Goal: Book appointment/travel/reservation

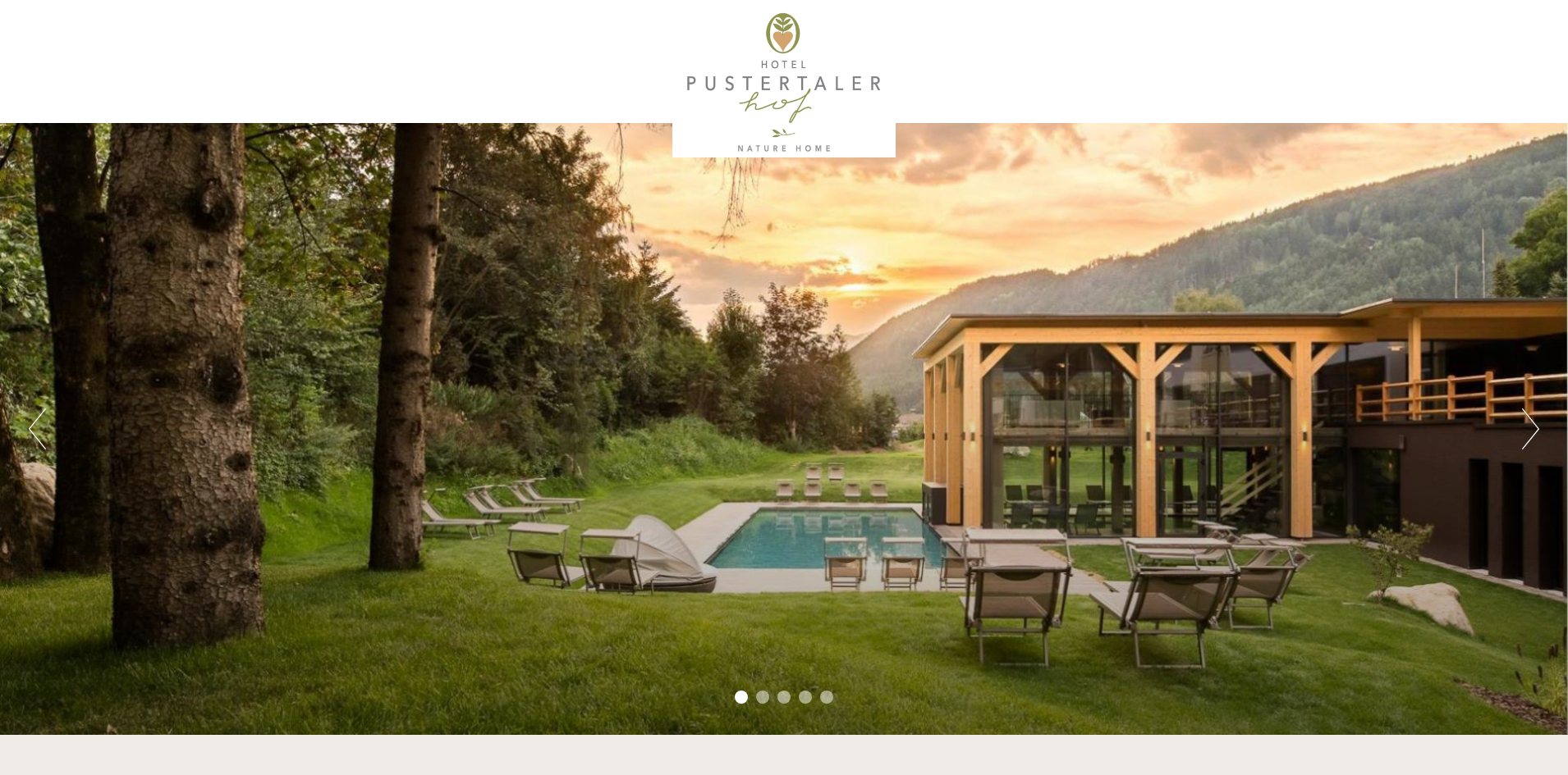
click at [1526, 444] on button "Next" at bounding box center [1530, 429] width 17 height 41
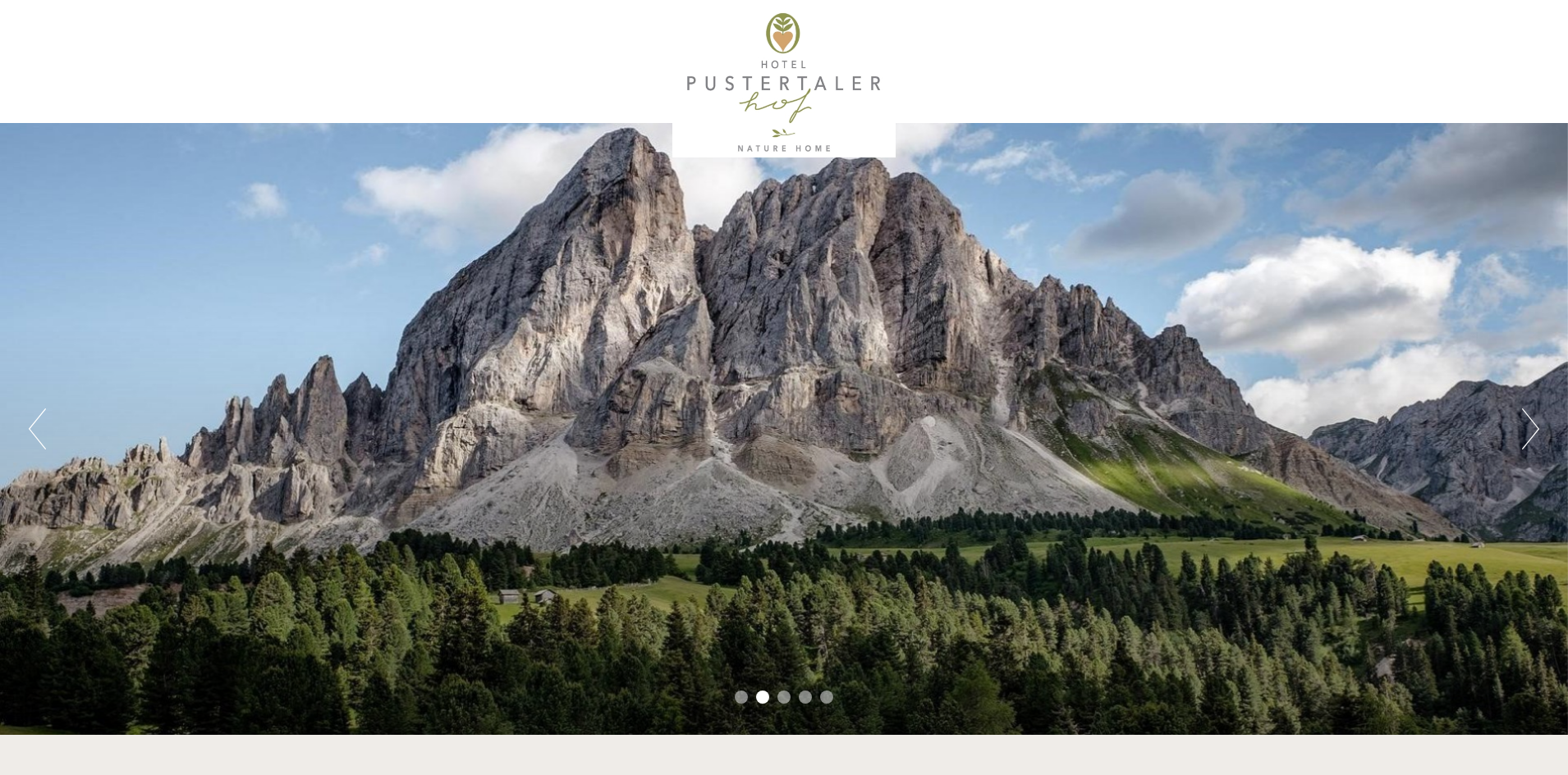
click at [1526, 444] on button "Next" at bounding box center [1530, 429] width 17 height 41
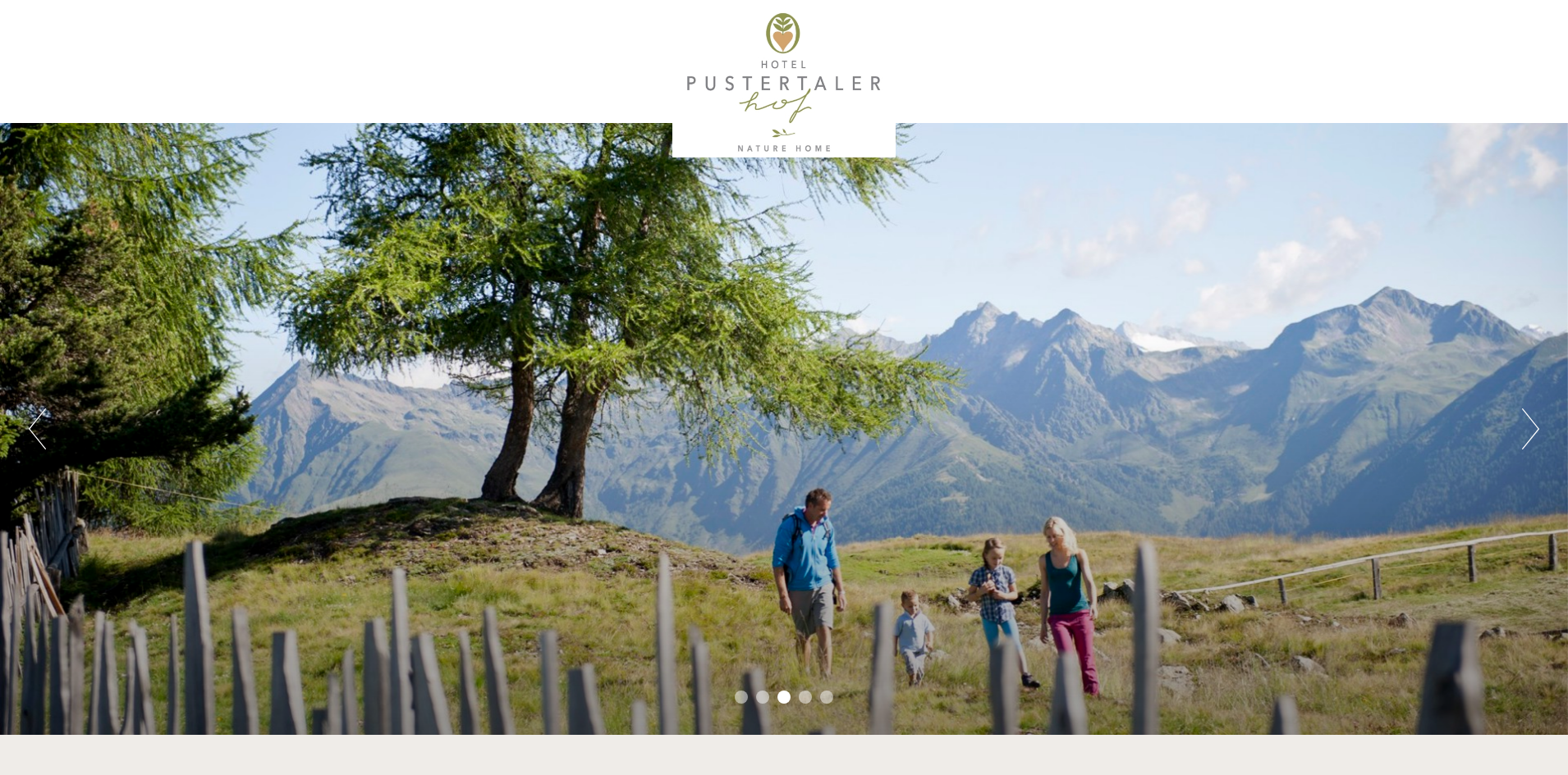
click at [1526, 444] on button "Next" at bounding box center [1530, 429] width 17 height 41
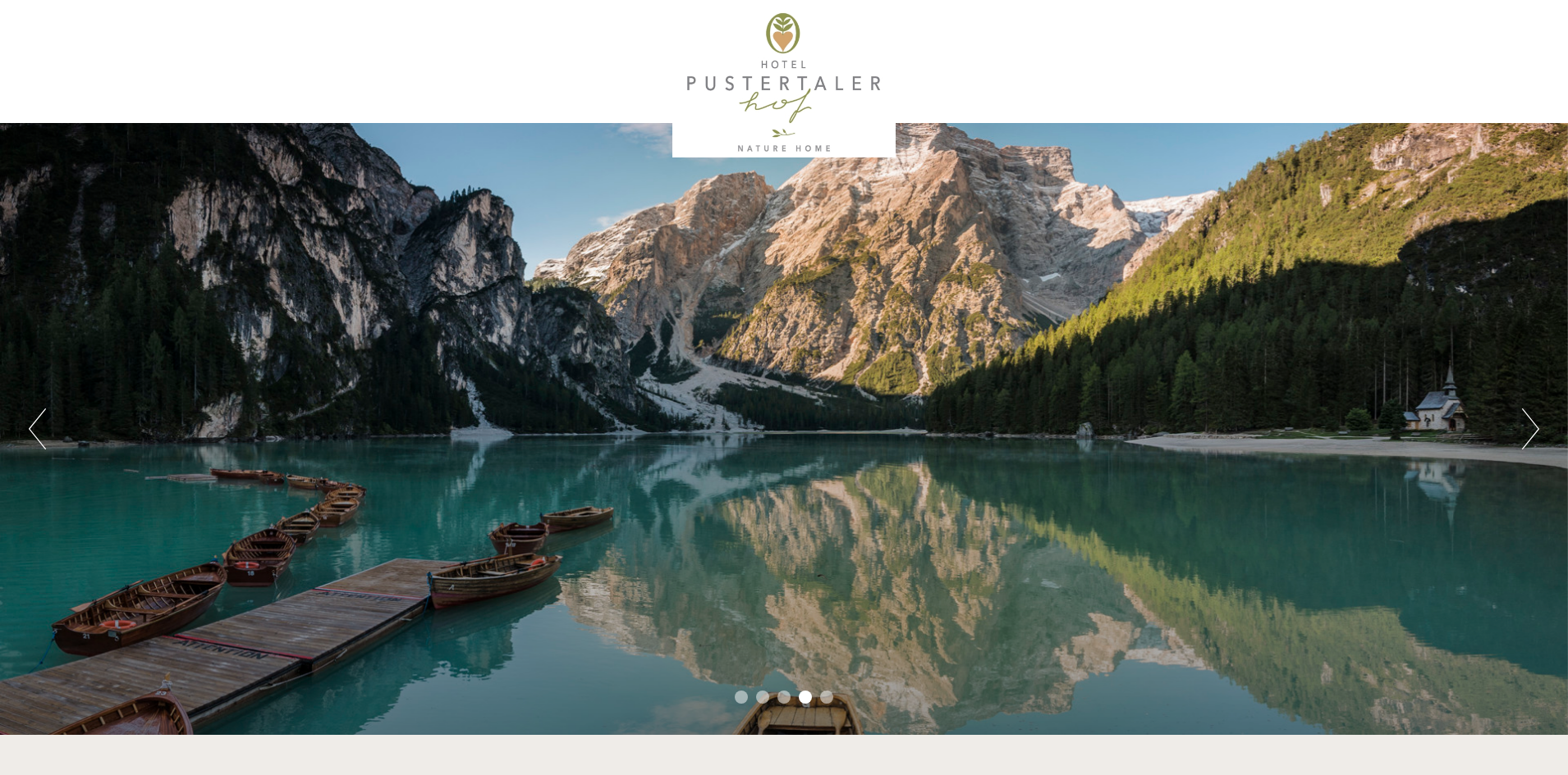
click at [1526, 444] on button "Next" at bounding box center [1530, 429] width 17 height 41
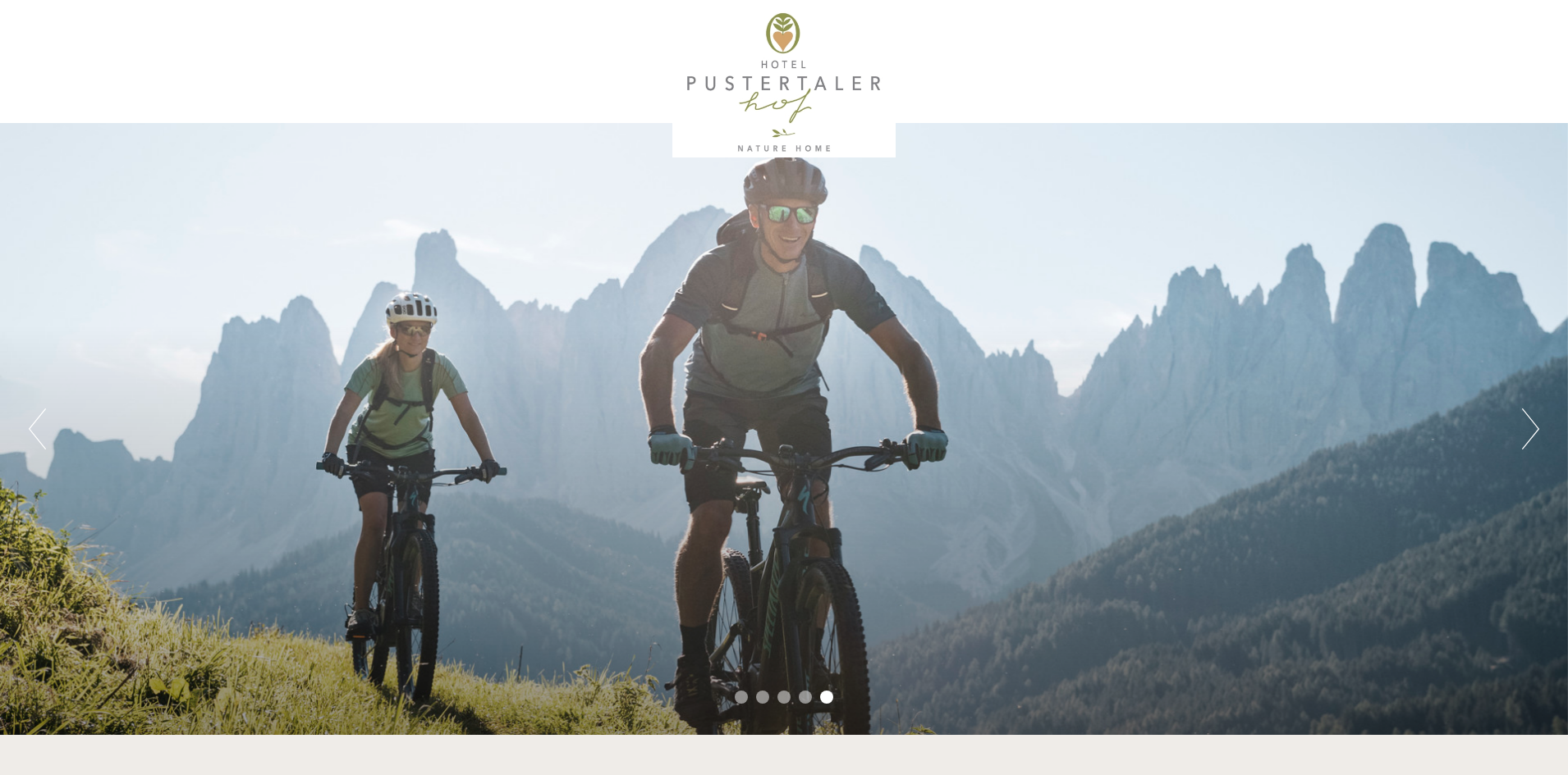
click at [1526, 444] on button "Next" at bounding box center [1530, 429] width 17 height 41
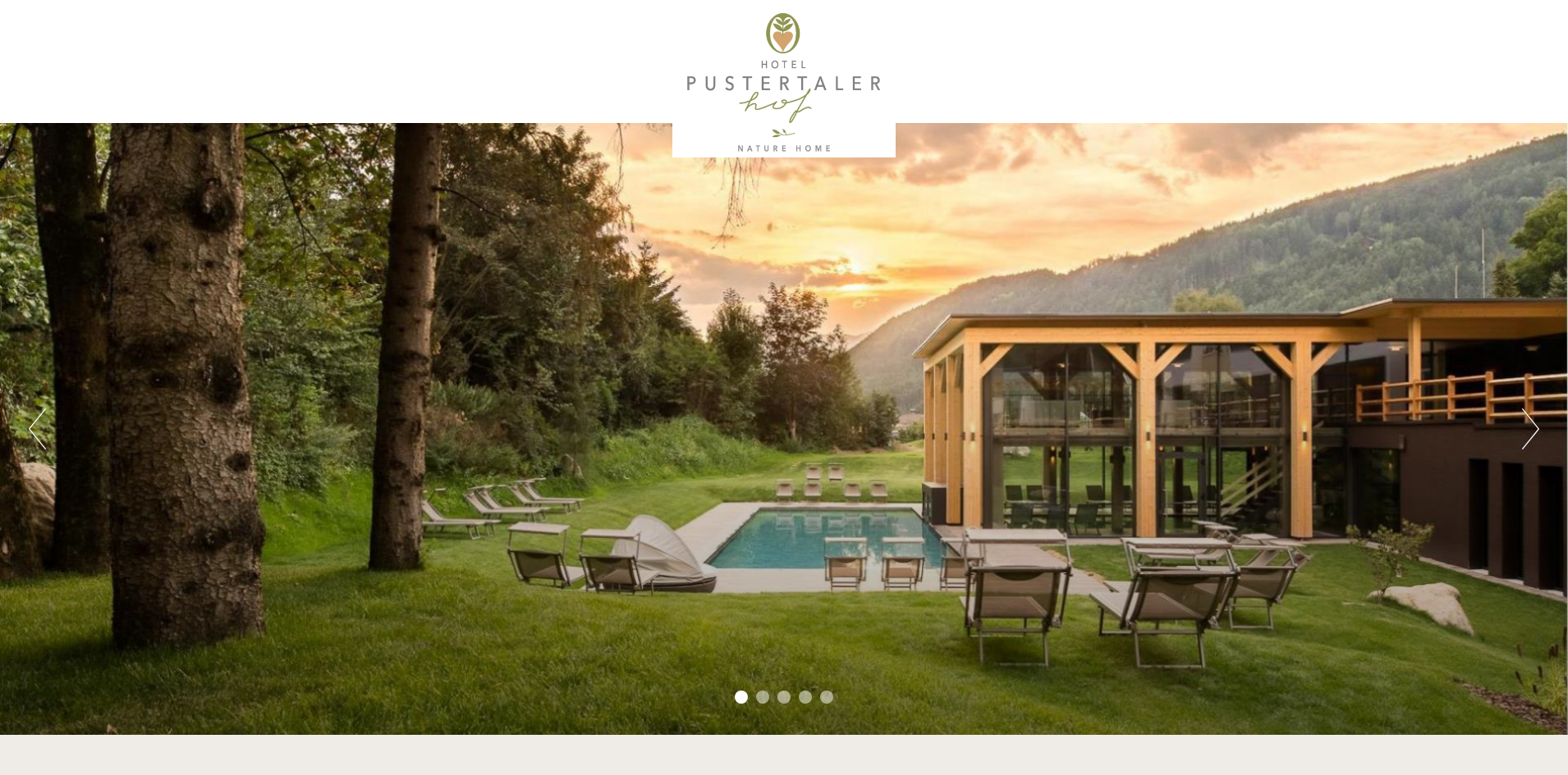
click at [1526, 444] on button "Next" at bounding box center [1530, 429] width 17 height 41
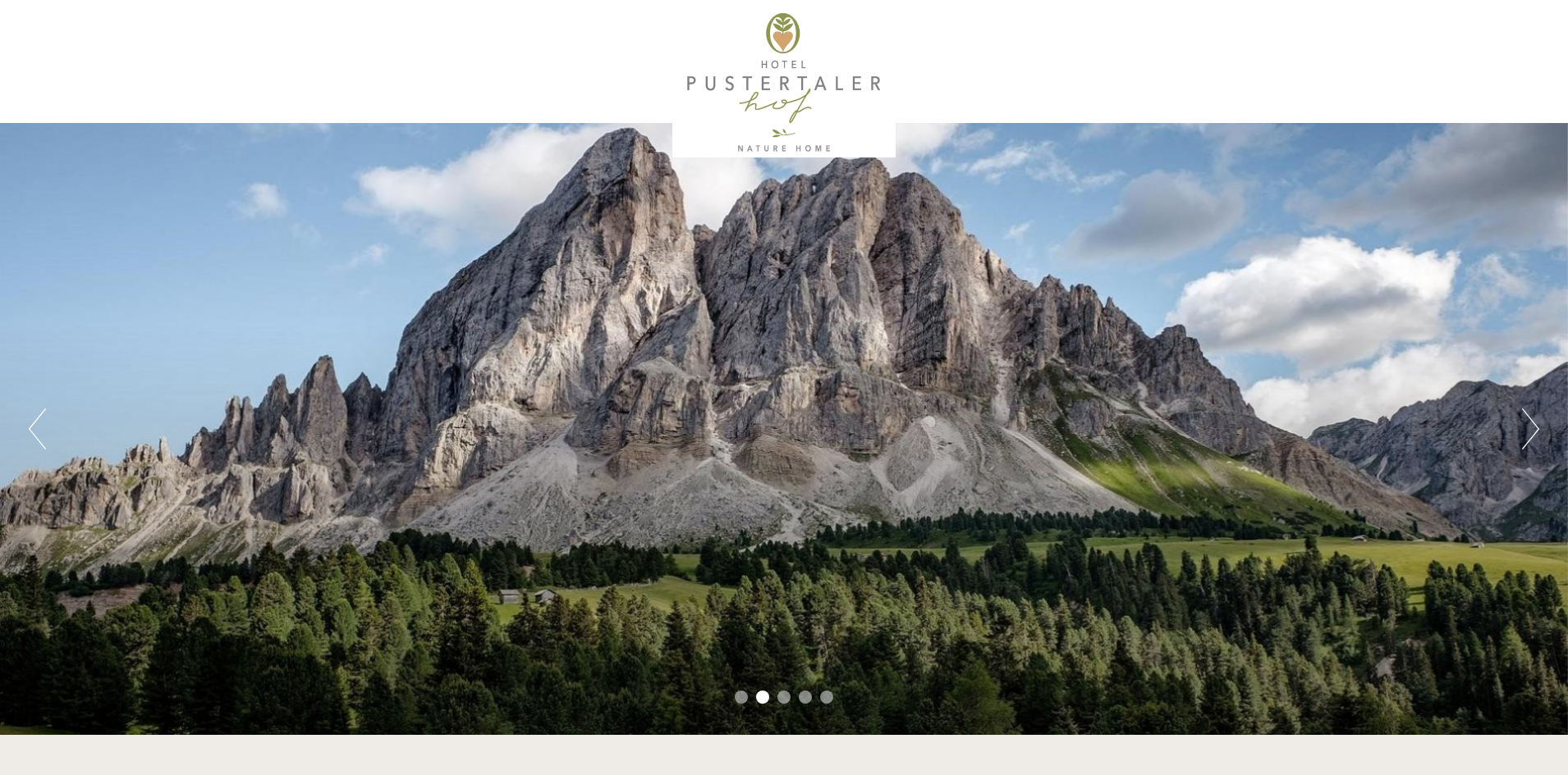
click at [1526, 444] on button "Next" at bounding box center [1530, 429] width 17 height 41
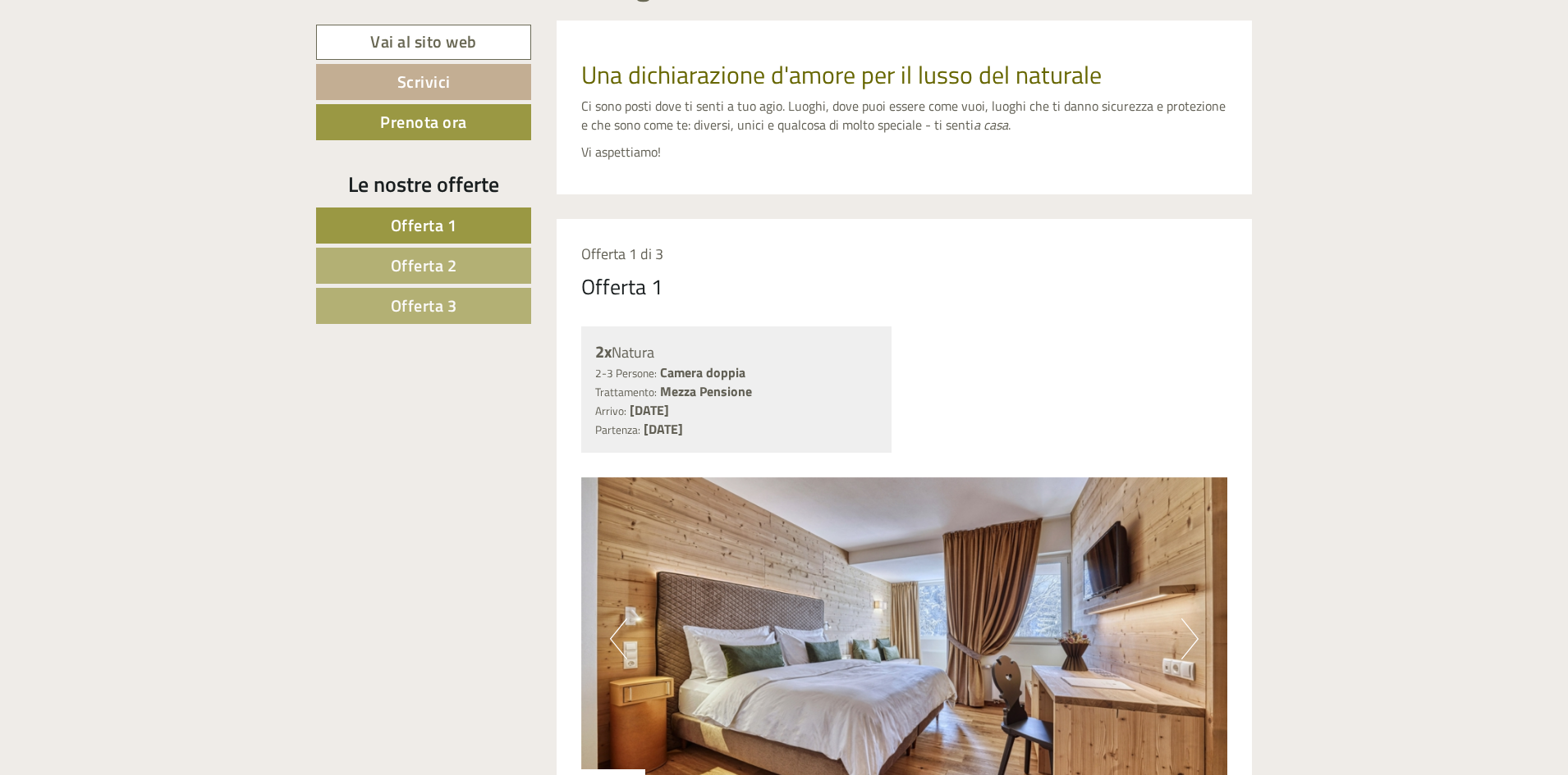
scroll to position [902, 0]
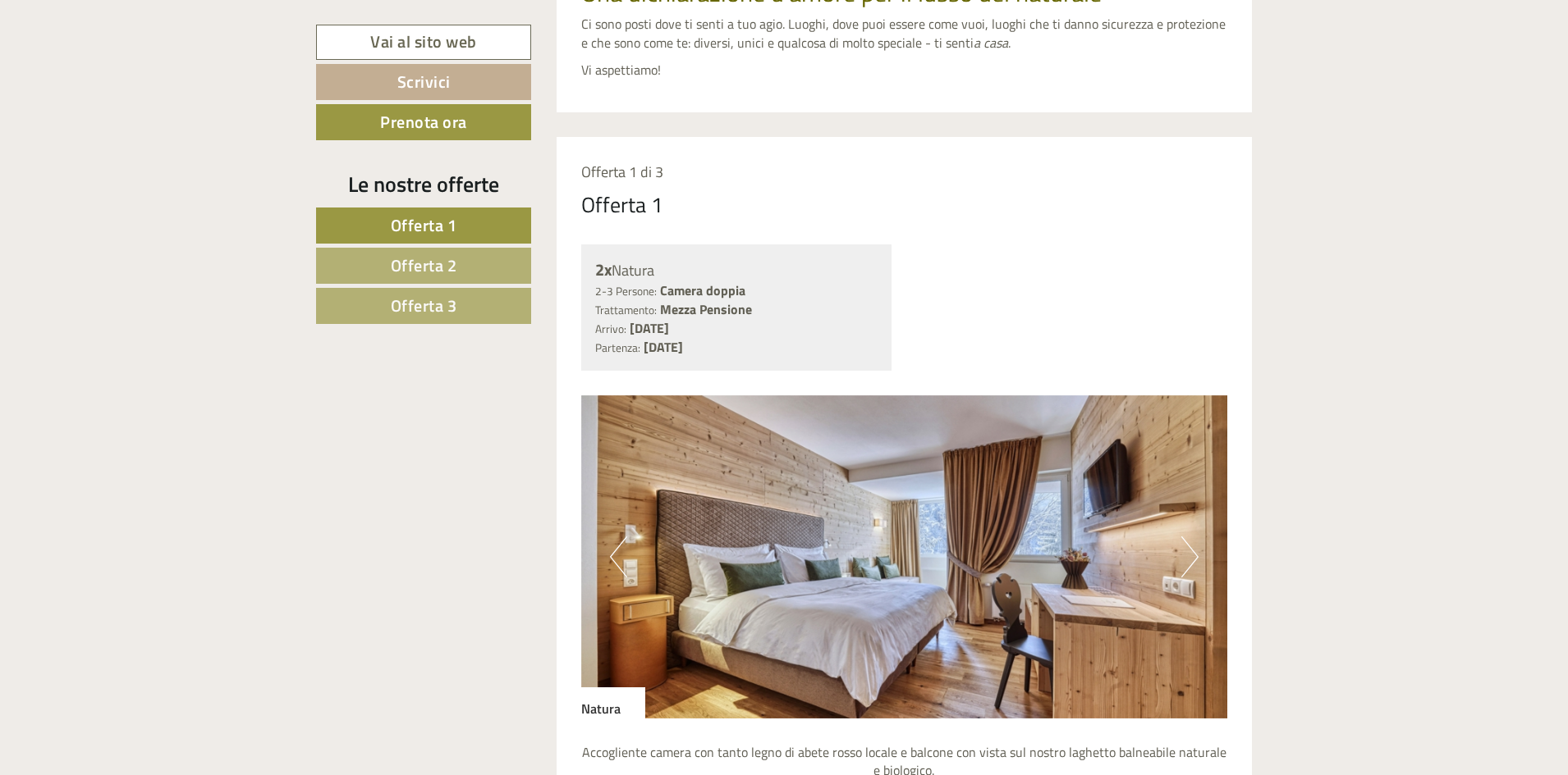
click at [1184, 552] on button "Next" at bounding box center [1190, 557] width 17 height 41
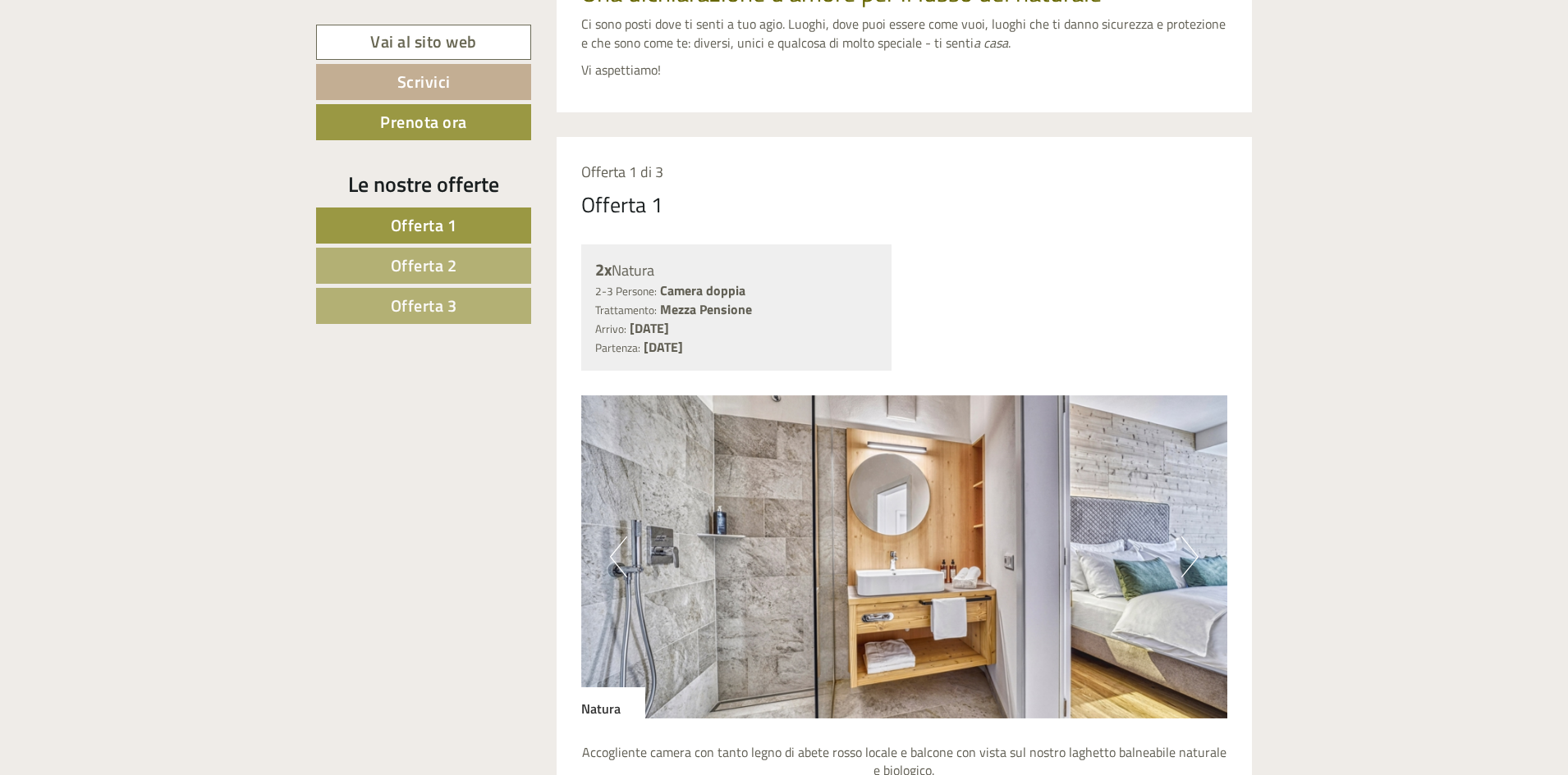
click at [1184, 552] on button "Next" at bounding box center [1190, 557] width 17 height 41
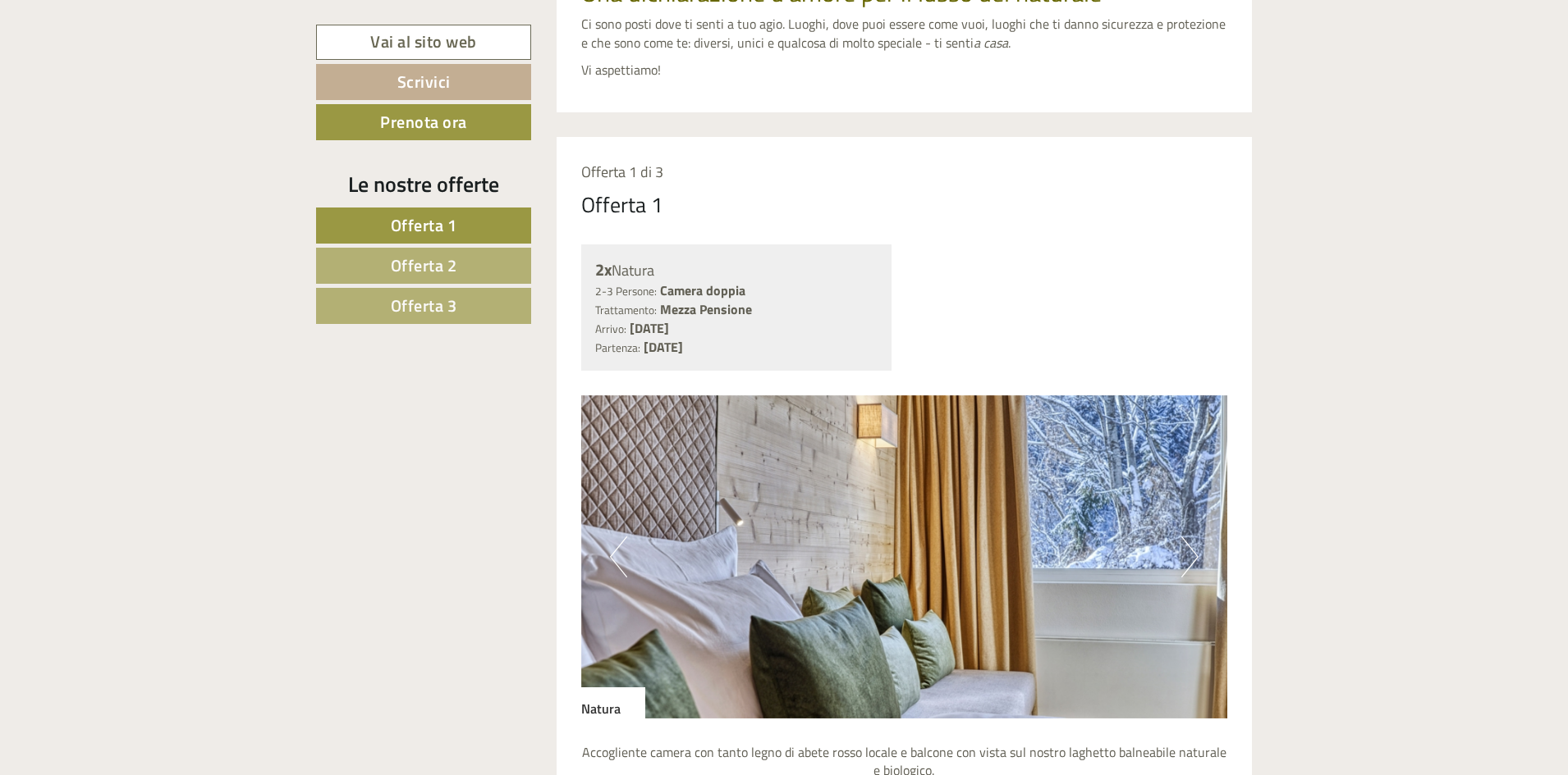
click at [1184, 552] on button "Next" at bounding box center [1190, 557] width 17 height 41
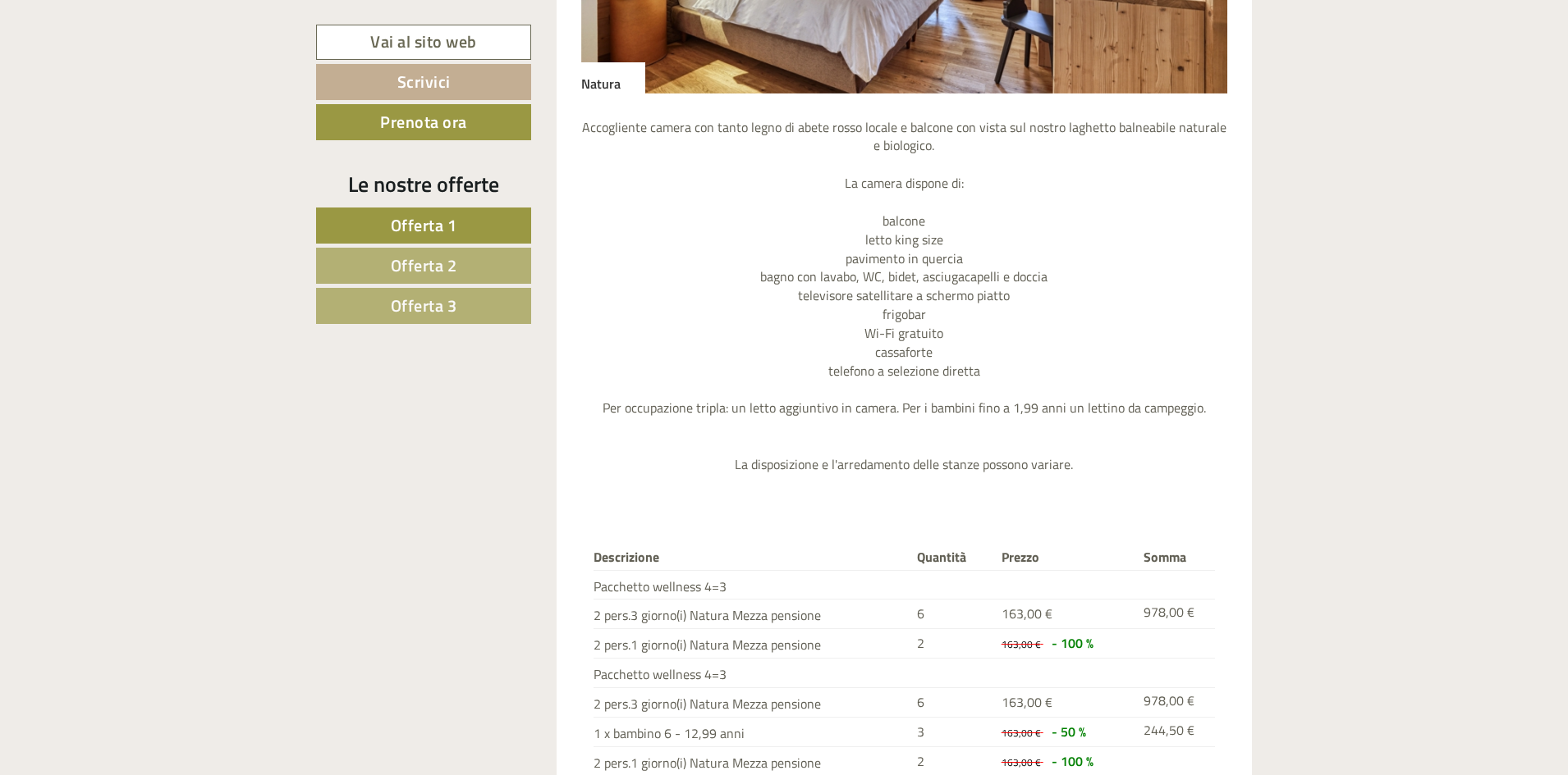
scroll to position [1477, 0]
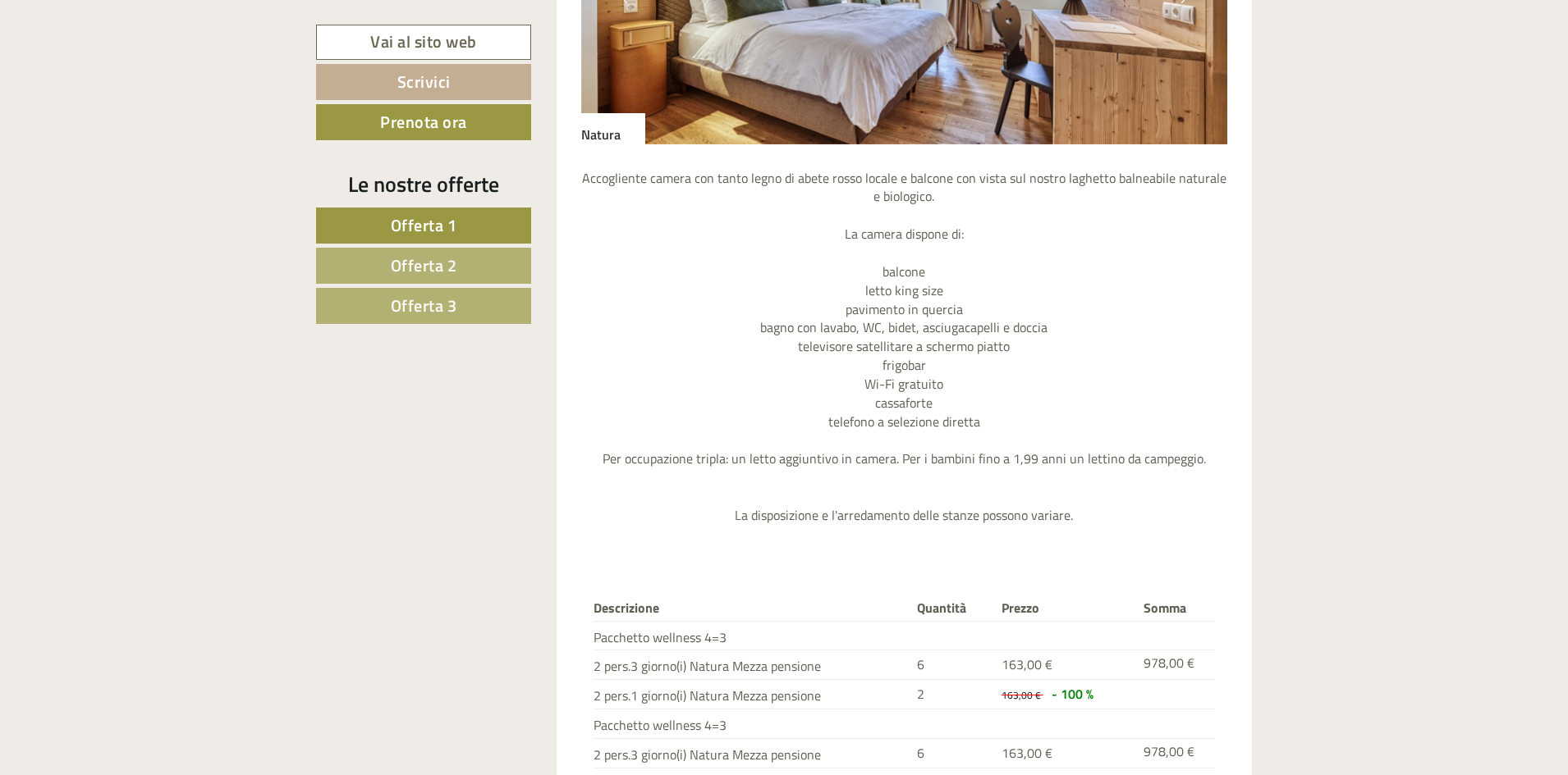
click at [379, 274] on link "Offerta 2" at bounding box center [423, 266] width 215 height 36
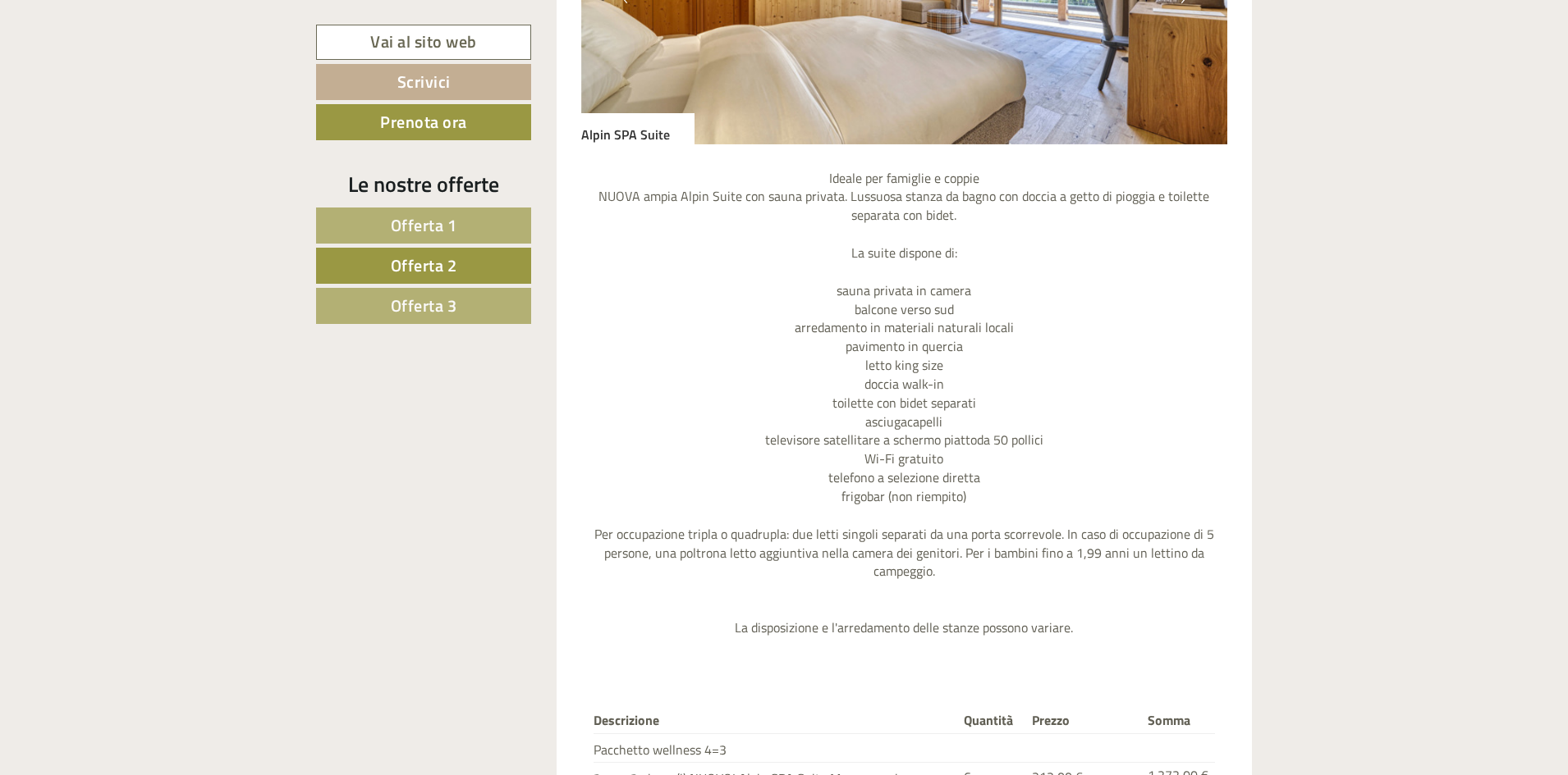
scroll to position [1039, 0]
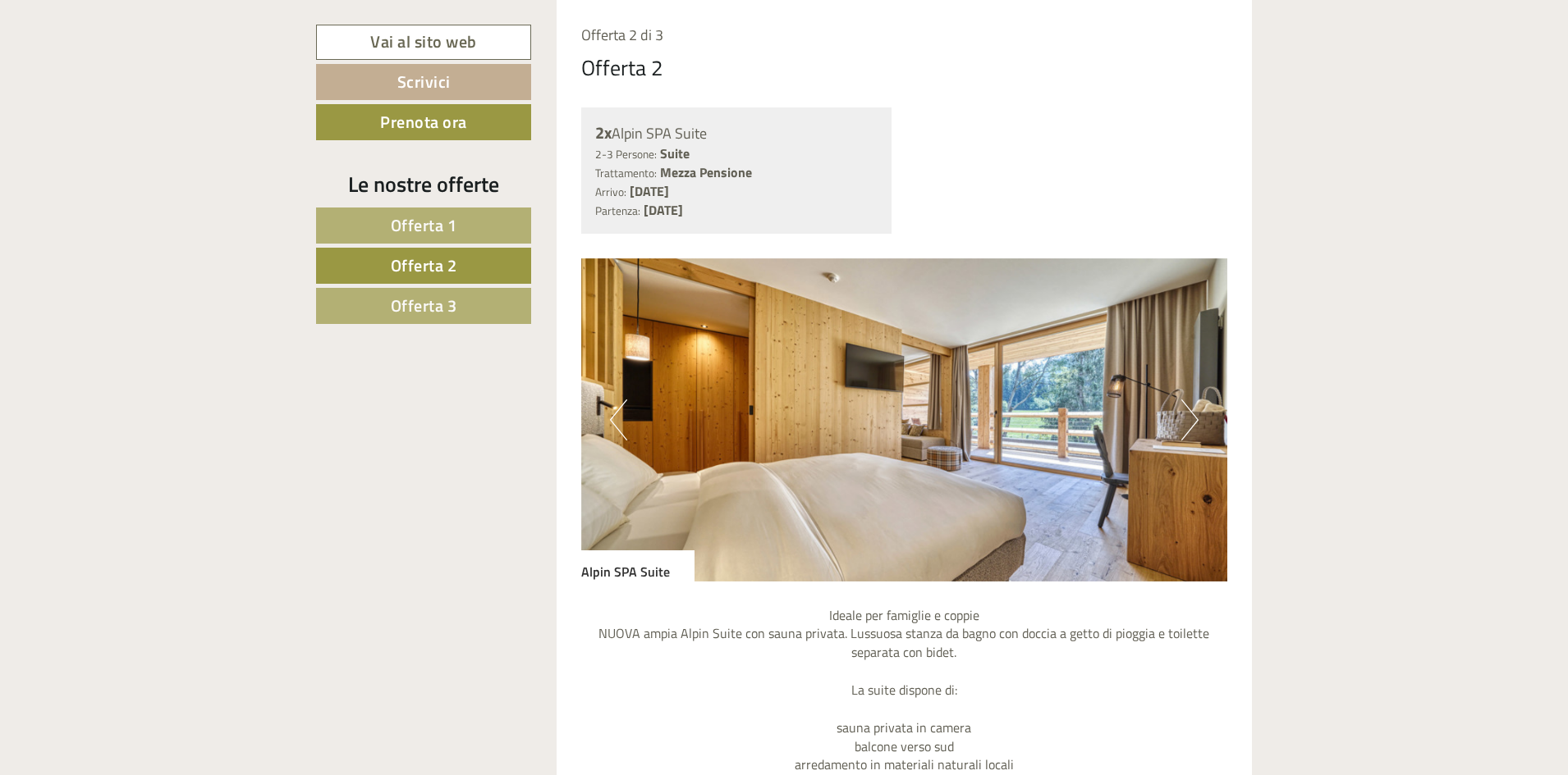
click at [1188, 428] on button "Next" at bounding box center [1190, 420] width 17 height 41
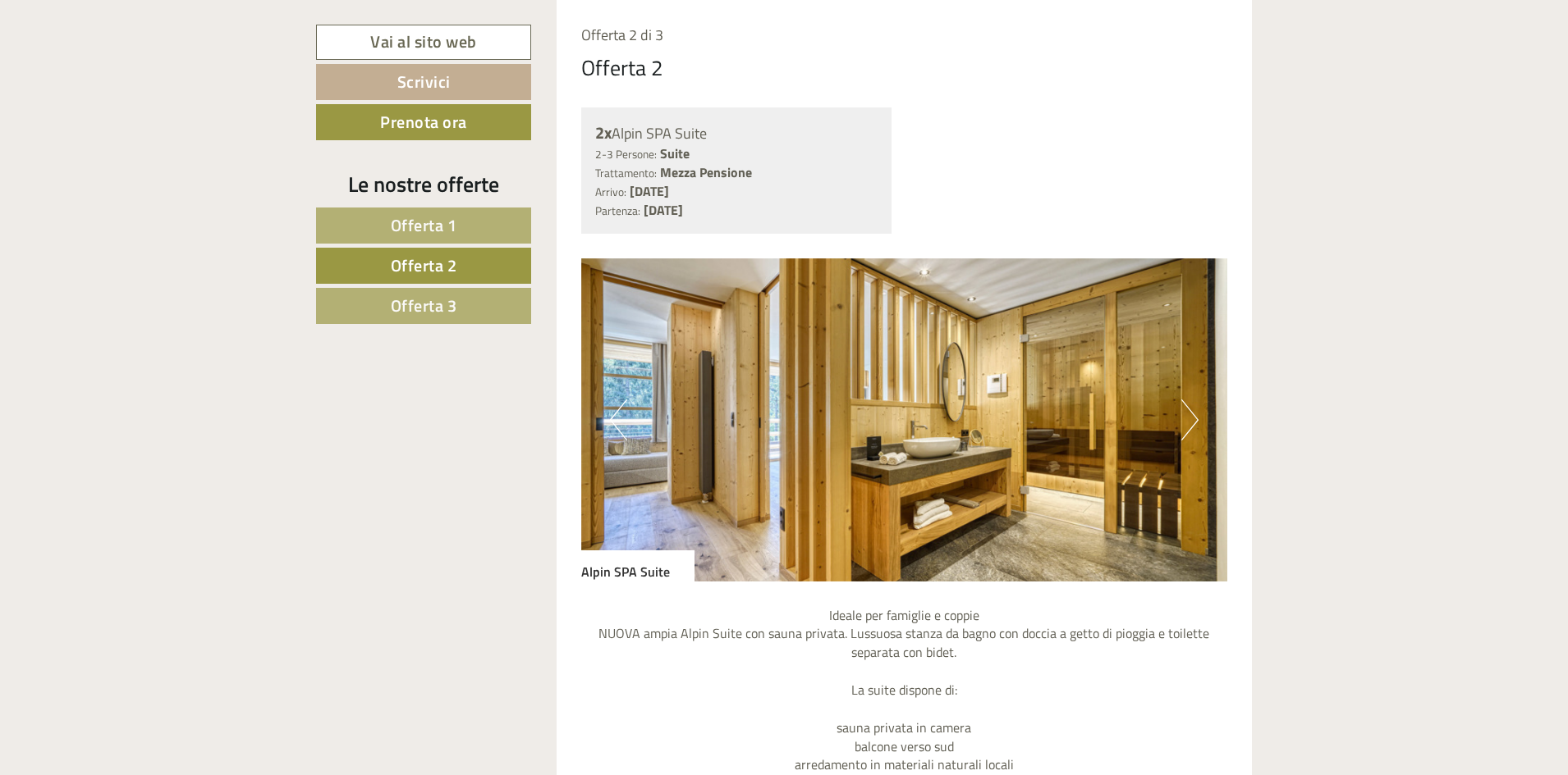
click at [1188, 428] on button "Next" at bounding box center [1190, 420] width 17 height 41
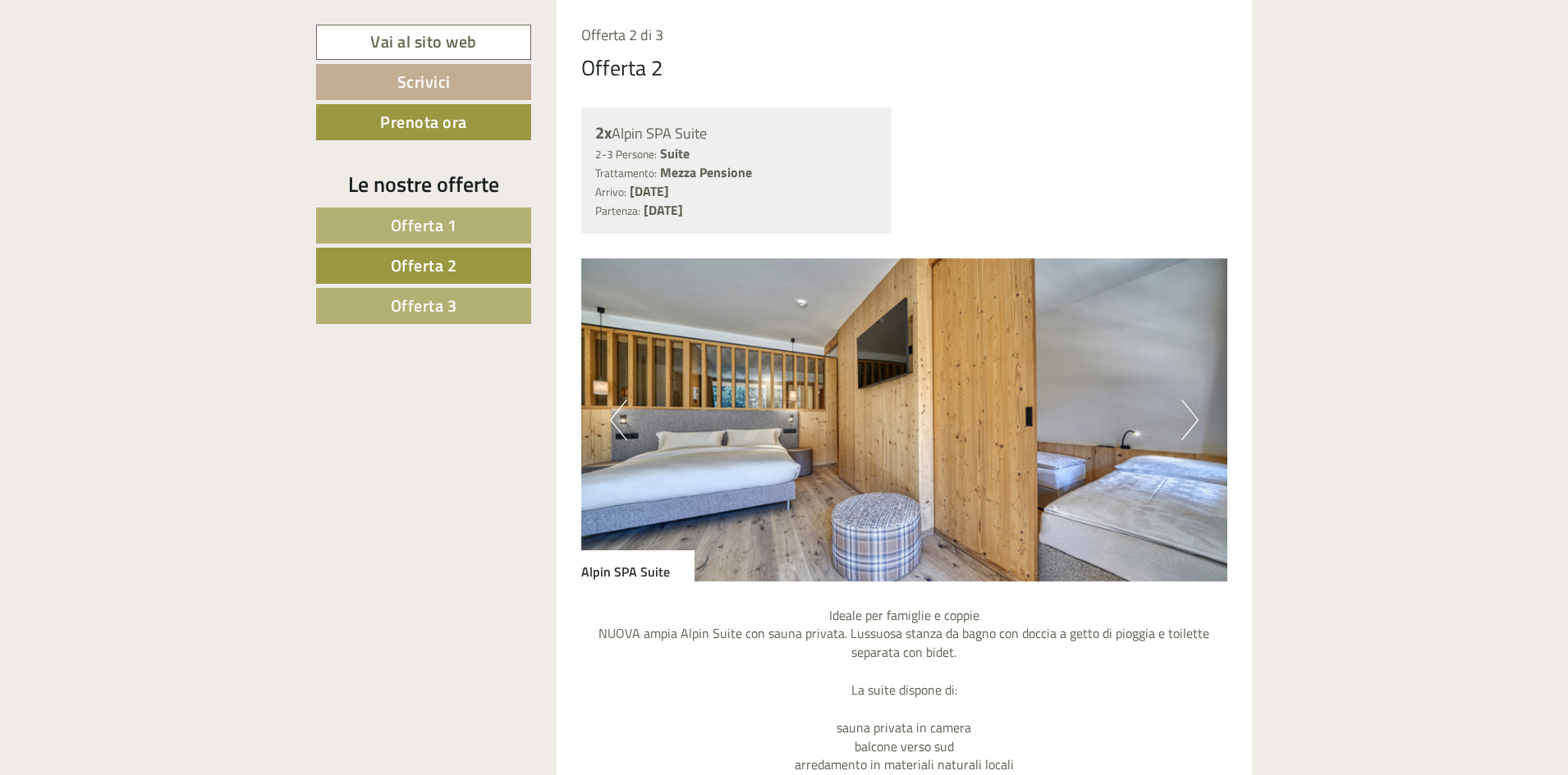
click at [1188, 428] on button "Next" at bounding box center [1190, 420] width 17 height 41
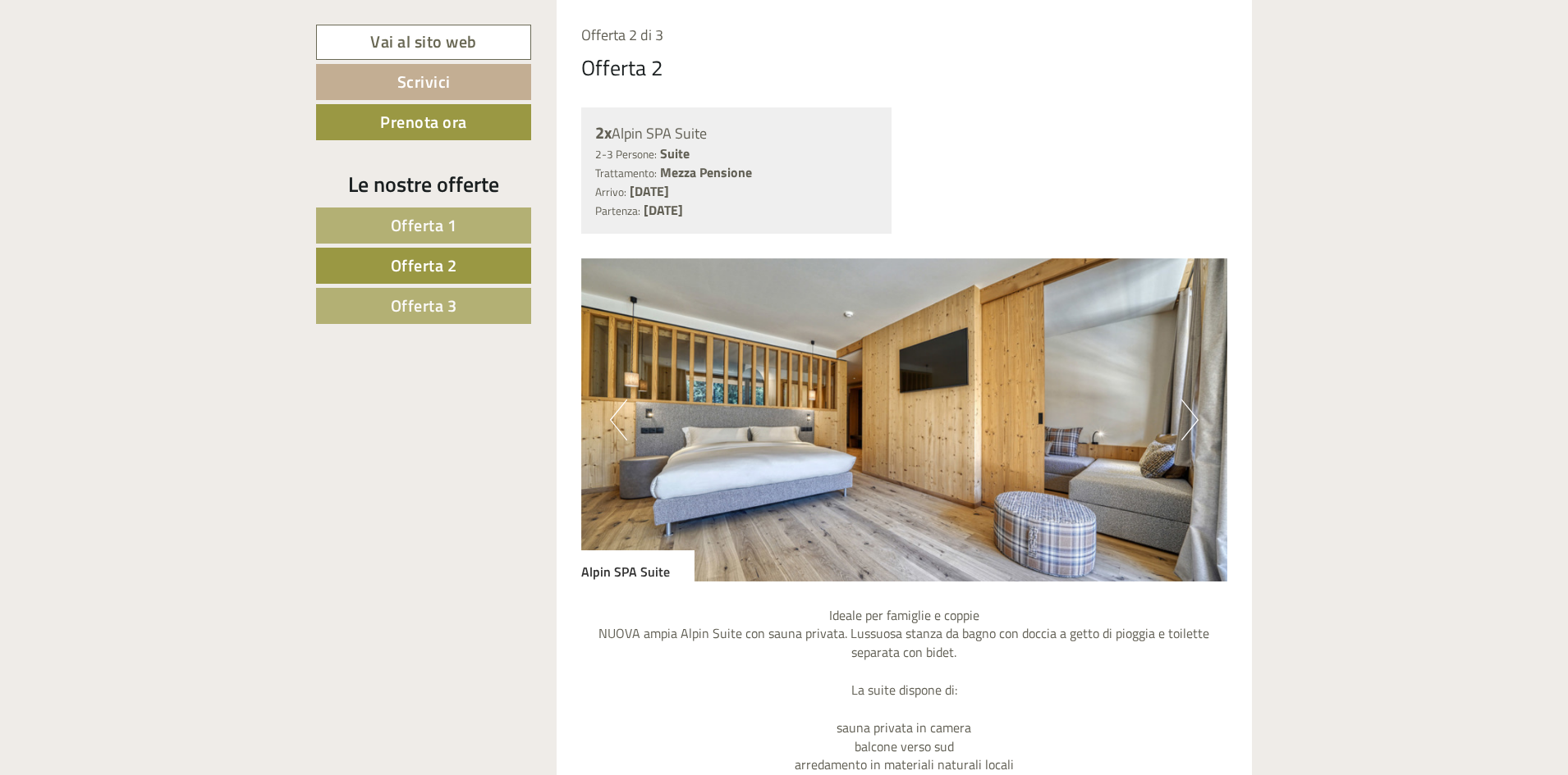
click at [1188, 428] on button "Next" at bounding box center [1190, 420] width 17 height 41
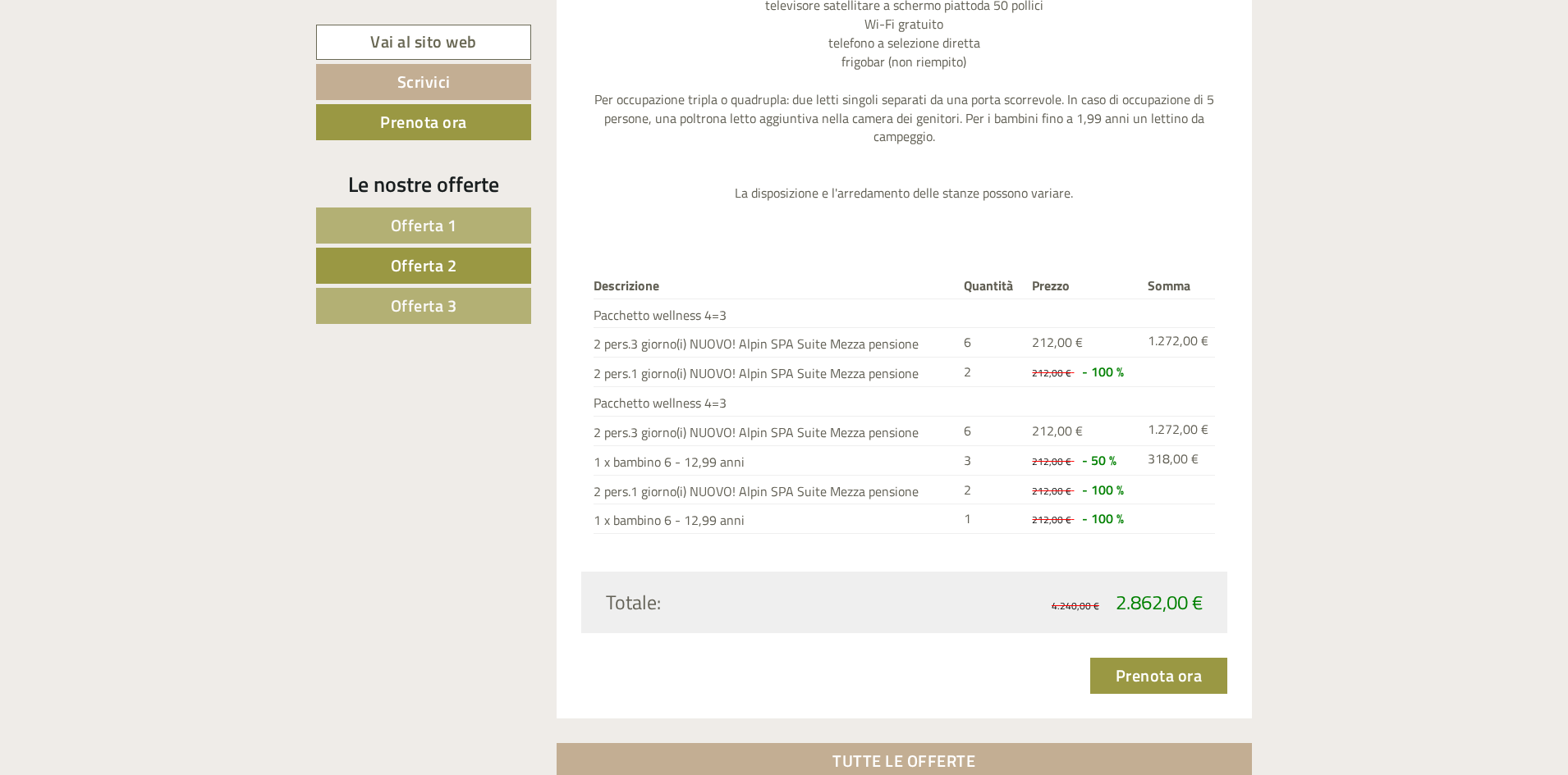
scroll to position [1942, 0]
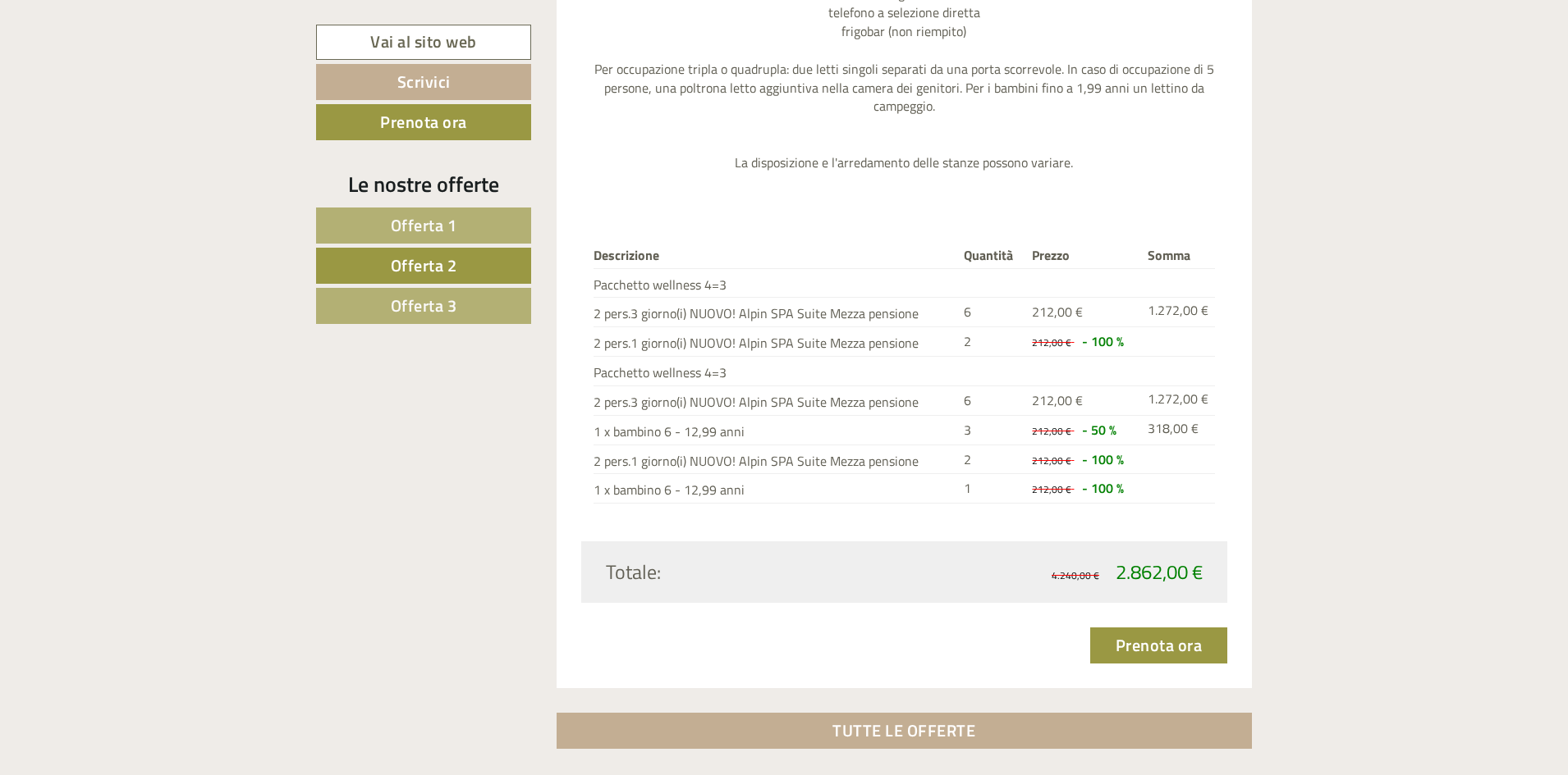
click at [423, 310] on span "Offerta 3" at bounding box center [424, 306] width 67 height 25
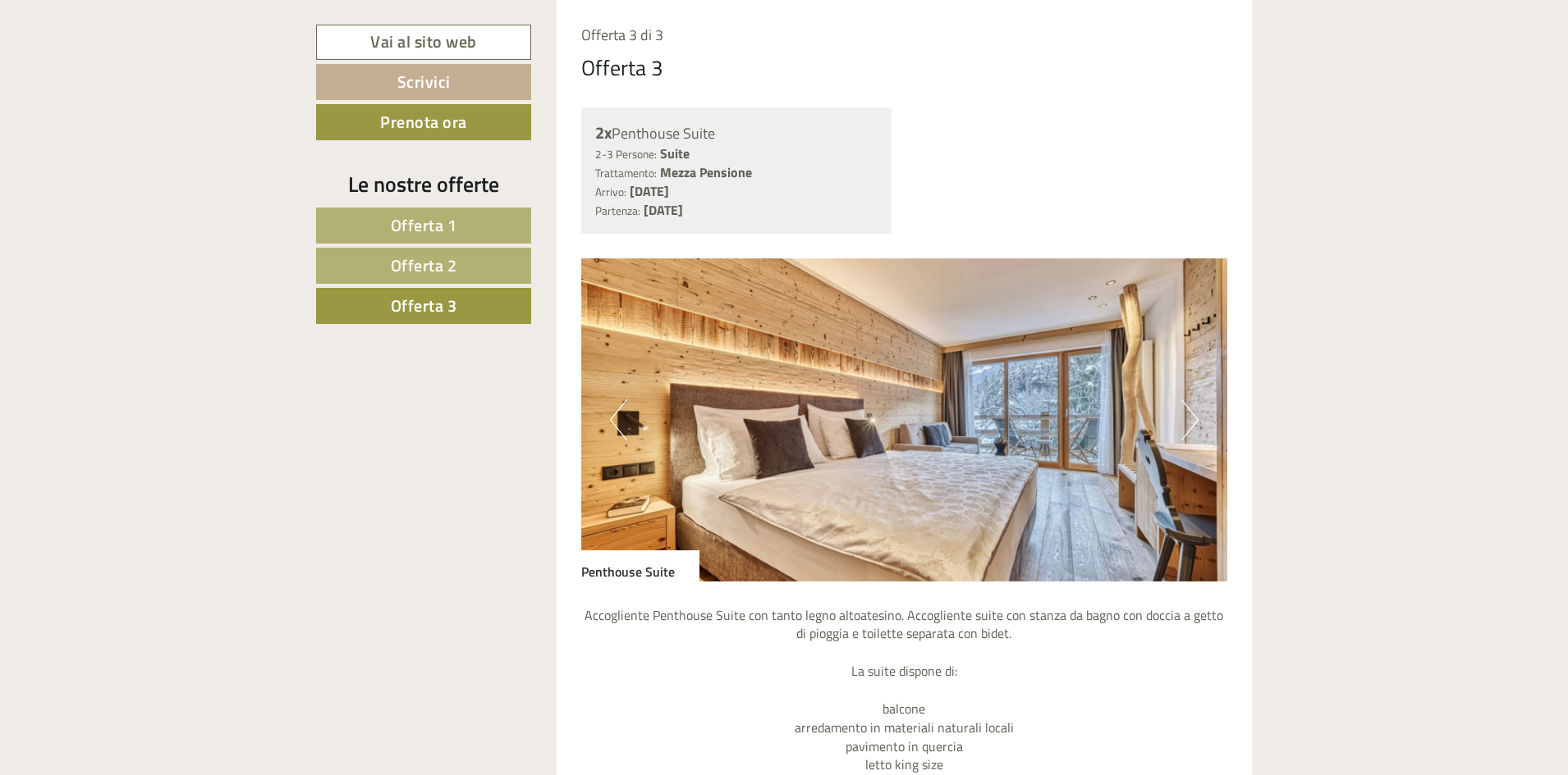
click at [1182, 410] on button "Next" at bounding box center [1190, 420] width 17 height 41
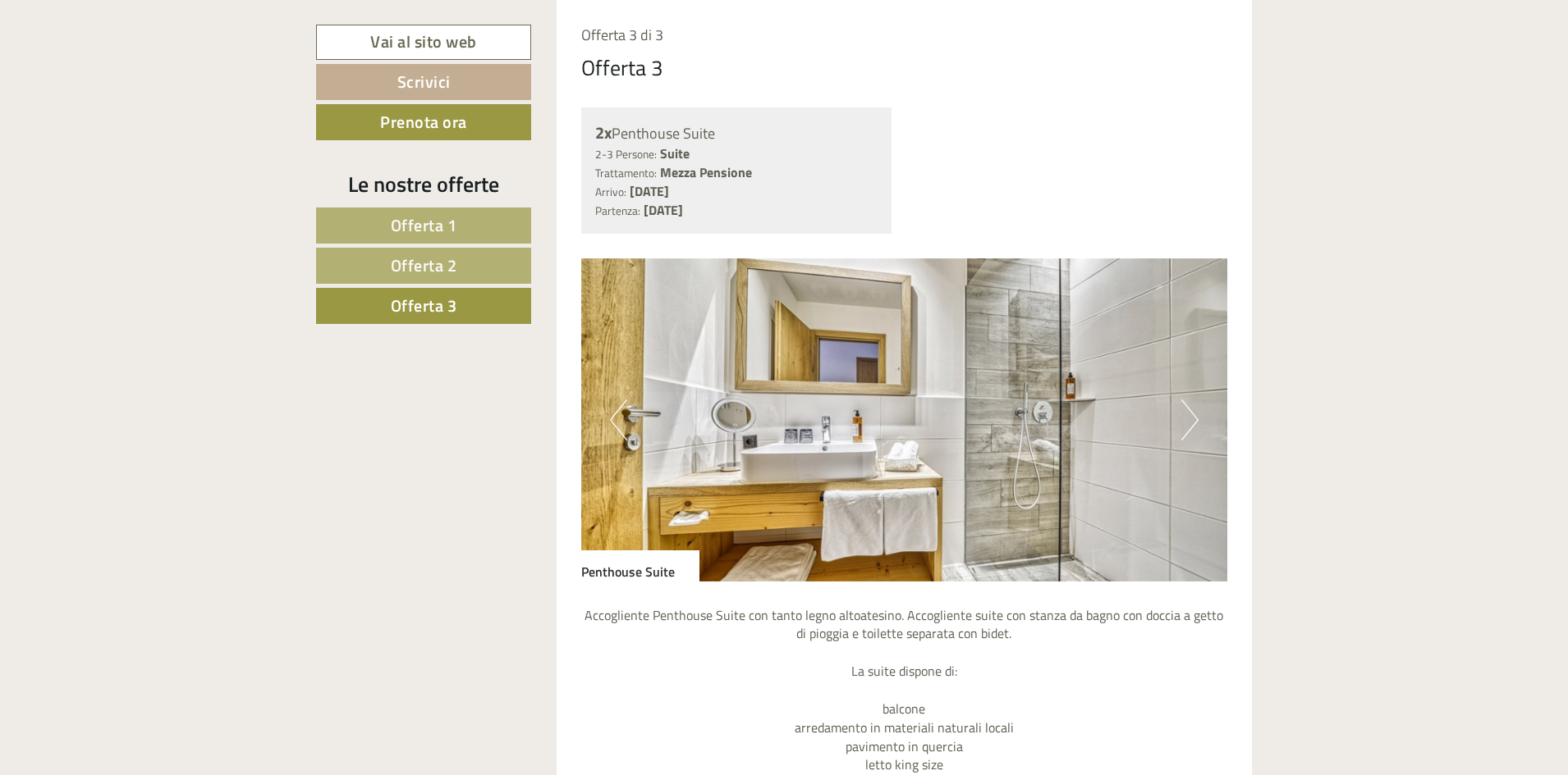
click at [1182, 410] on button "Next" at bounding box center [1190, 420] width 17 height 41
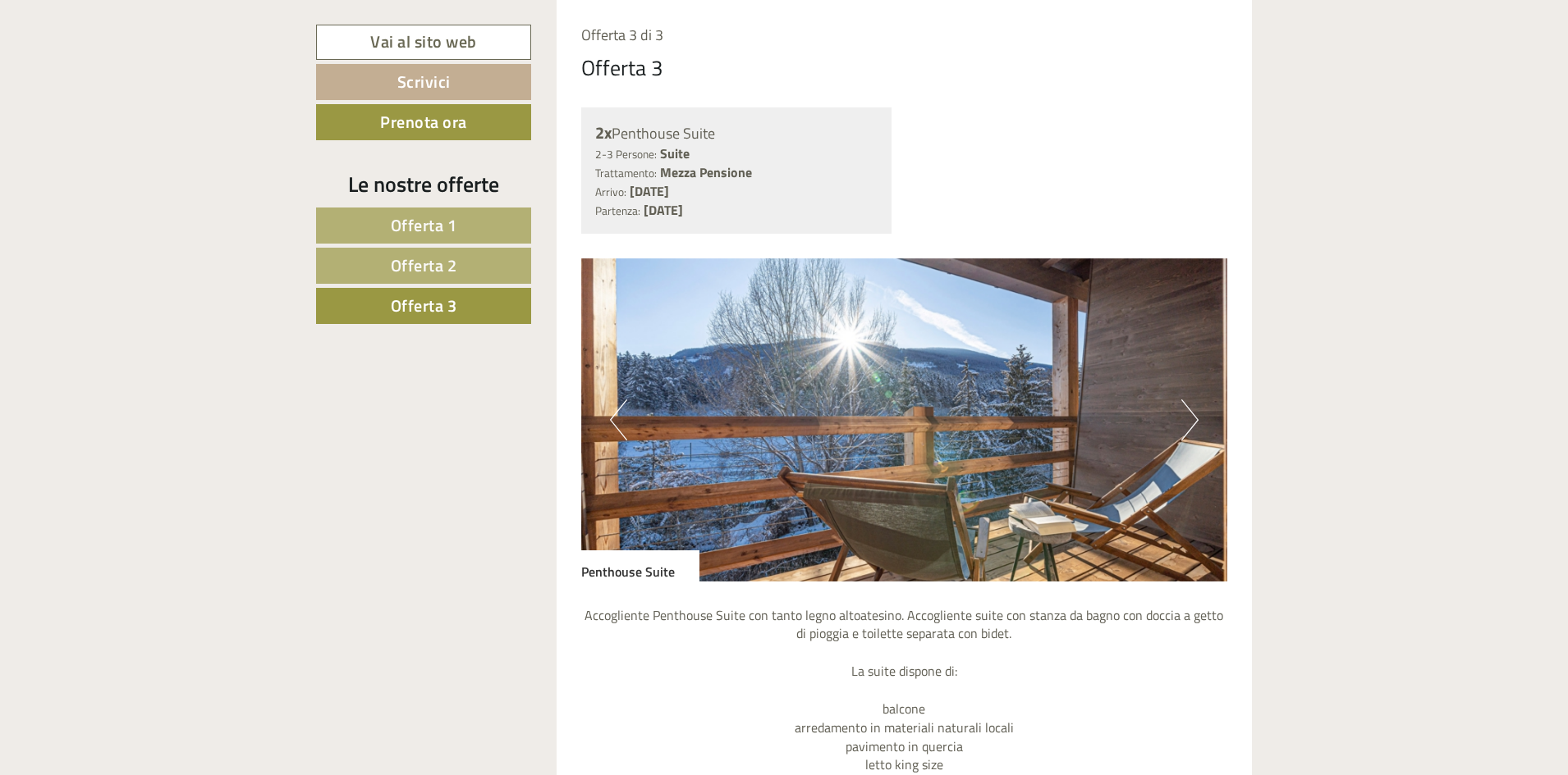
click at [1182, 410] on button "Next" at bounding box center [1190, 420] width 17 height 41
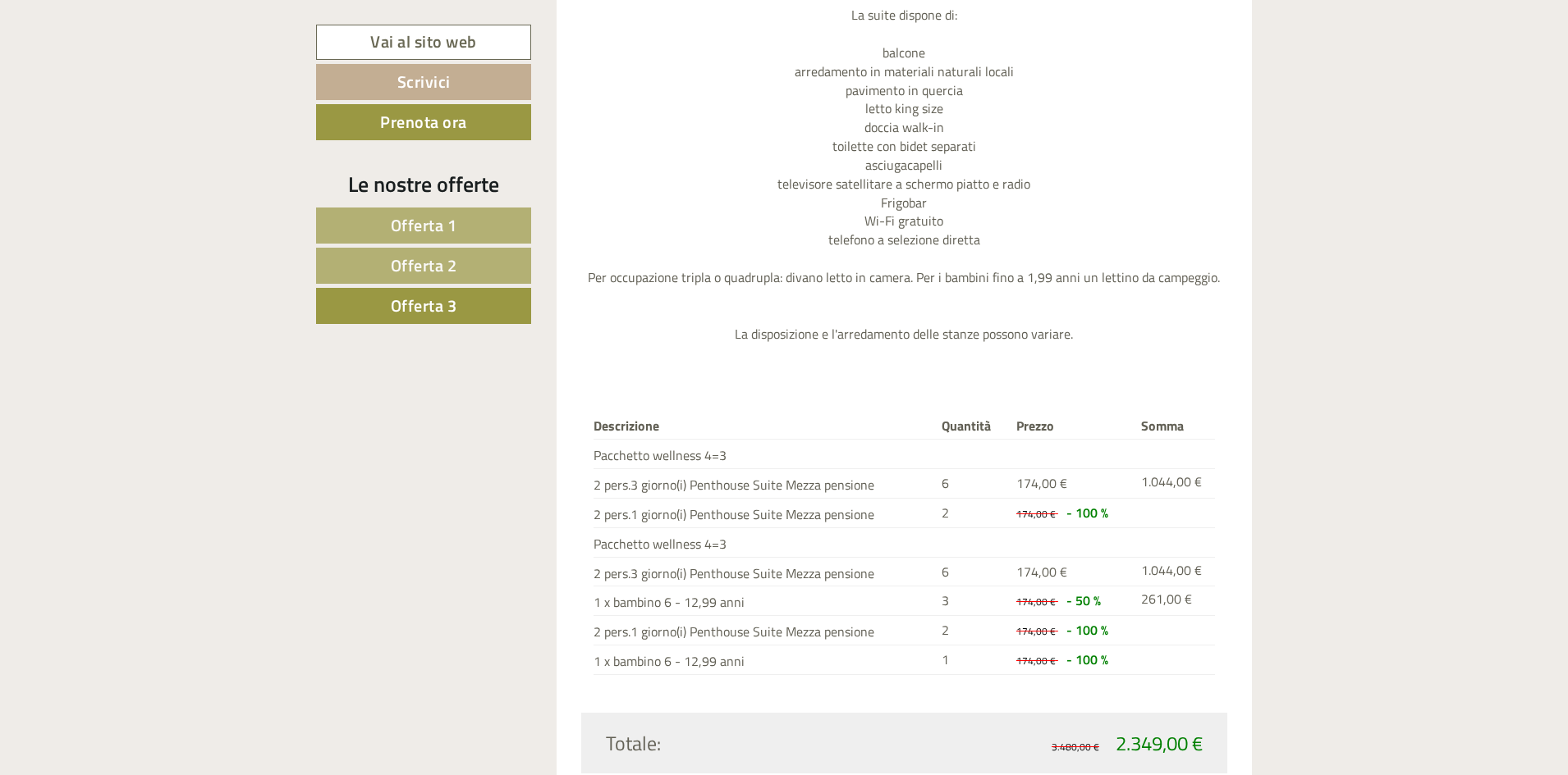
scroll to position [1942, 0]
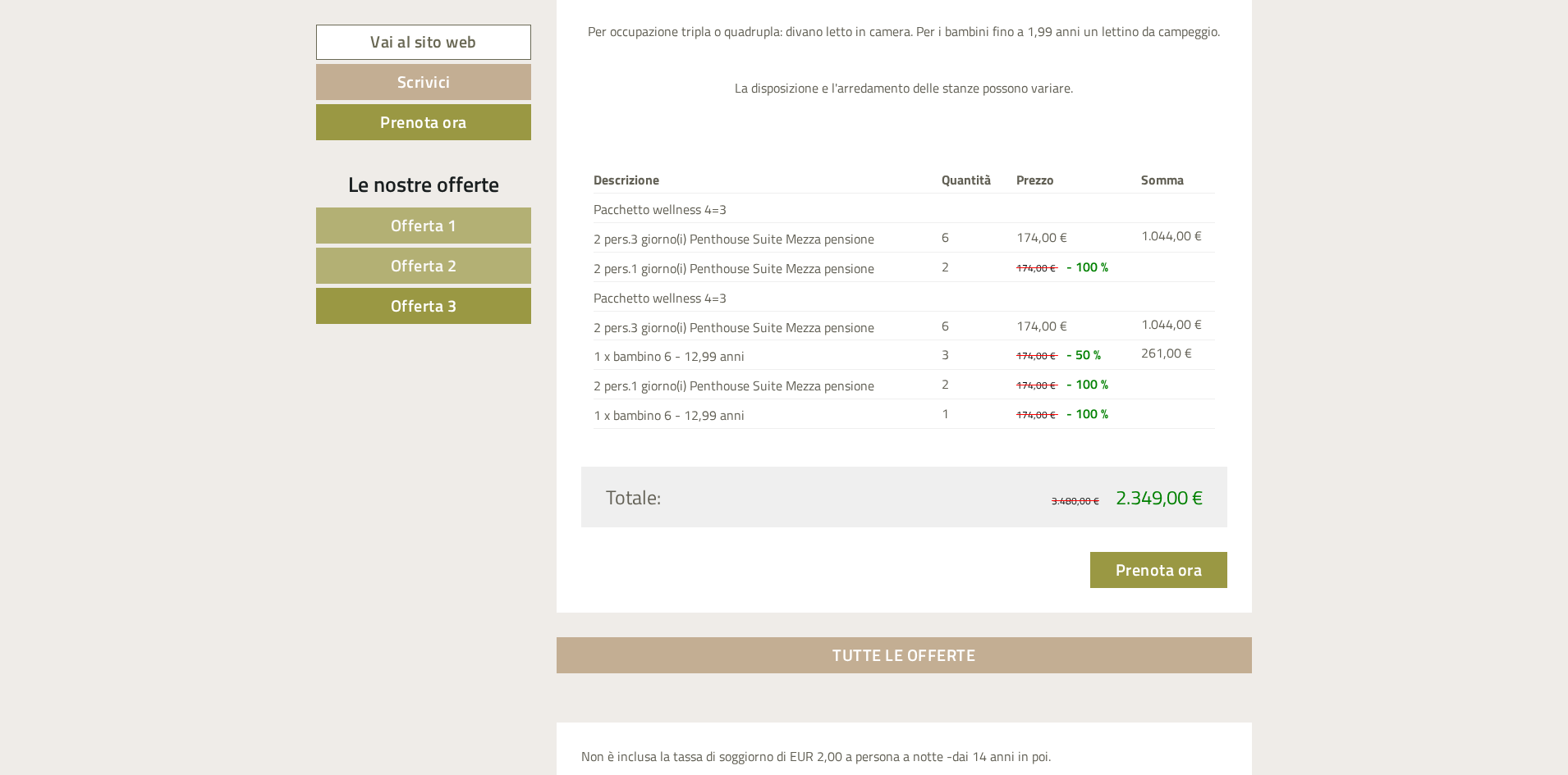
click at [481, 217] on link "Offerta 1" at bounding box center [423, 226] width 215 height 36
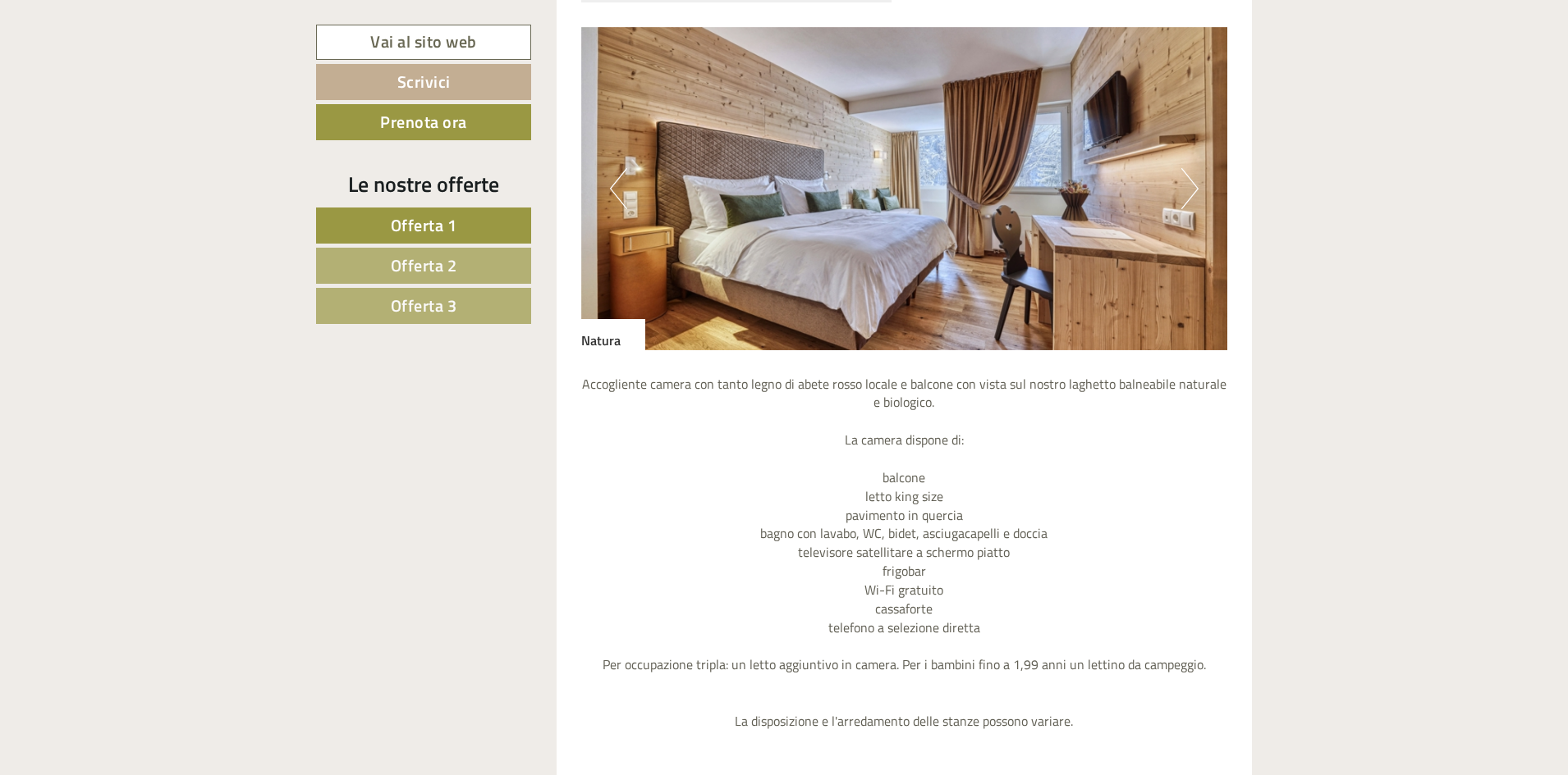
scroll to position [1047, 0]
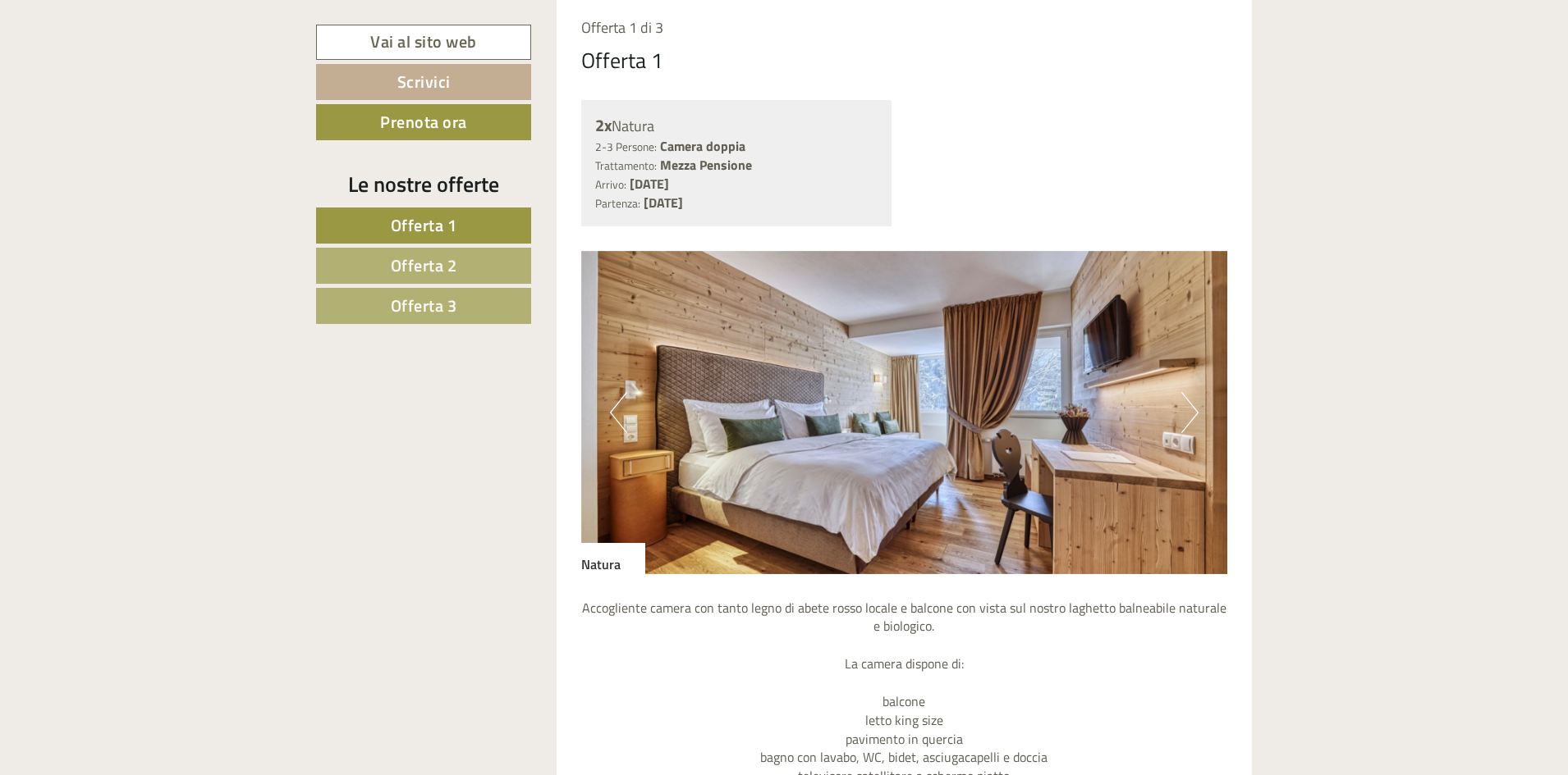
click at [1192, 414] on button "Next" at bounding box center [1190, 412] width 17 height 41
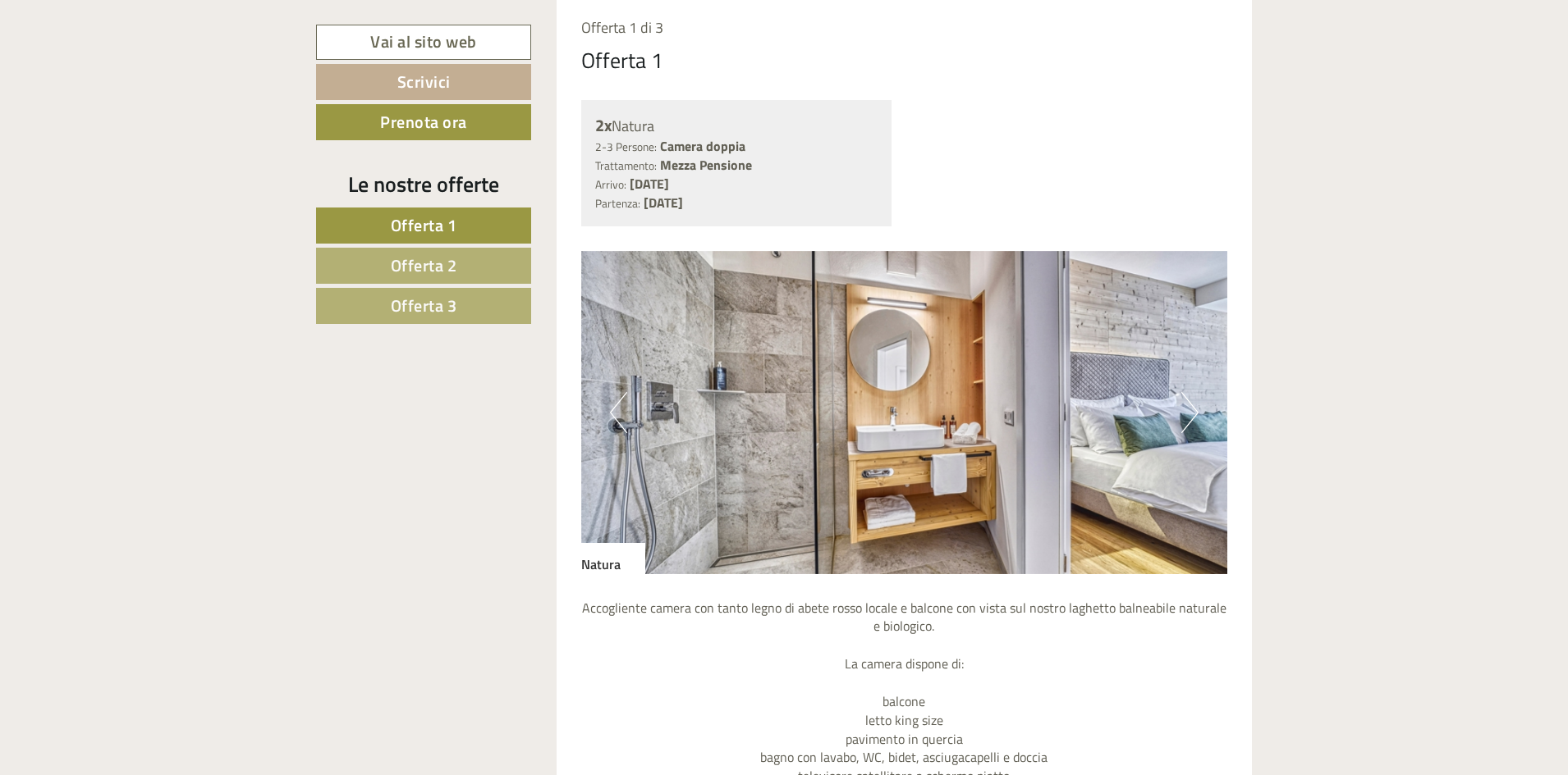
click at [1192, 414] on button "Next" at bounding box center [1190, 412] width 17 height 41
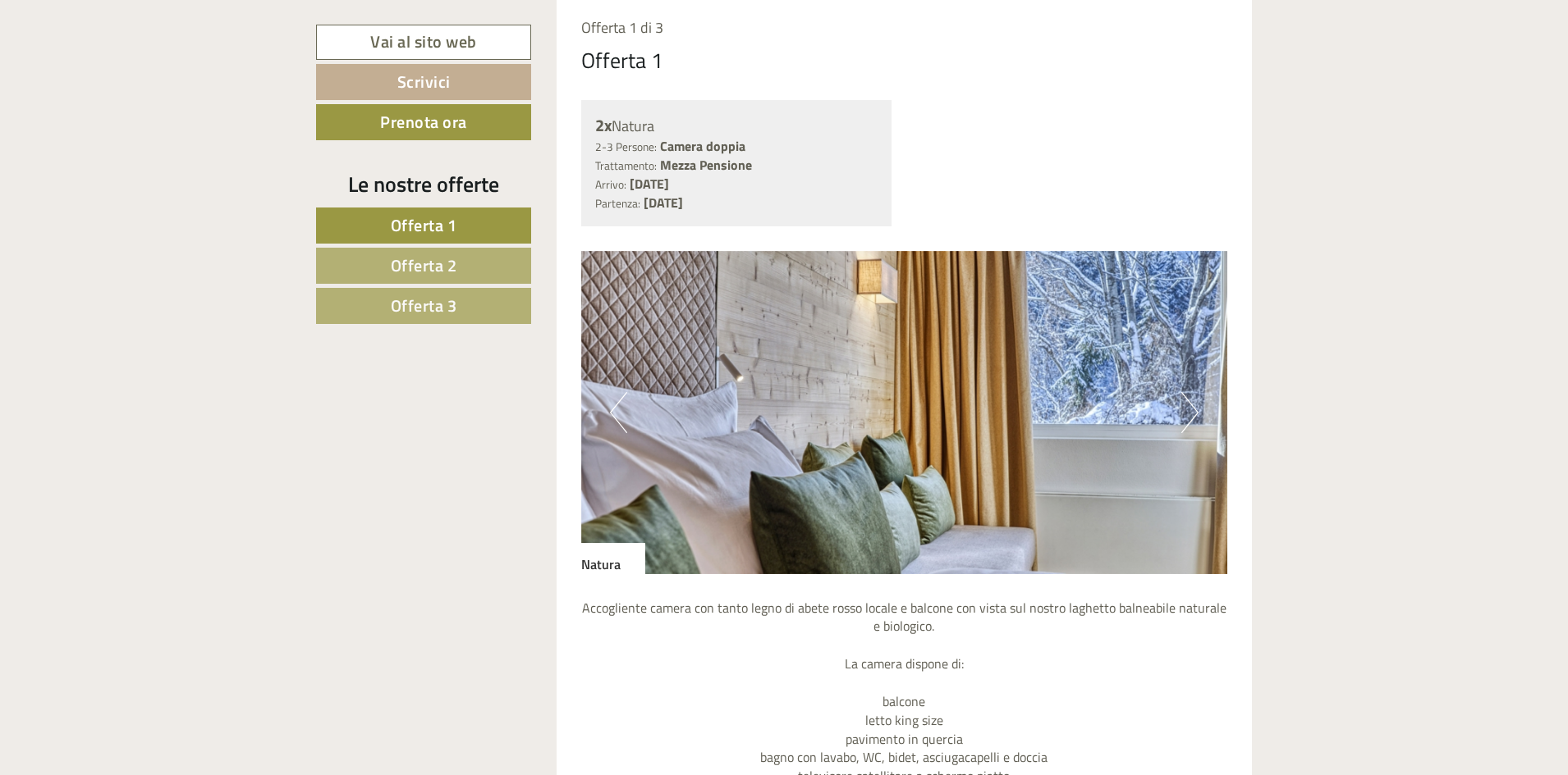
click at [1192, 414] on button "Next" at bounding box center [1190, 412] width 17 height 41
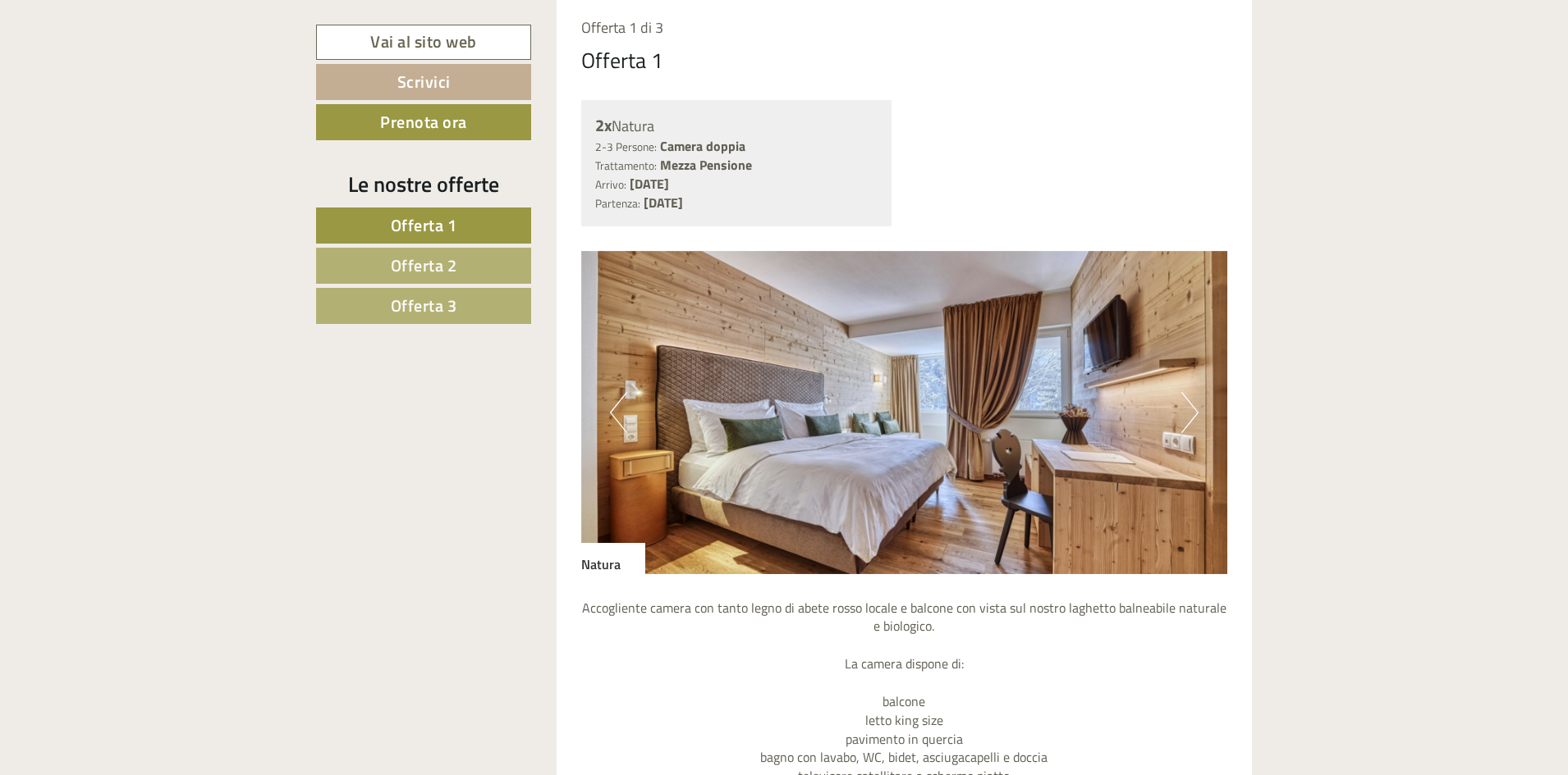
click at [405, 223] on span "Offerta 1" at bounding box center [424, 226] width 67 height 25
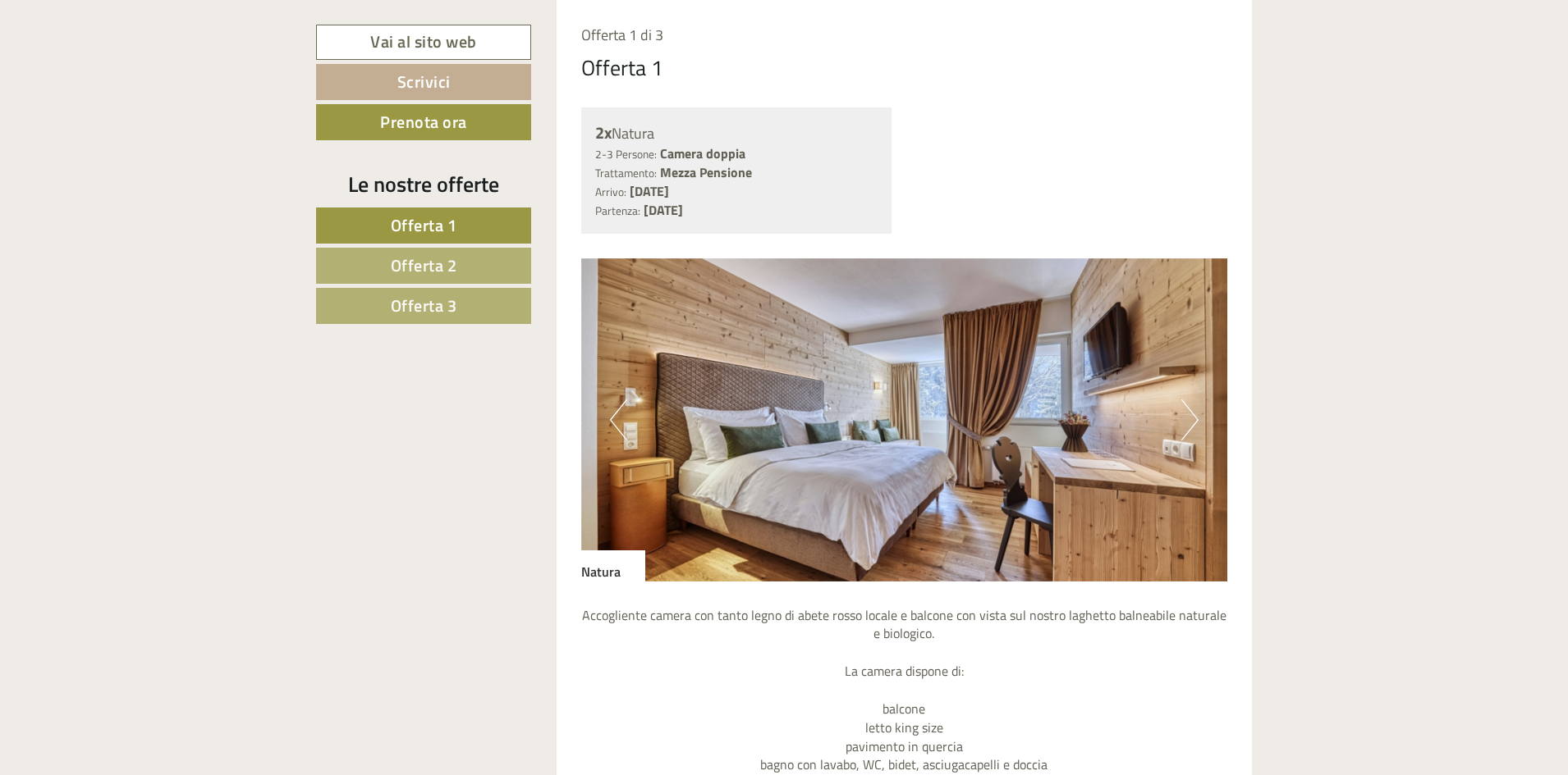
click at [1192, 414] on button "Next" at bounding box center [1190, 420] width 17 height 41
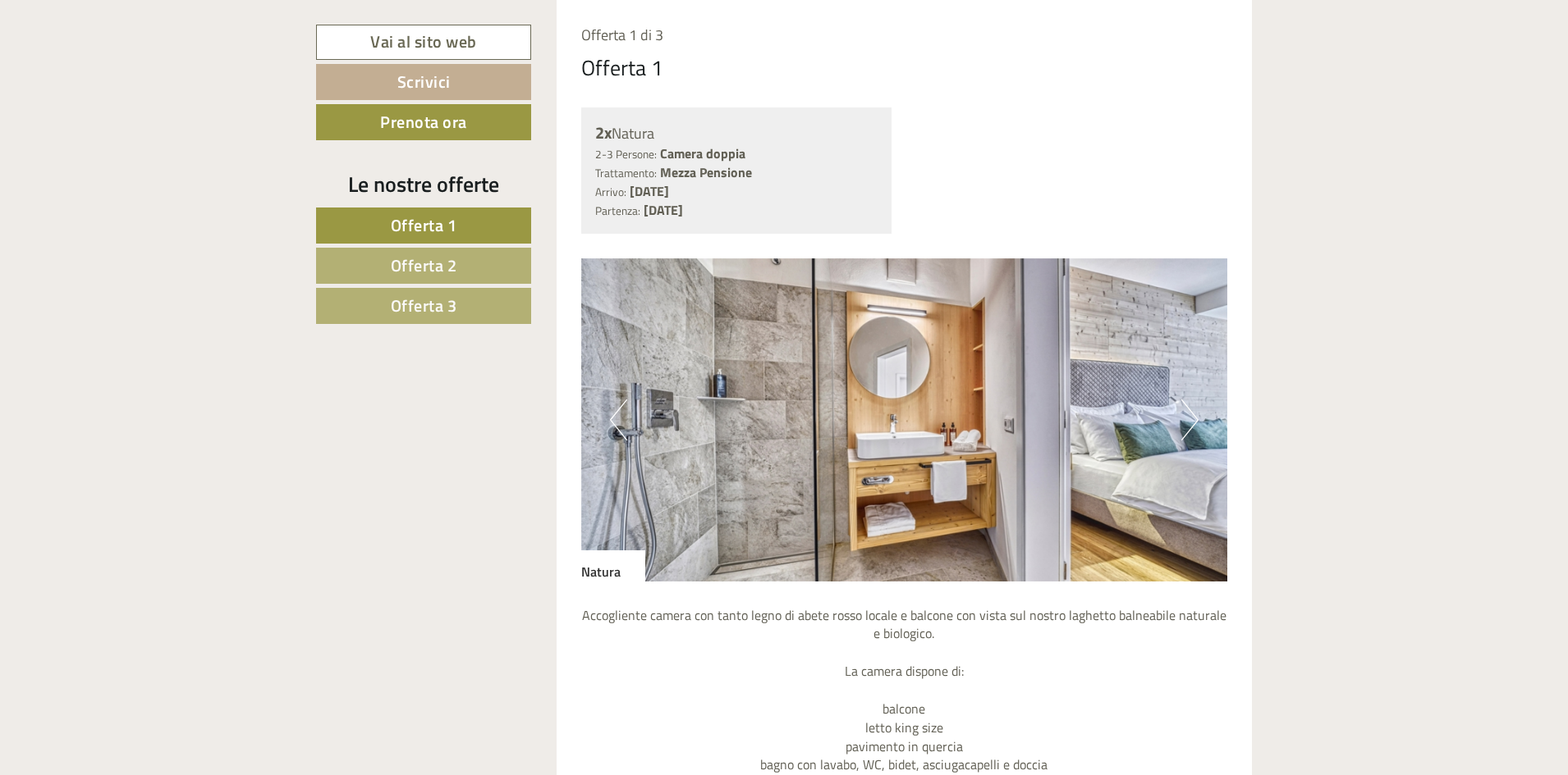
click at [1192, 414] on button "Next" at bounding box center [1190, 420] width 17 height 41
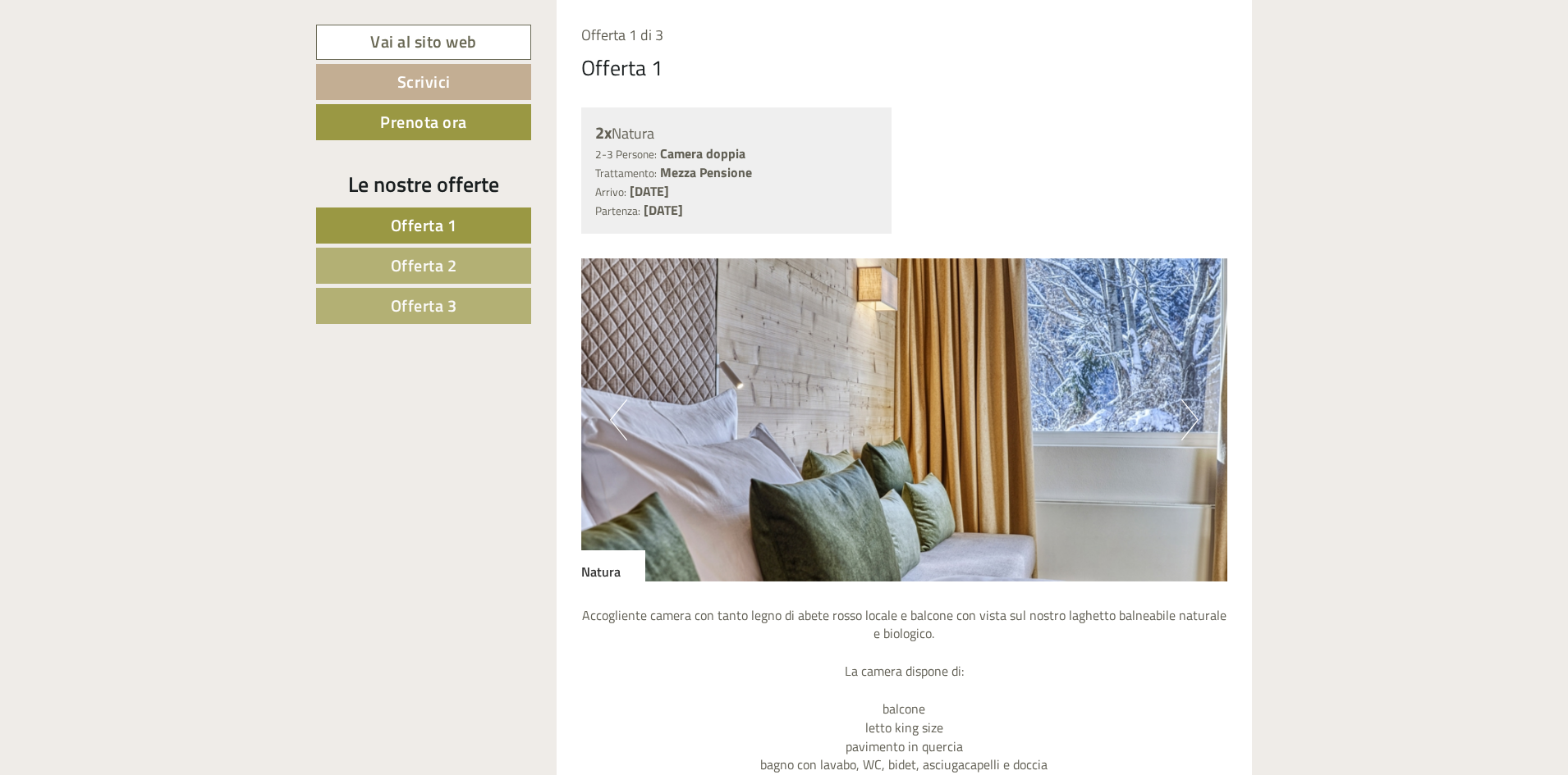
click at [1192, 414] on button "Next" at bounding box center [1190, 420] width 17 height 41
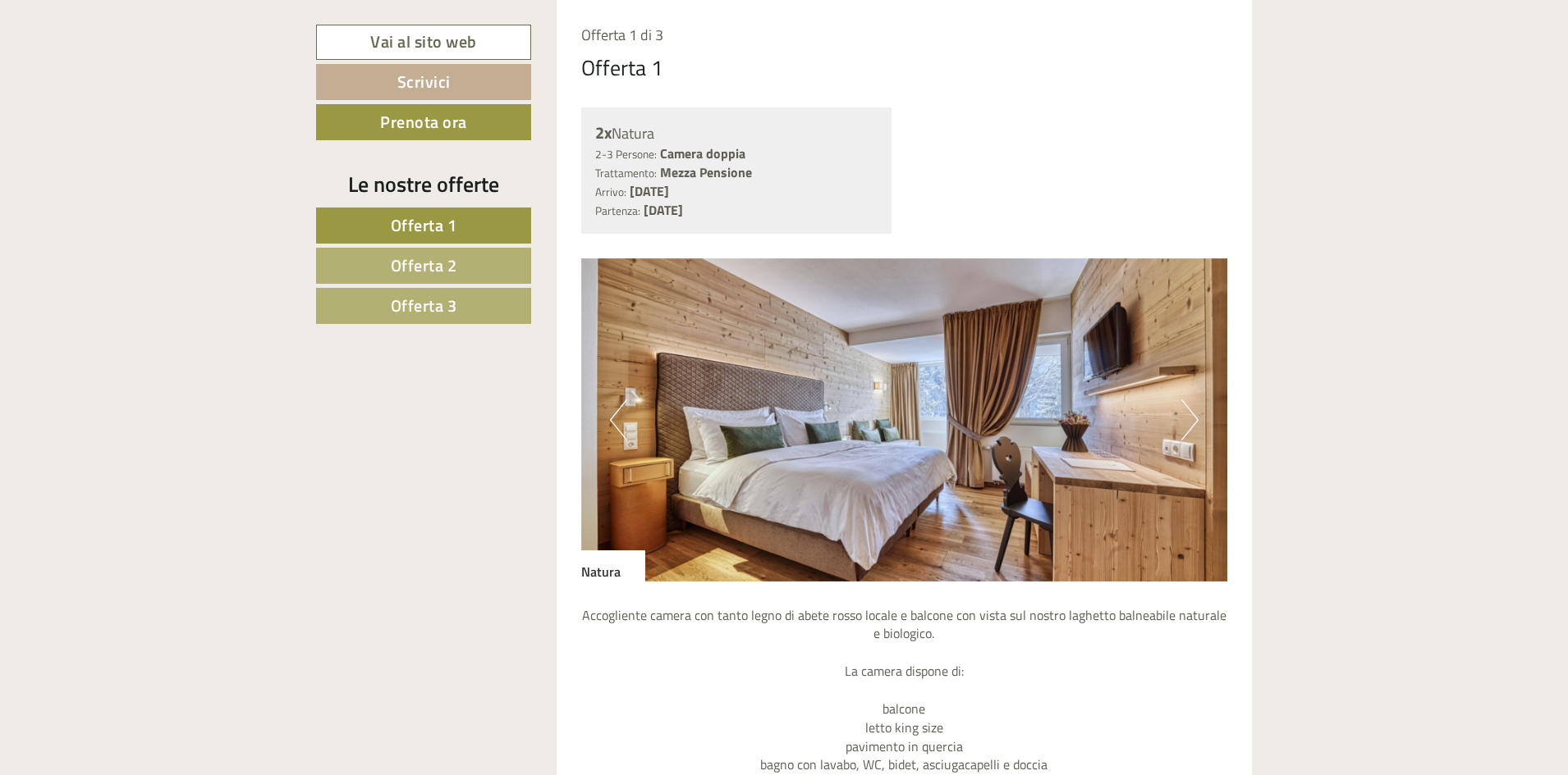
click at [1196, 413] on button "Next" at bounding box center [1190, 420] width 17 height 41
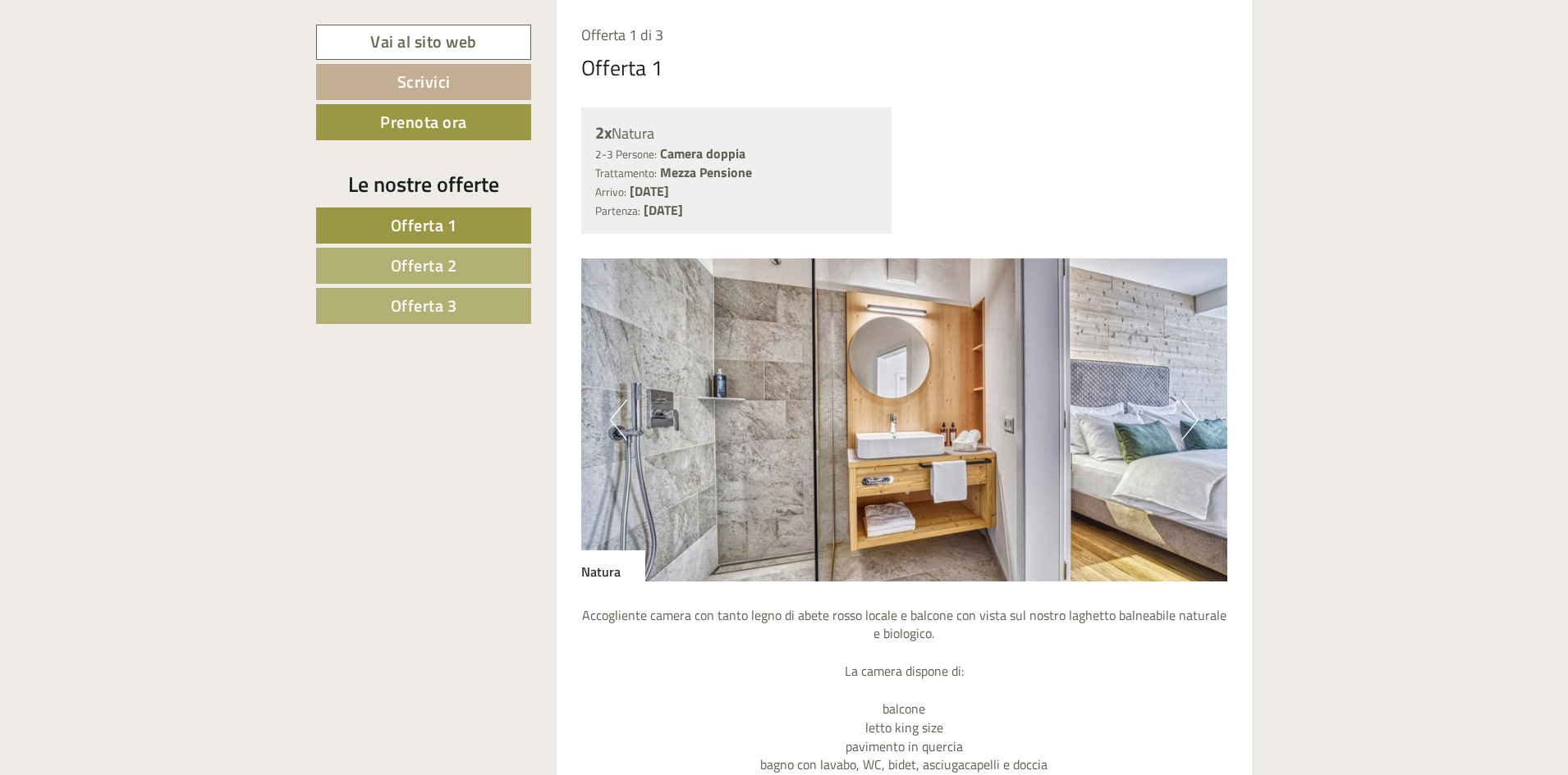
click at [1192, 414] on button "Next" at bounding box center [1190, 420] width 17 height 41
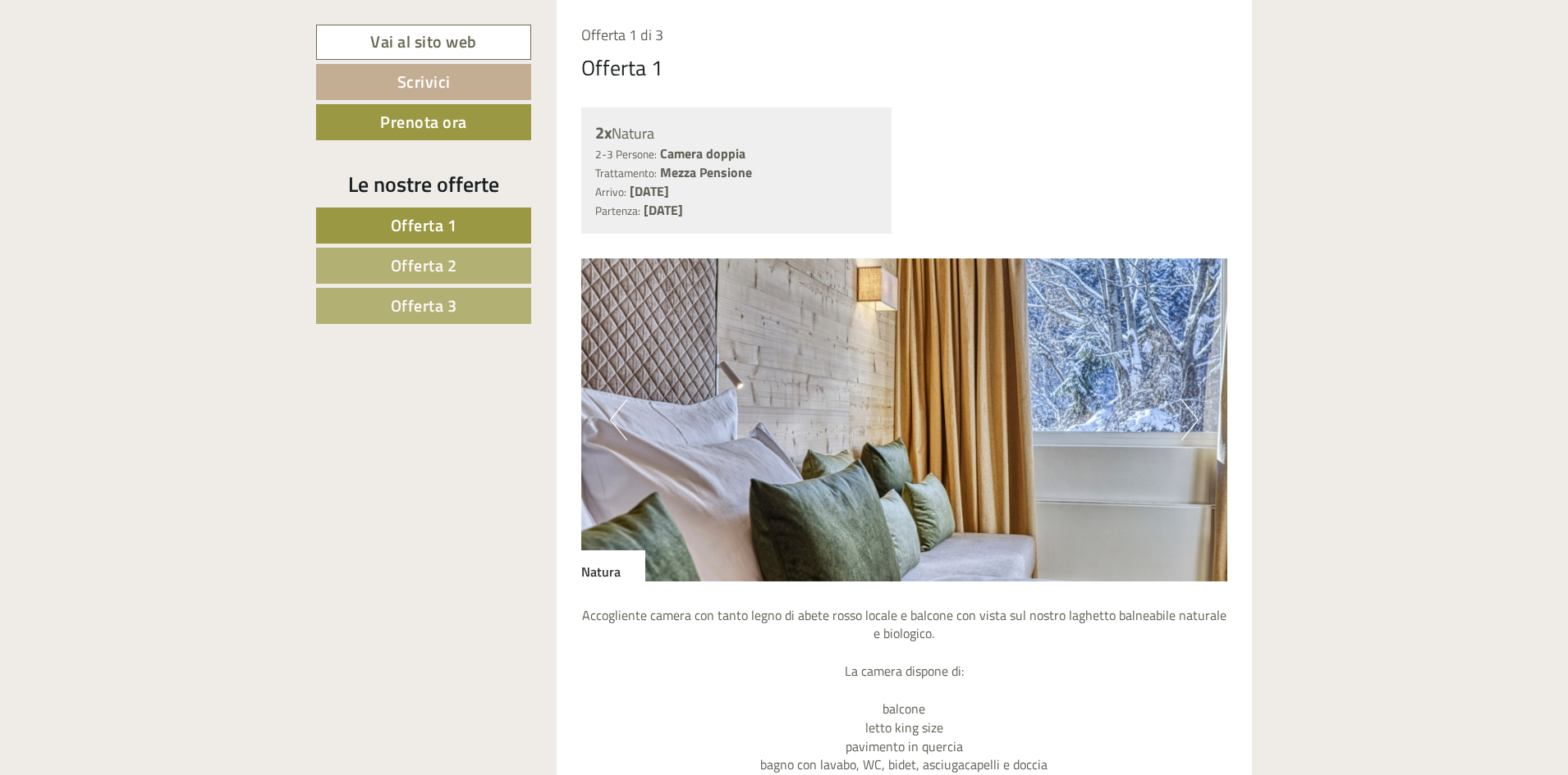
click at [385, 256] on link "Offerta 2" at bounding box center [423, 266] width 215 height 36
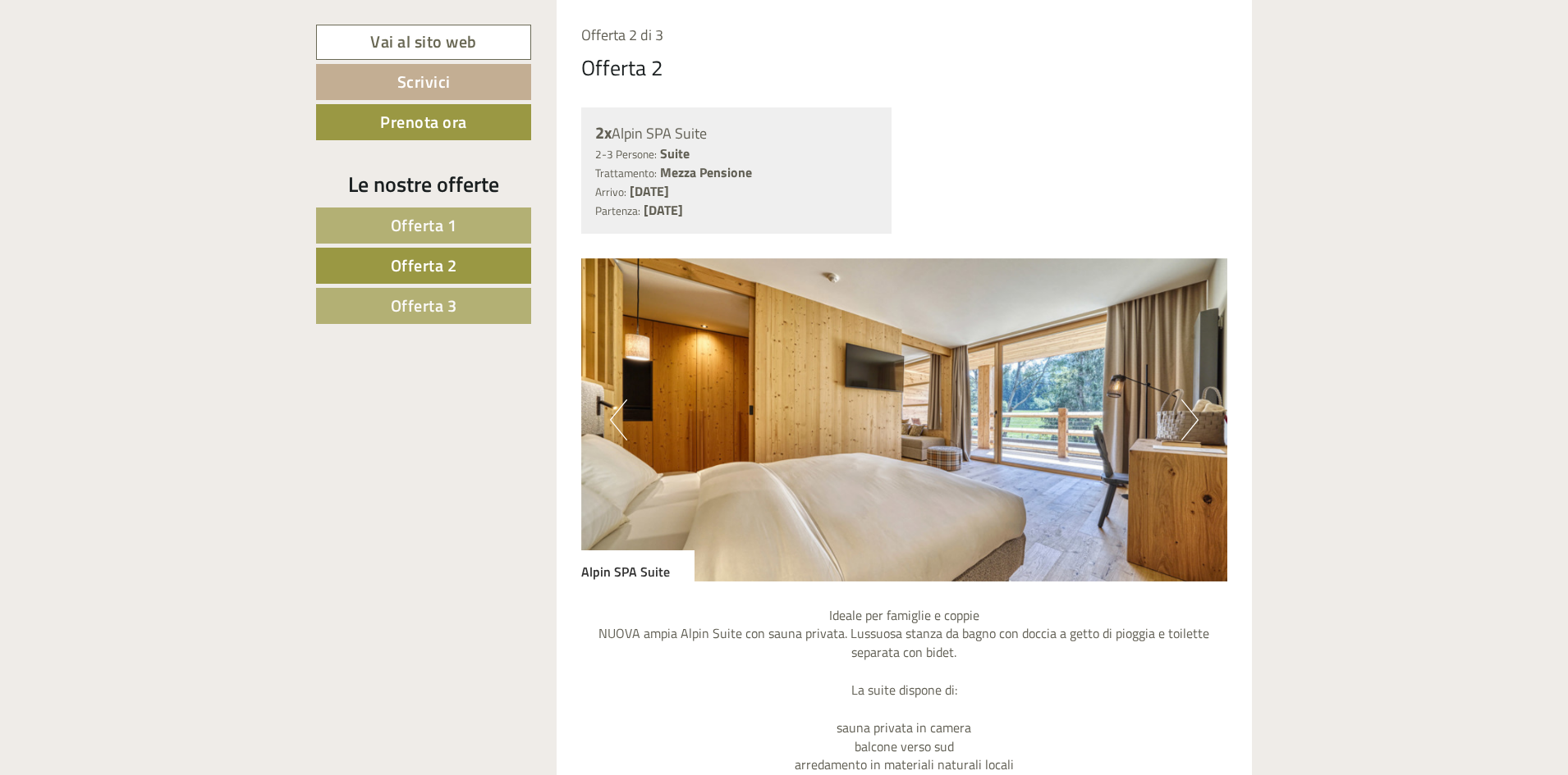
click at [1193, 415] on button "Next" at bounding box center [1190, 420] width 17 height 41
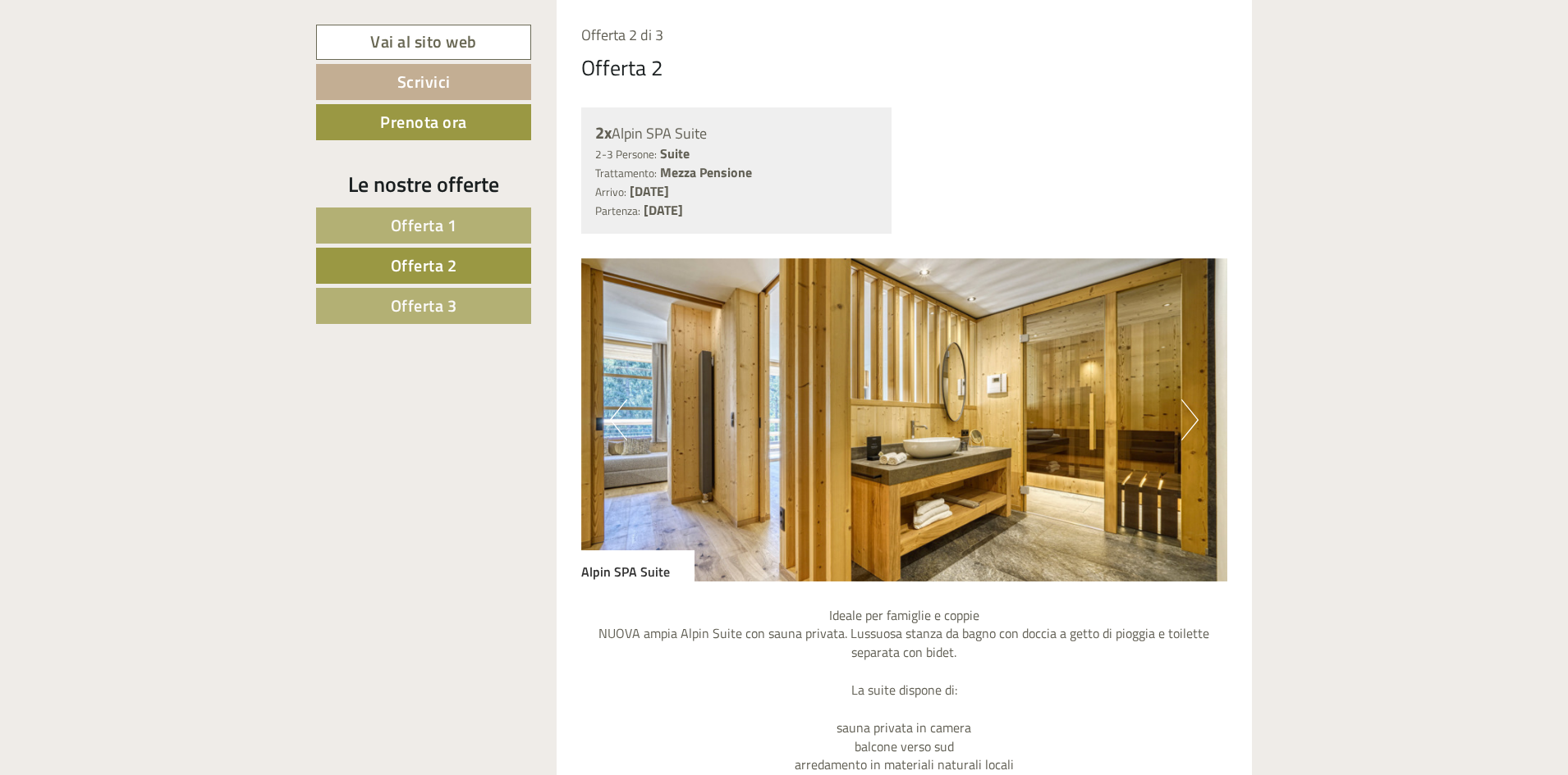
click at [1193, 415] on button "Next" at bounding box center [1190, 420] width 17 height 41
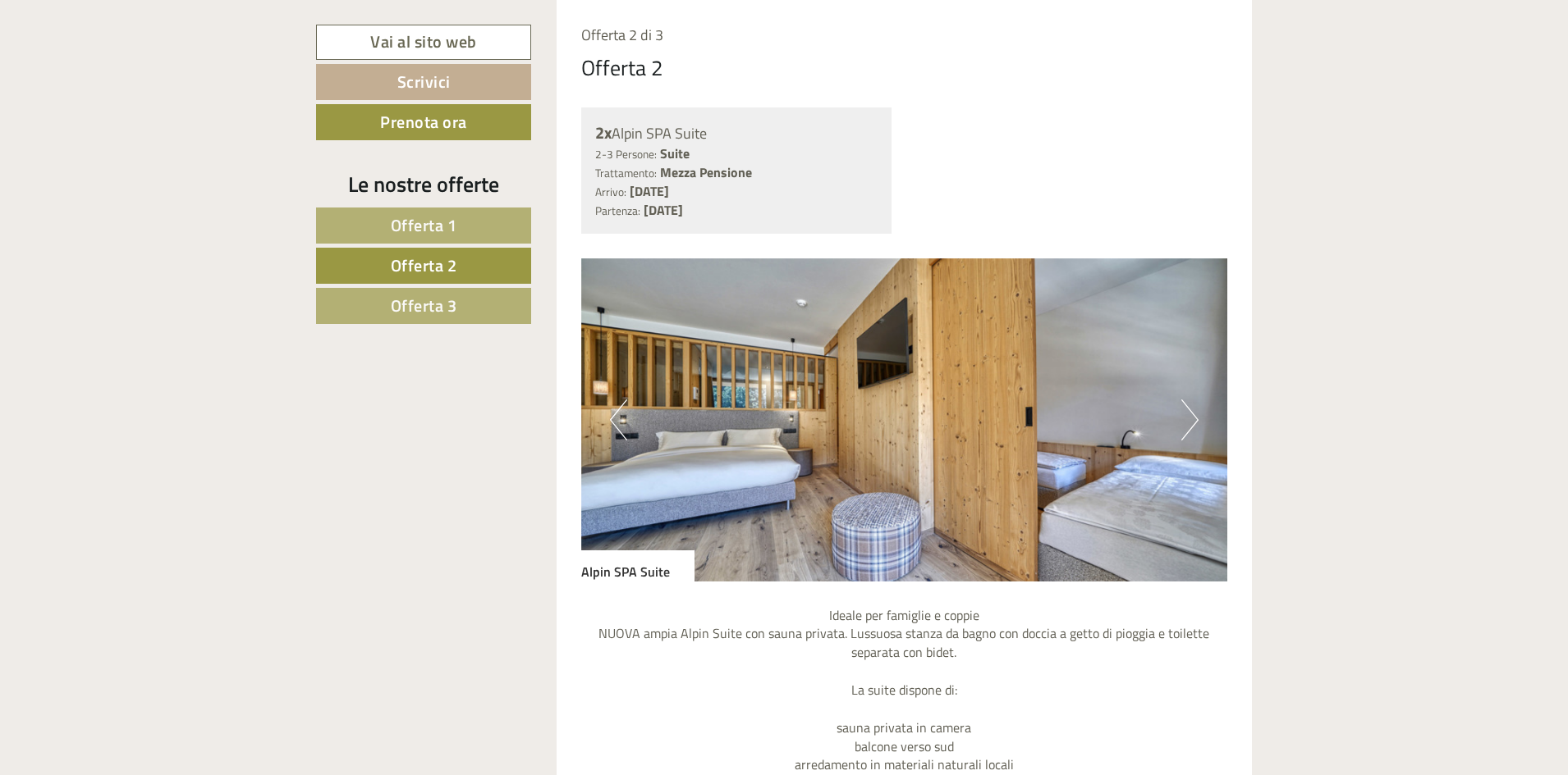
click at [1194, 411] on button "Next" at bounding box center [1190, 420] width 17 height 41
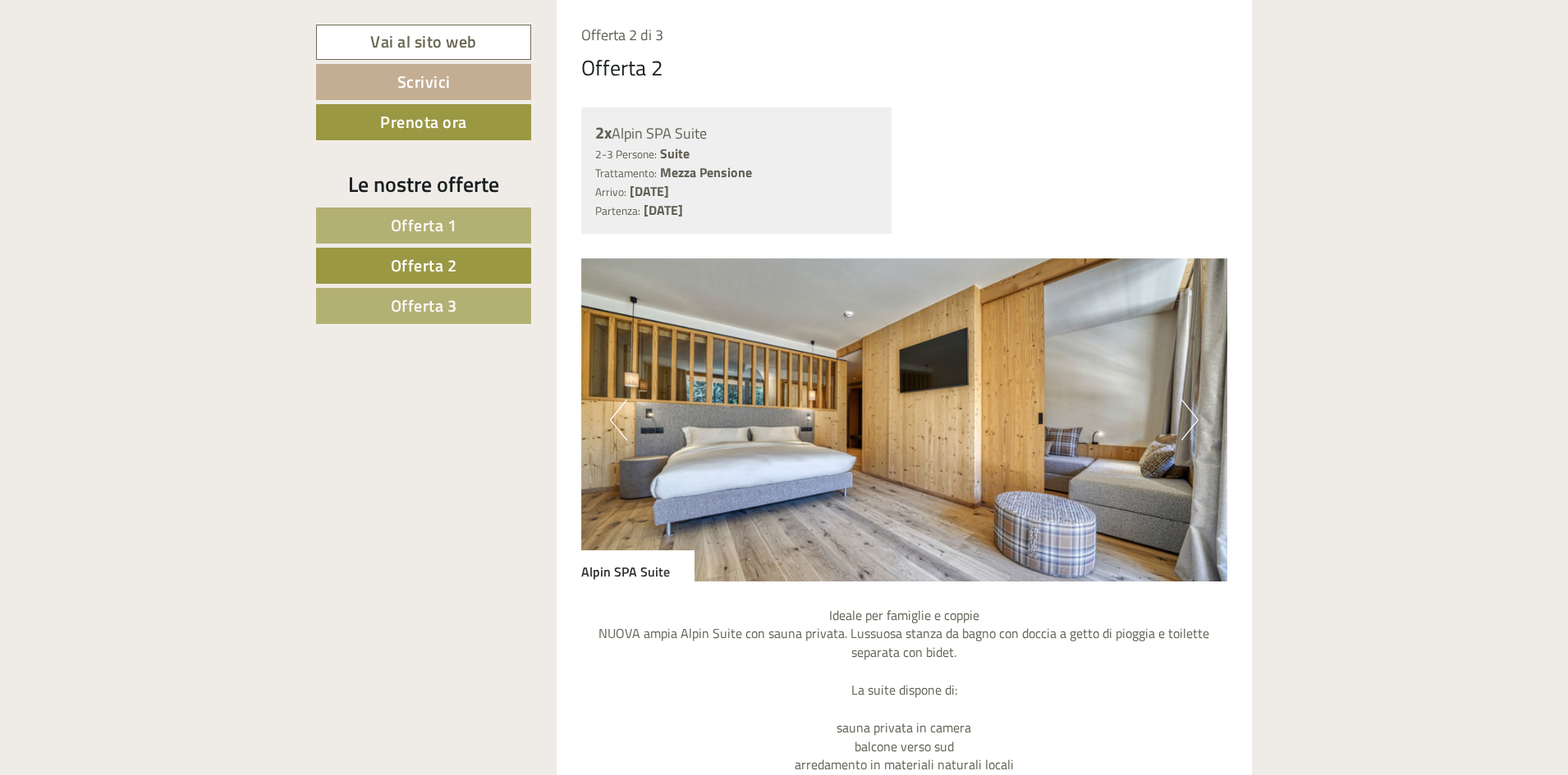
click at [1194, 413] on button "Next" at bounding box center [1190, 420] width 17 height 41
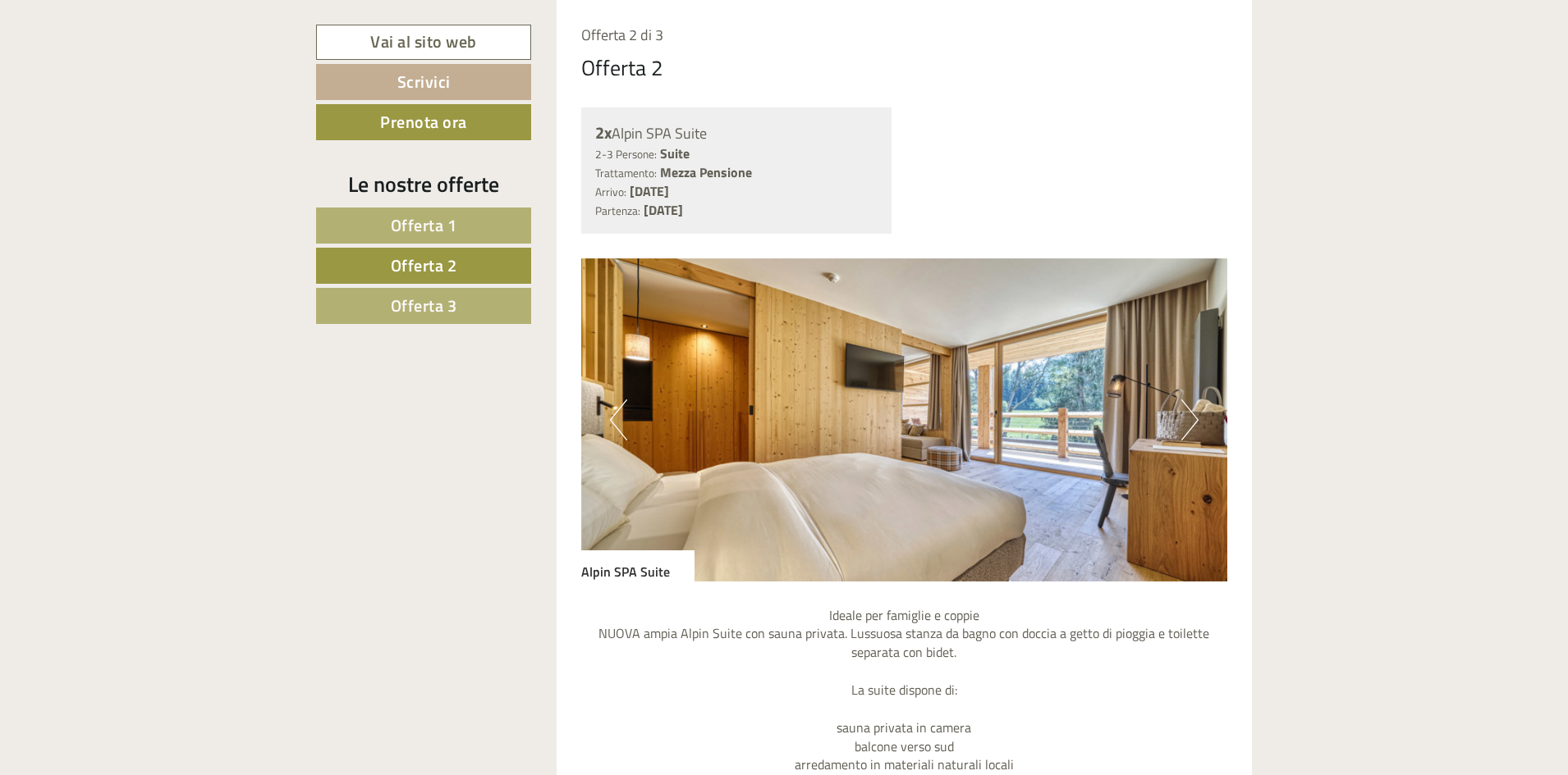
click at [1194, 413] on button "Next" at bounding box center [1190, 420] width 17 height 41
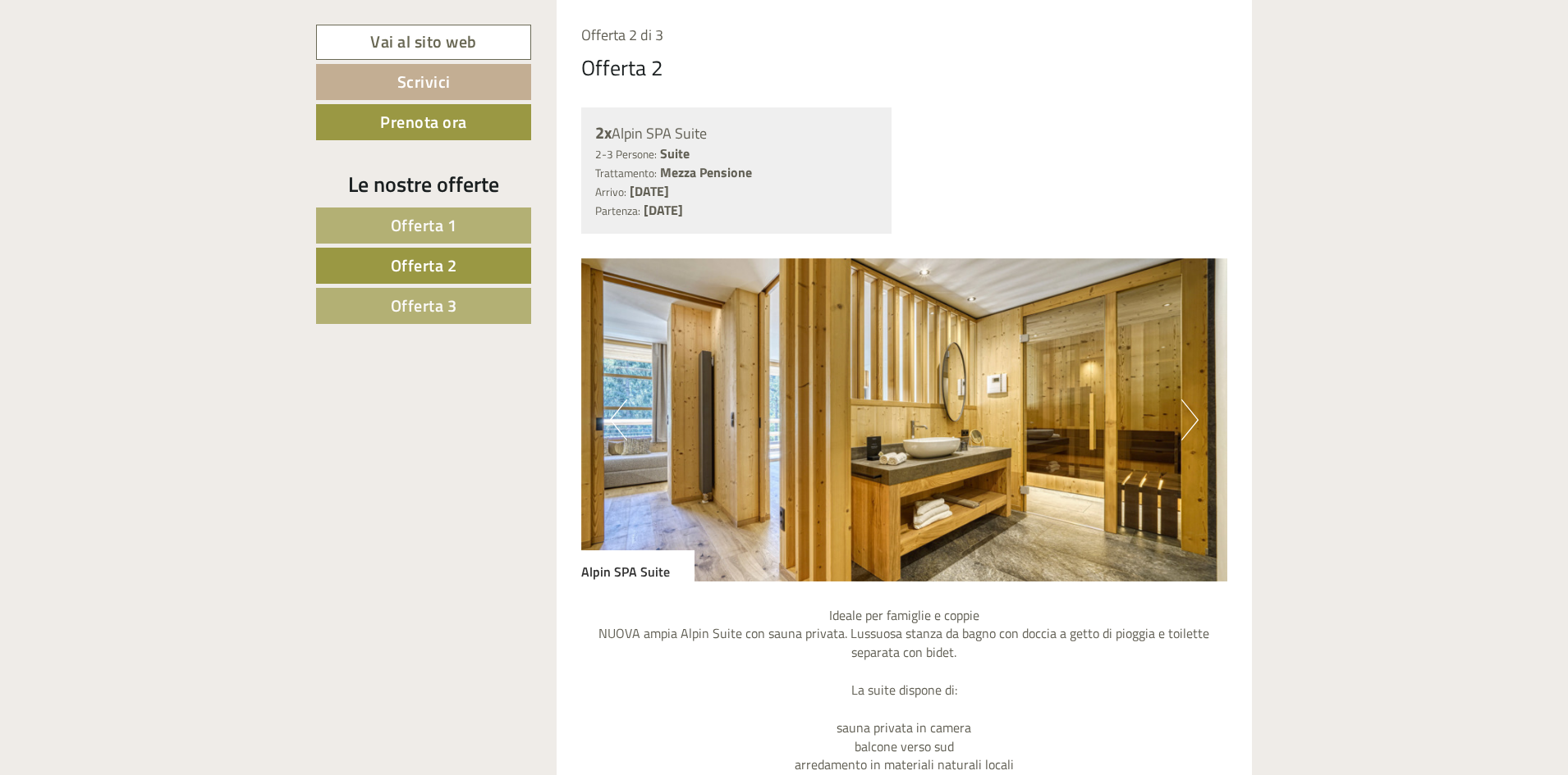
click at [1194, 413] on button "Next" at bounding box center [1190, 420] width 17 height 41
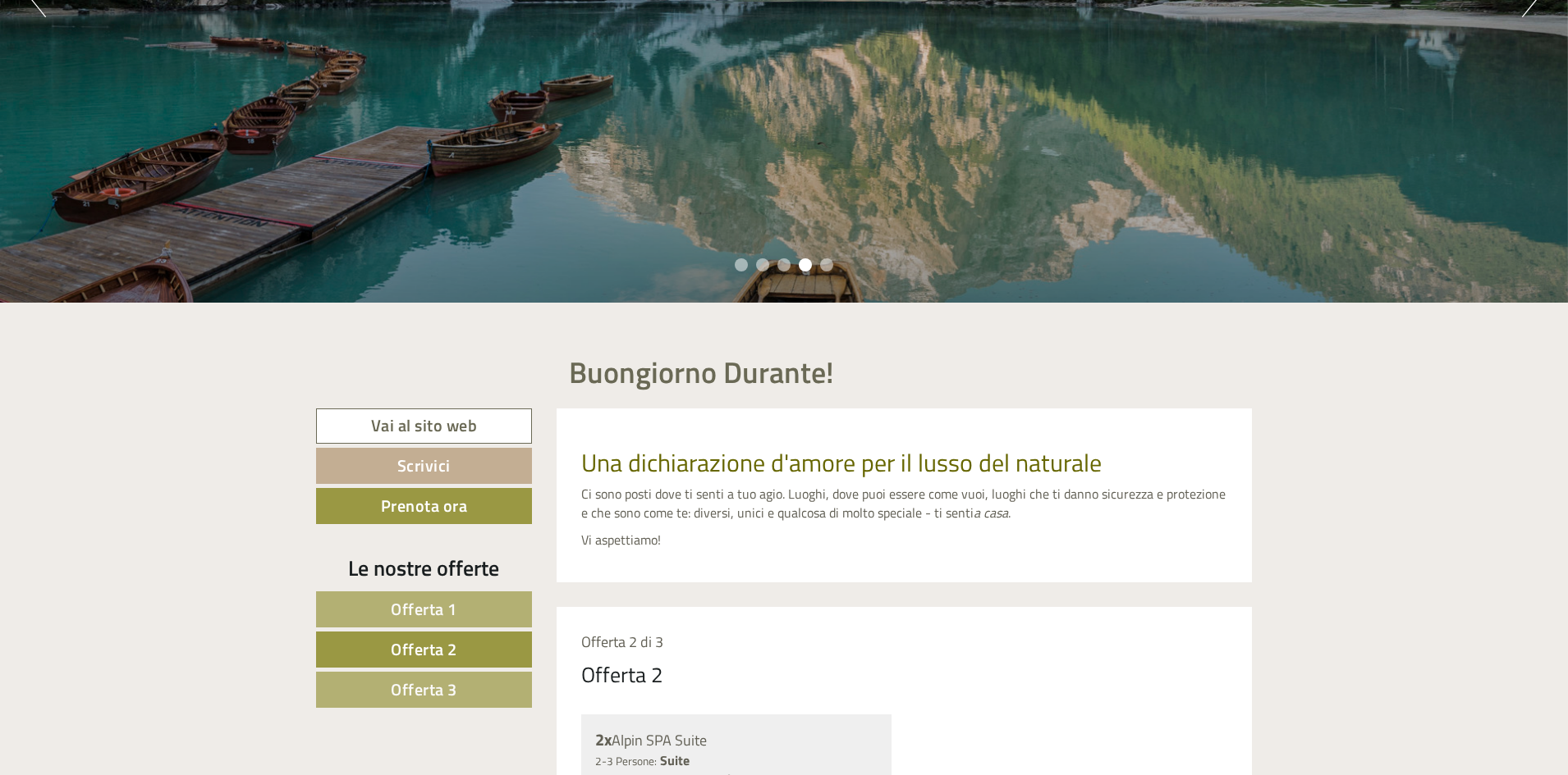
scroll to position [383, 0]
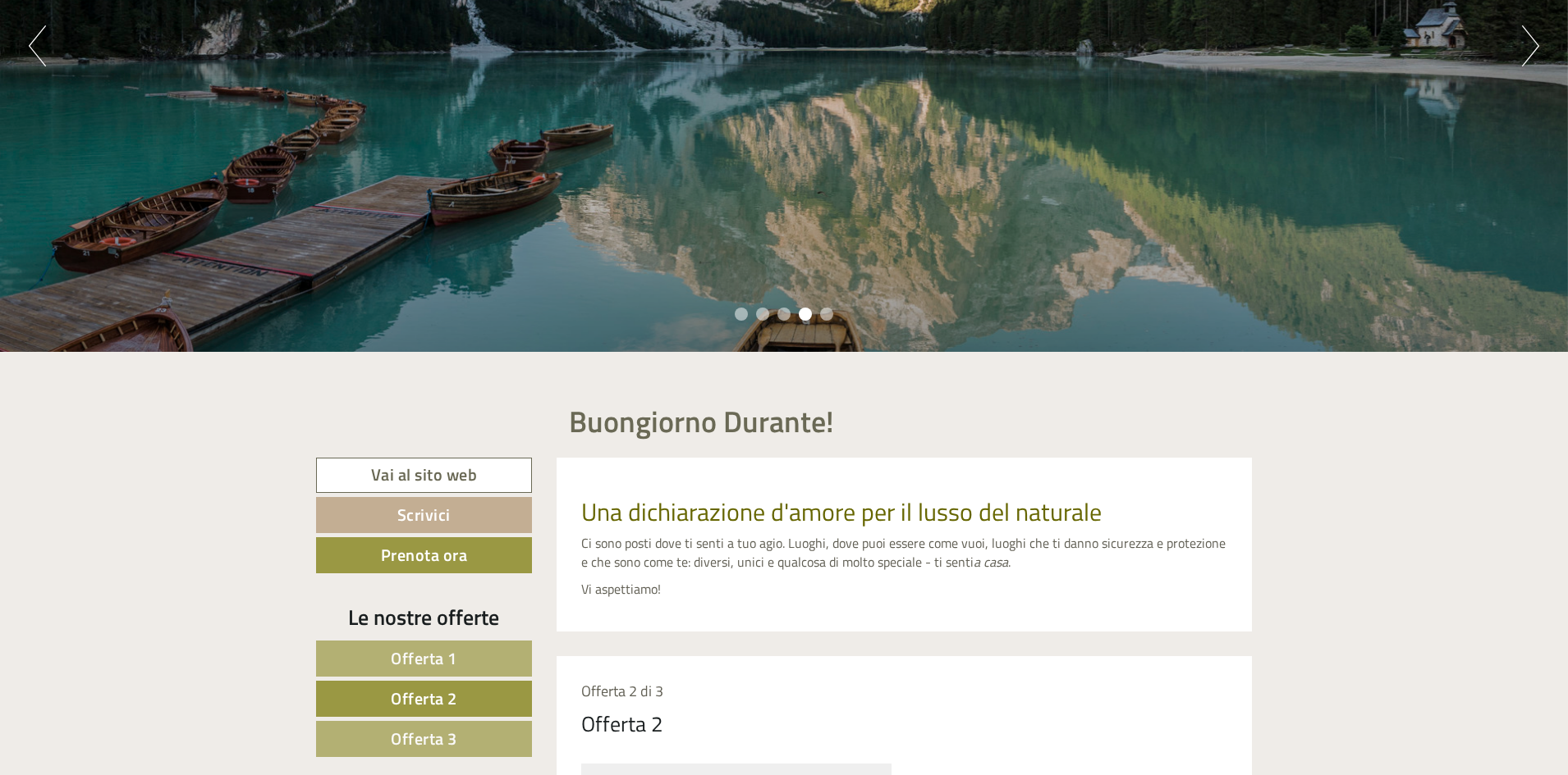
click at [436, 658] on span "Offerta 1" at bounding box center [424, 659] width 67 height 25
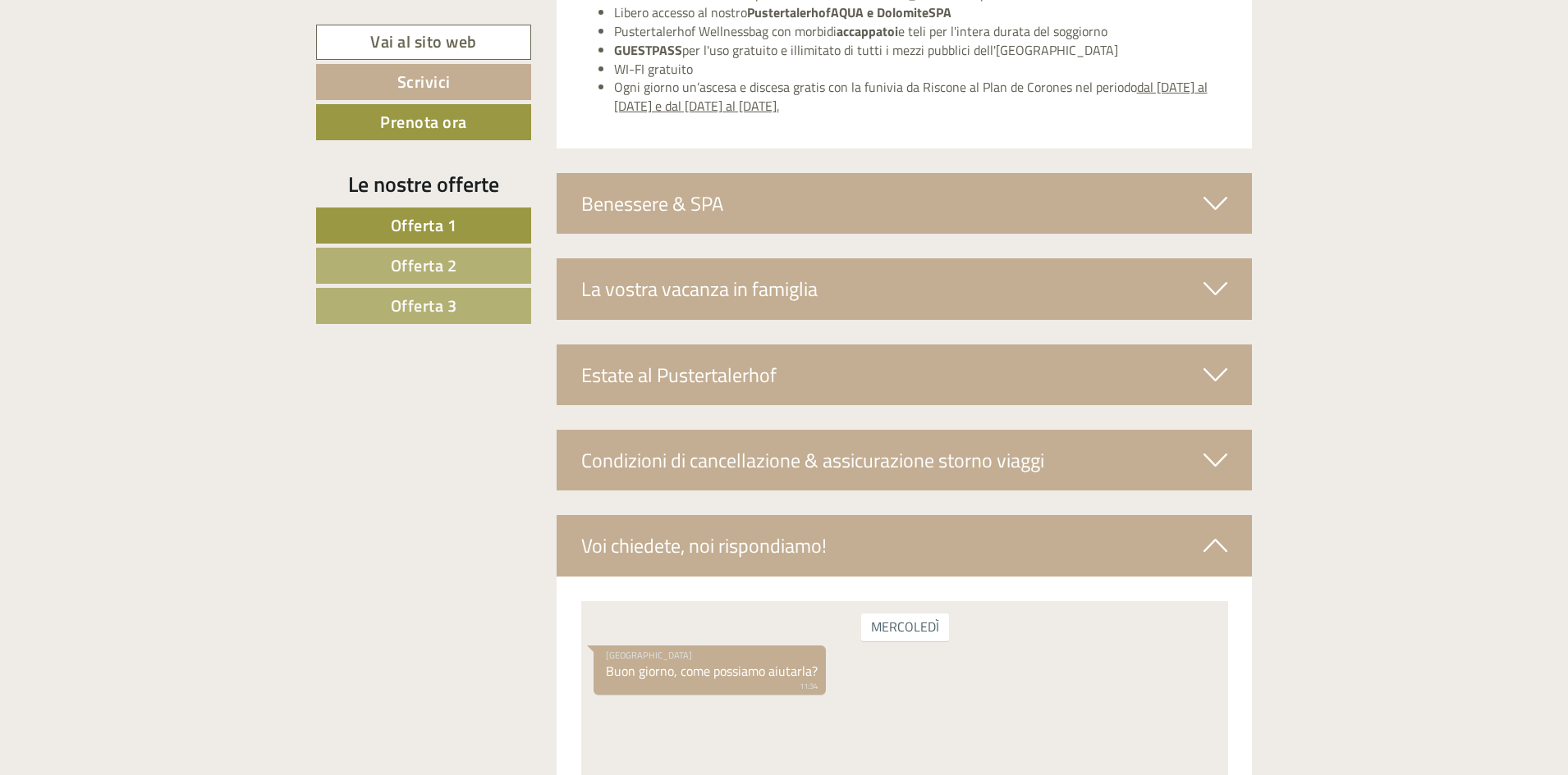
scroll to position [2927, 0]
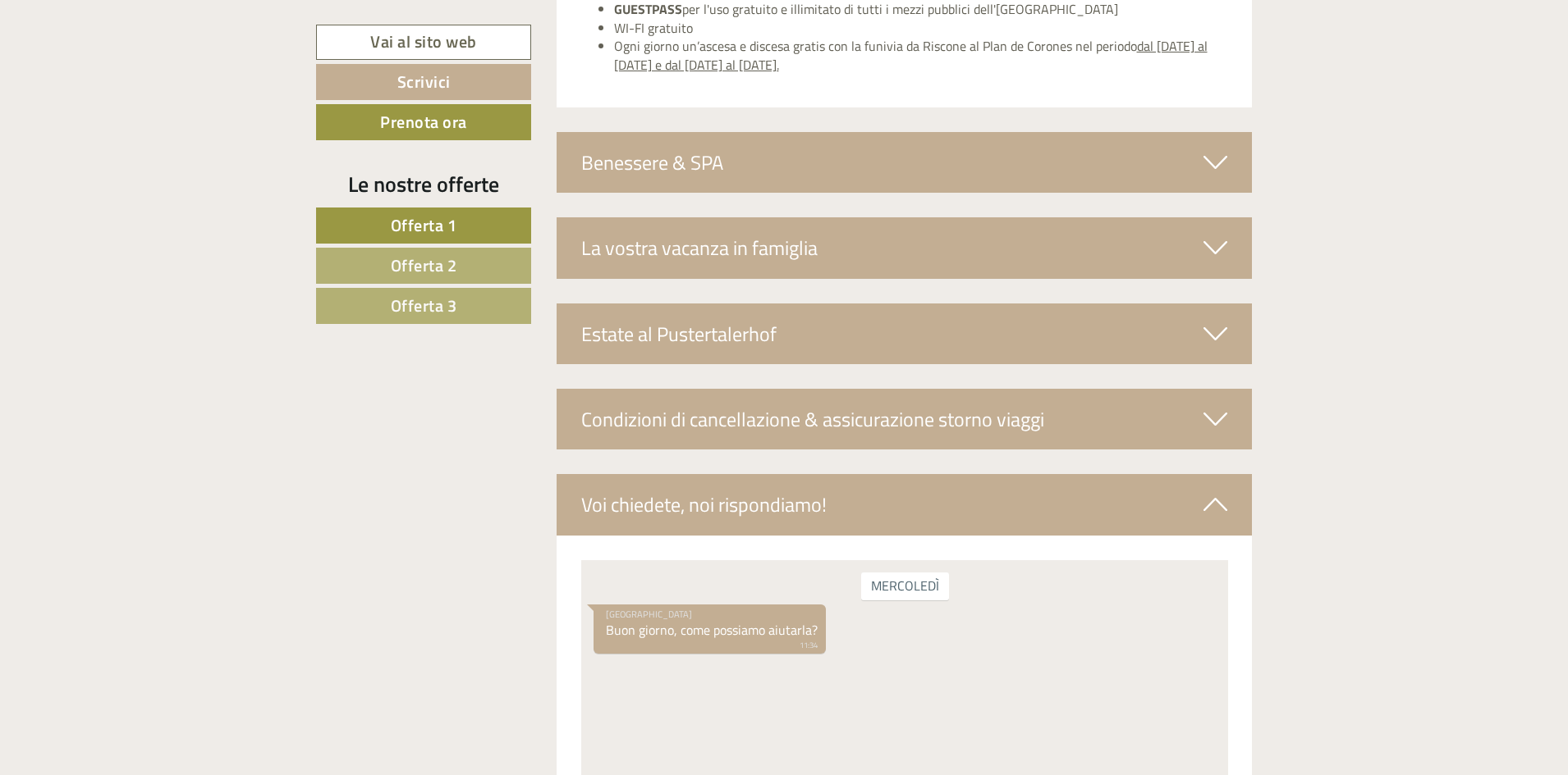
click at [748, 167] on div "Benessere & SPA" at bounding box center [905, 161] width 696 height 60
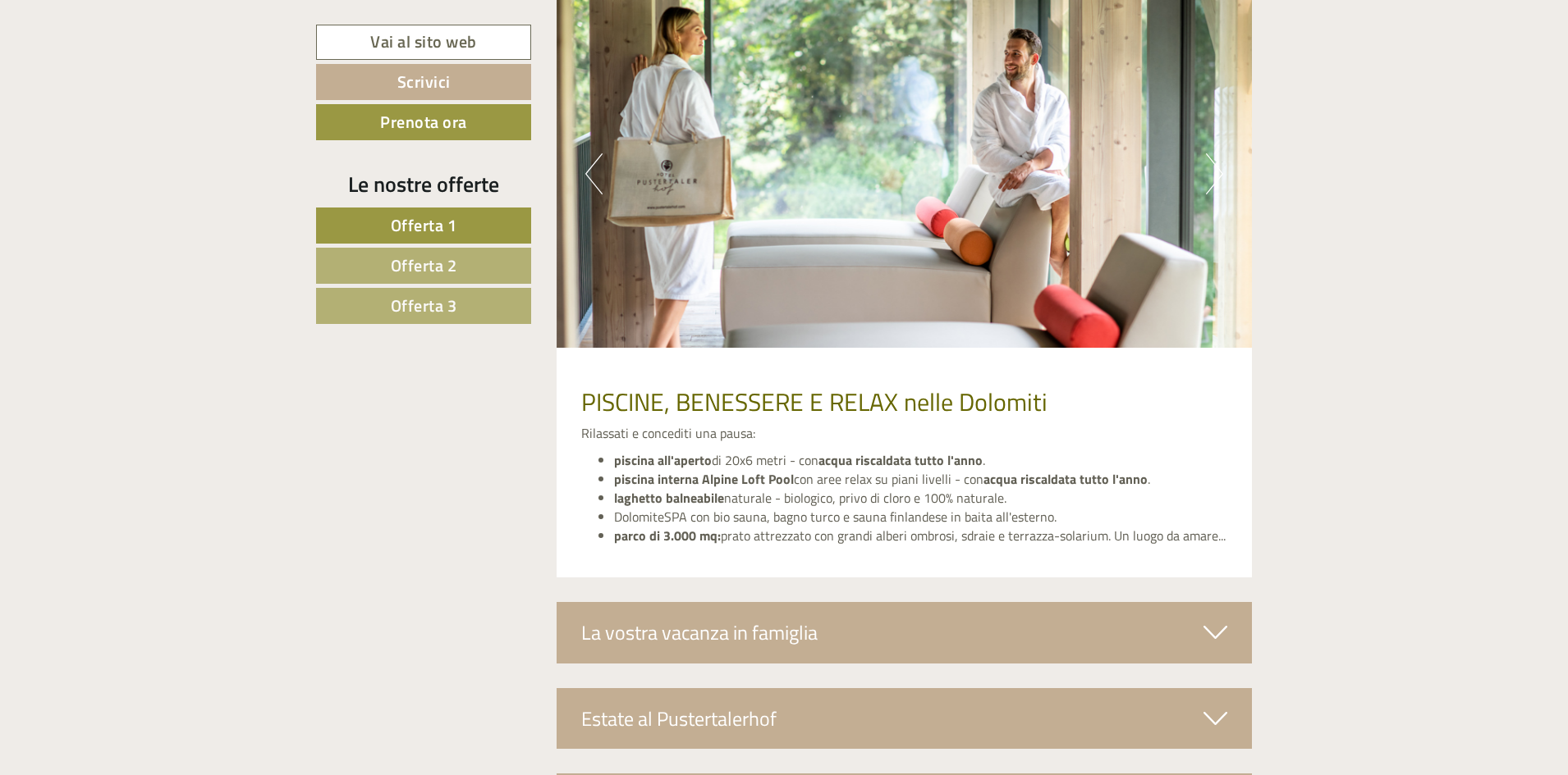
scroll to position [3090, 0]
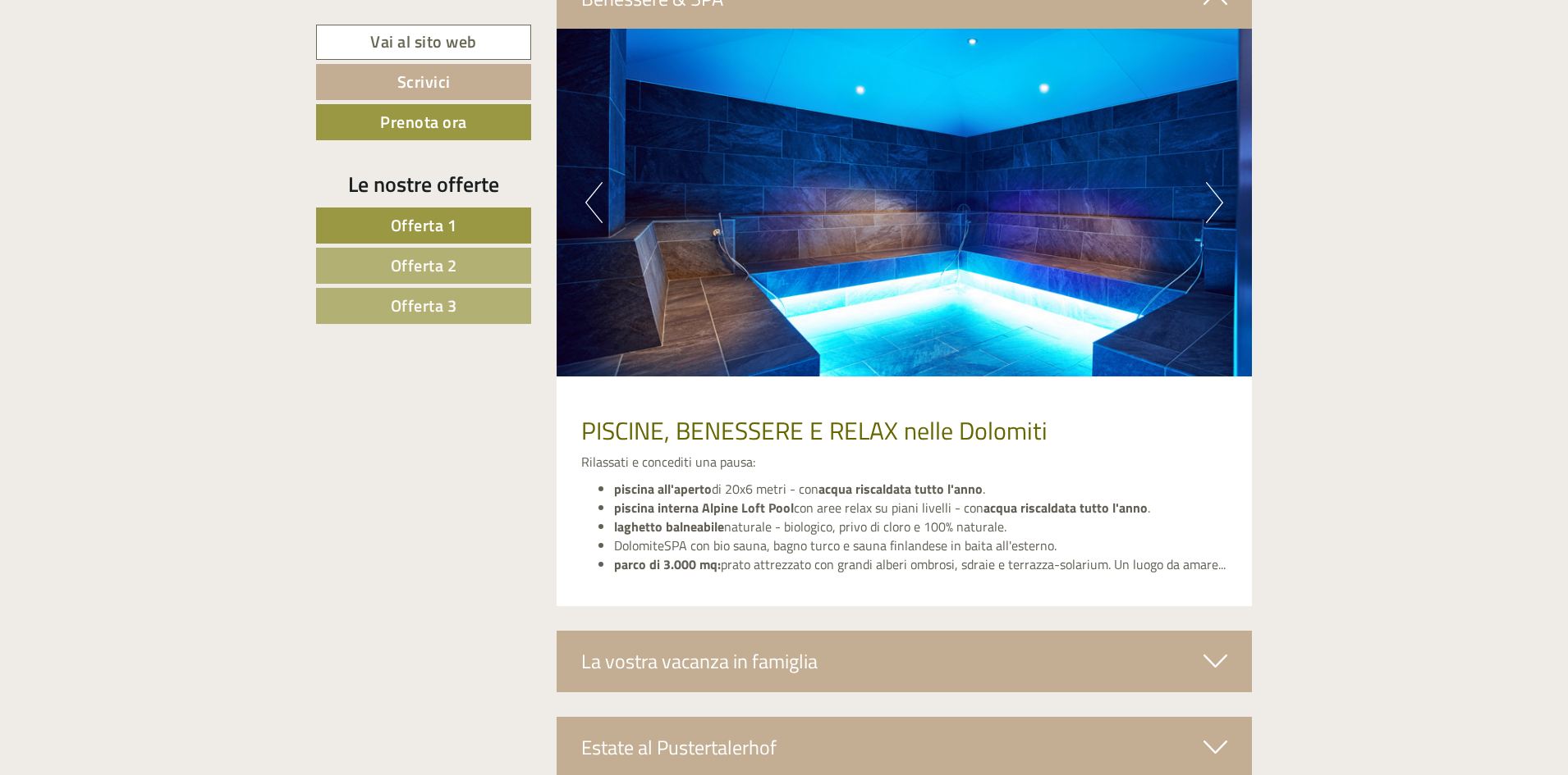
click at [1218, 201] on button "Next" at bounding box center [1214, 202] width 17 height 41
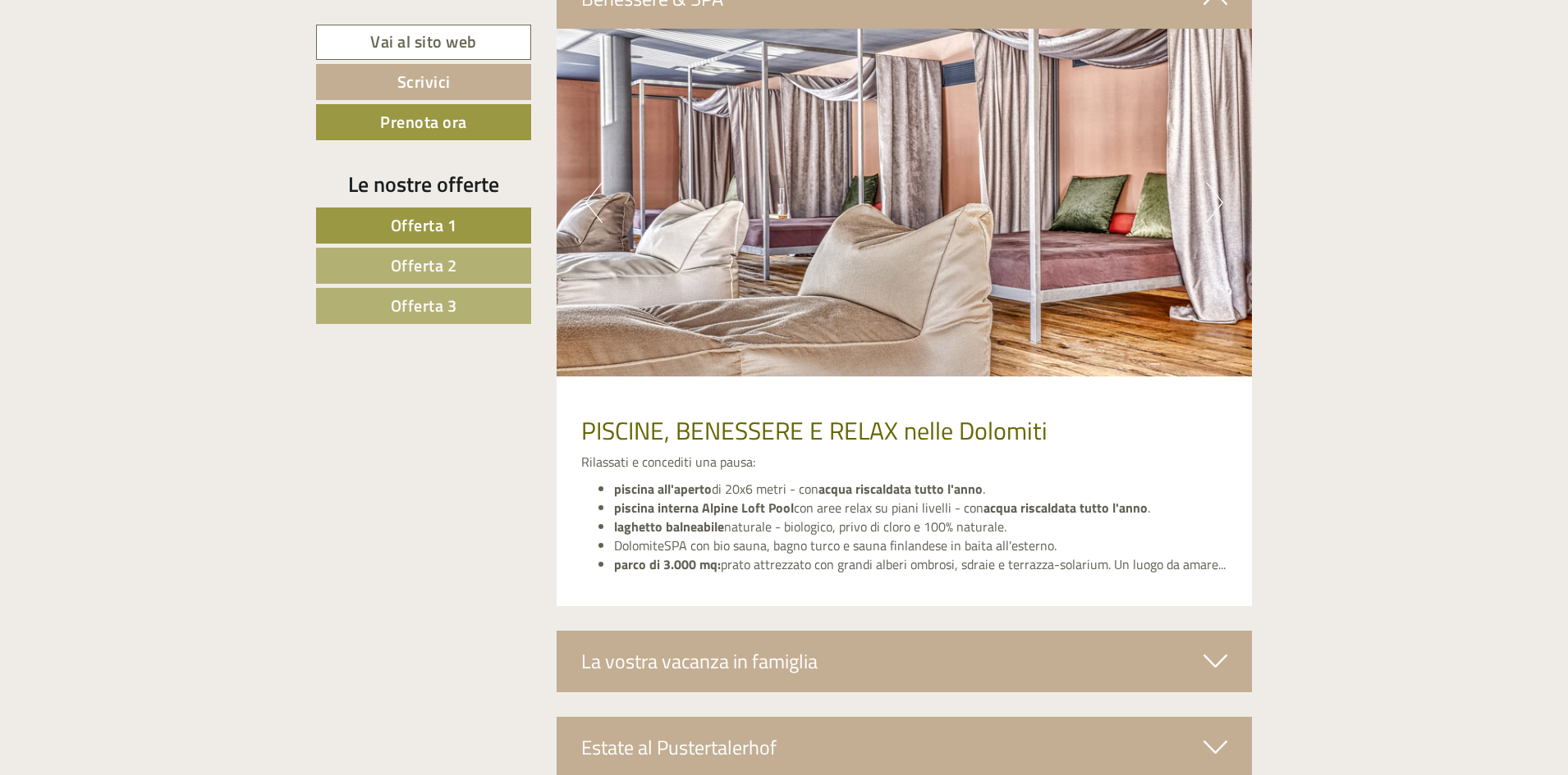
click at [1218, 201] on button "Next" at bounding box center [1214, 202] width 17 height 41
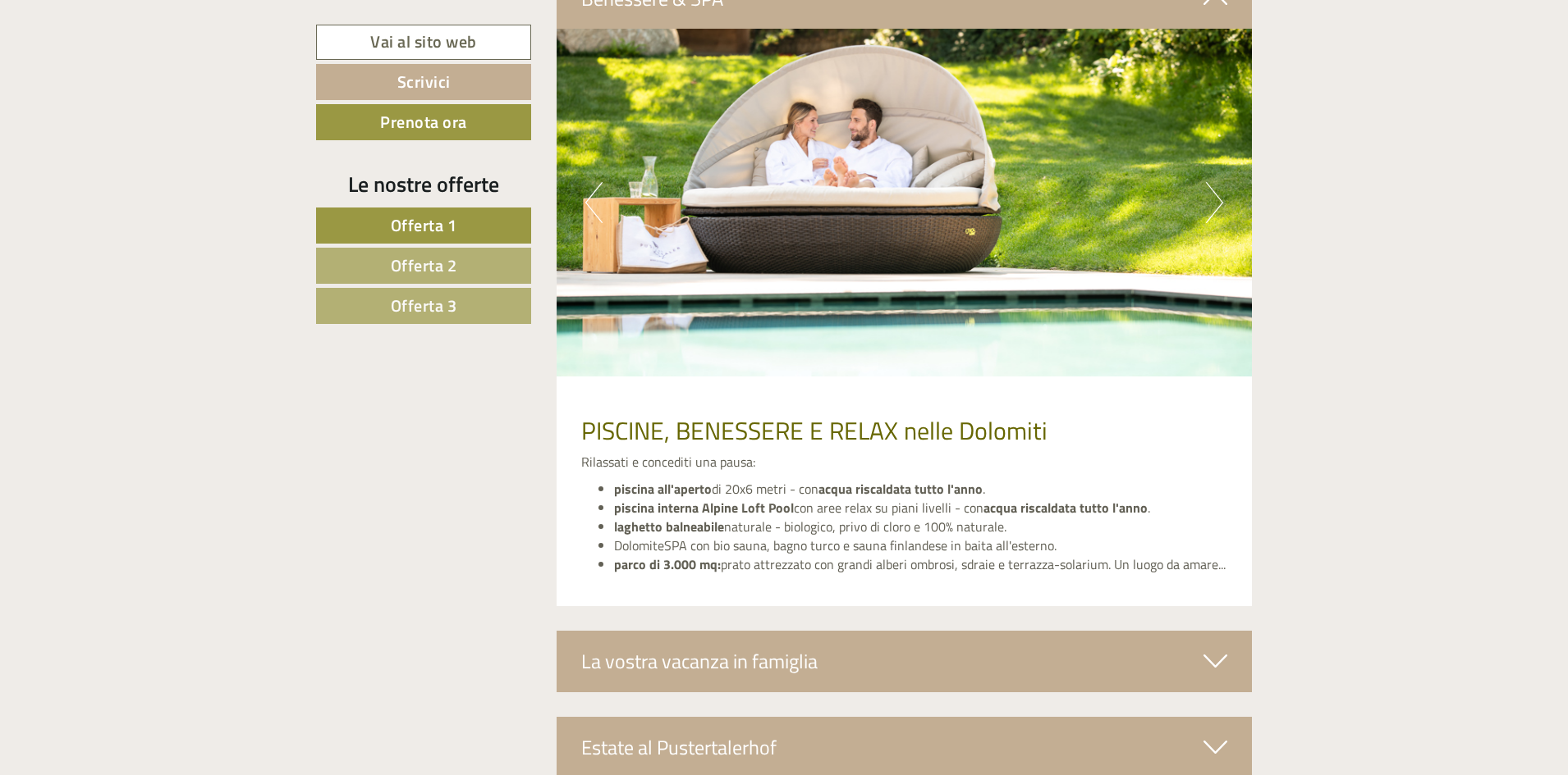
click at [1218, 201] on button "Next" at bounding box center [1214, 202] width 17 height 41
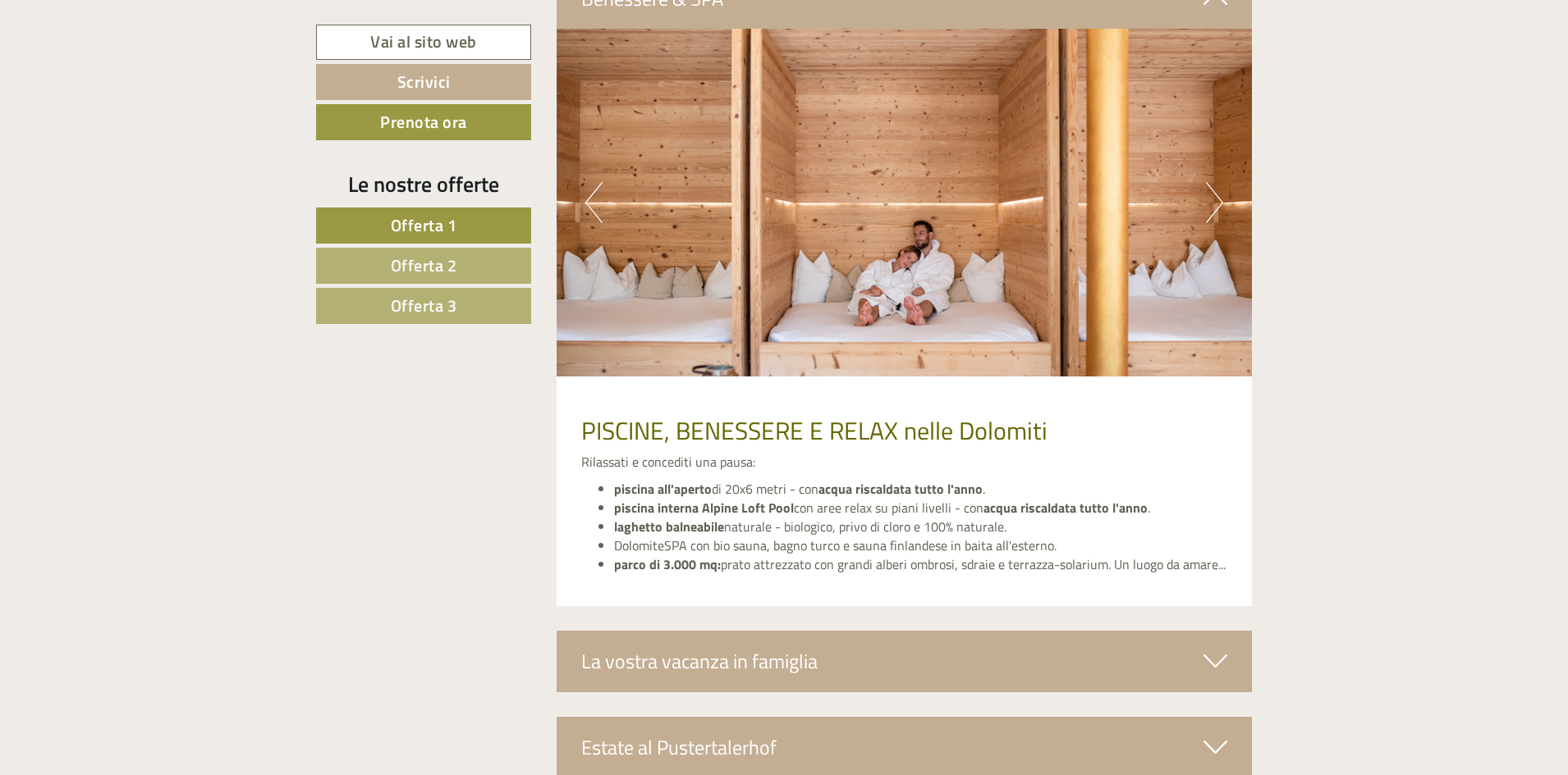
click at [1215, 201] on button "Next" at bounding box center [1214, 202] width 17 height 41
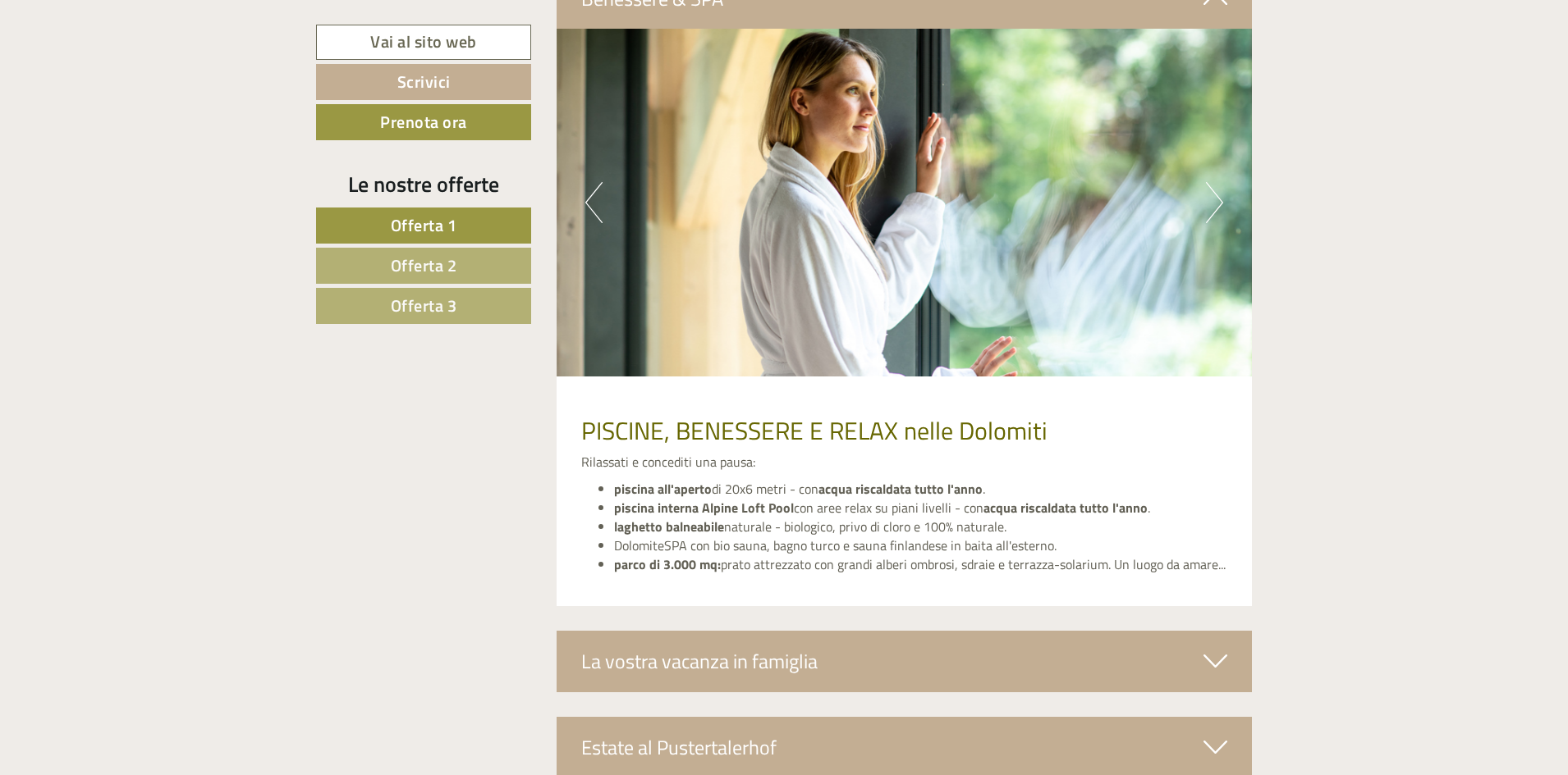
click at [1219, 196] on button "Next" at bounding box center [1214, 202] width 17 height 41
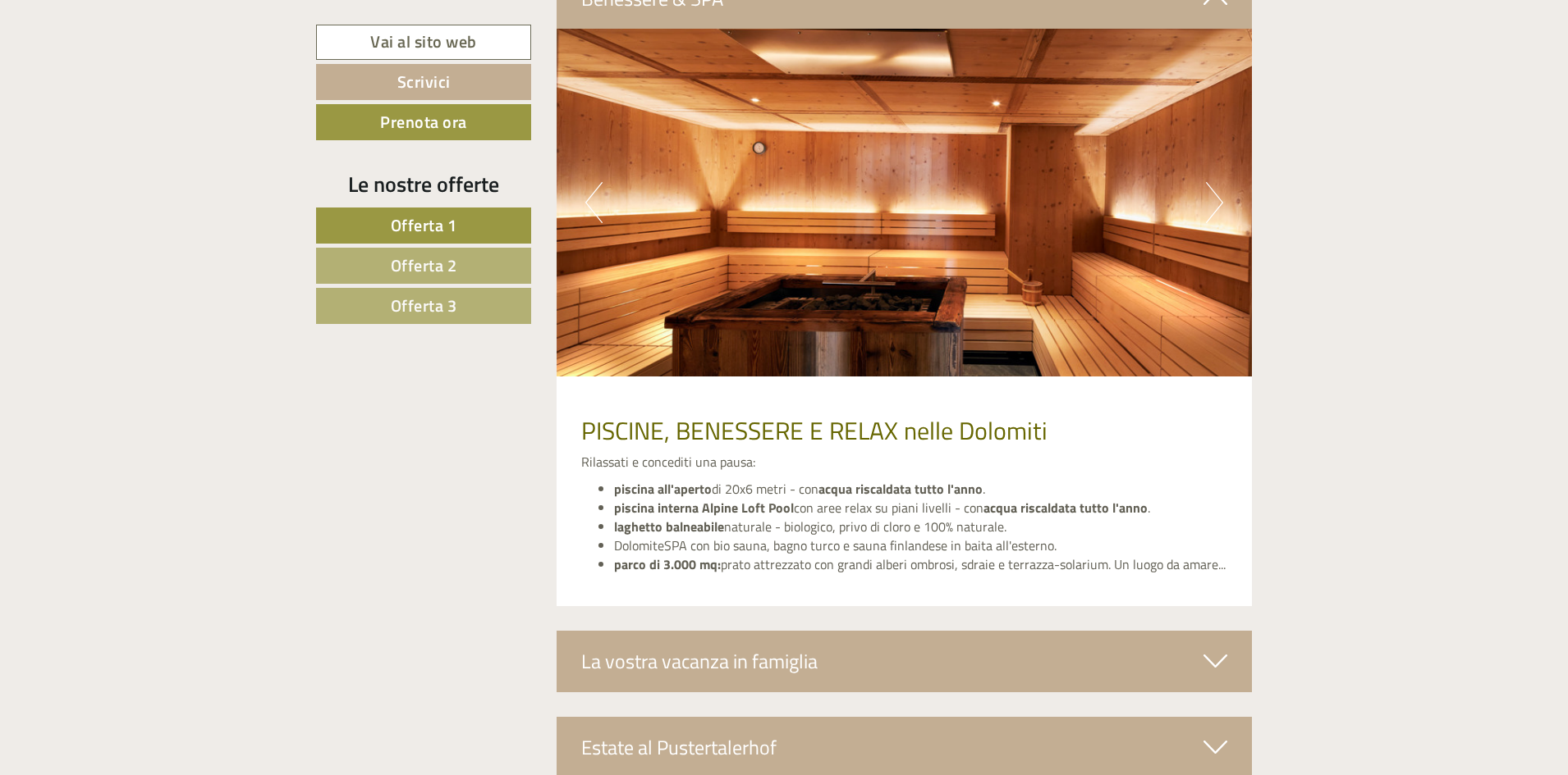
click at [1217, 196] on button "Next" at bounding box center [1214, 202] width 17 height 41
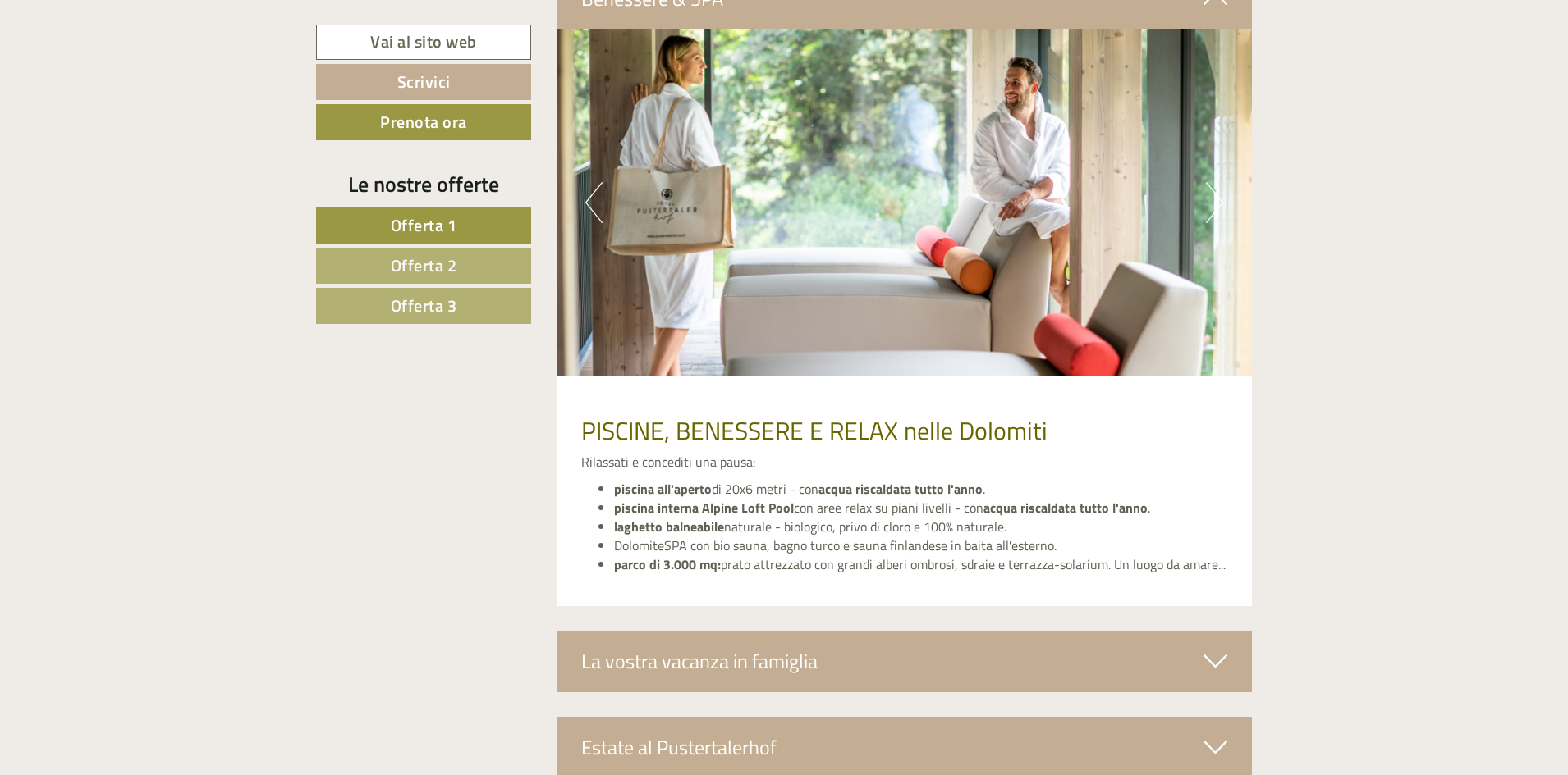
click at [1217, 196] on button "Next" at bounding box center [1214, 202] width 17 height 41
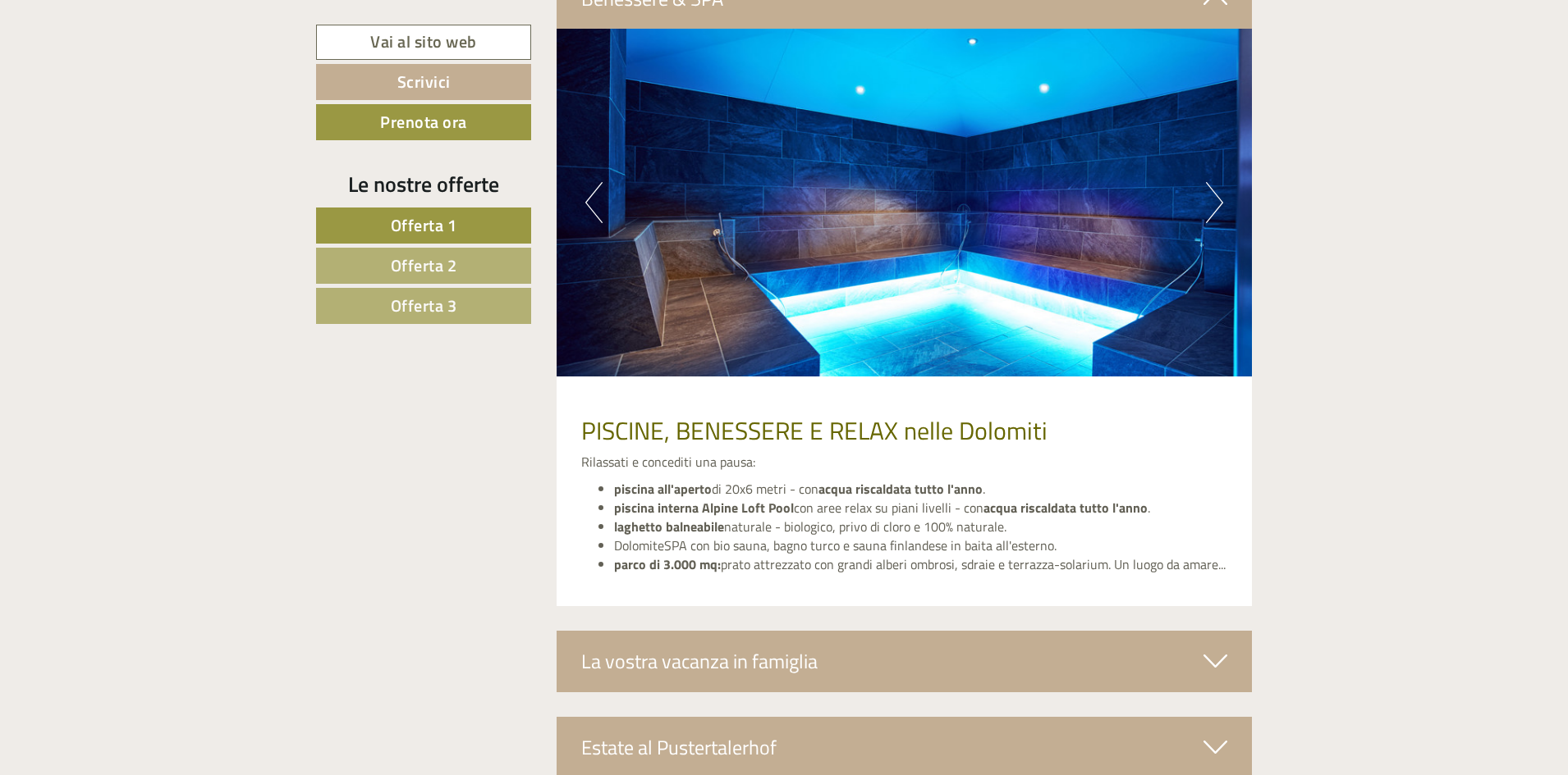
click at [1217, 196] on button "Next" at bounding box center [1214, 202] width 17 height 41
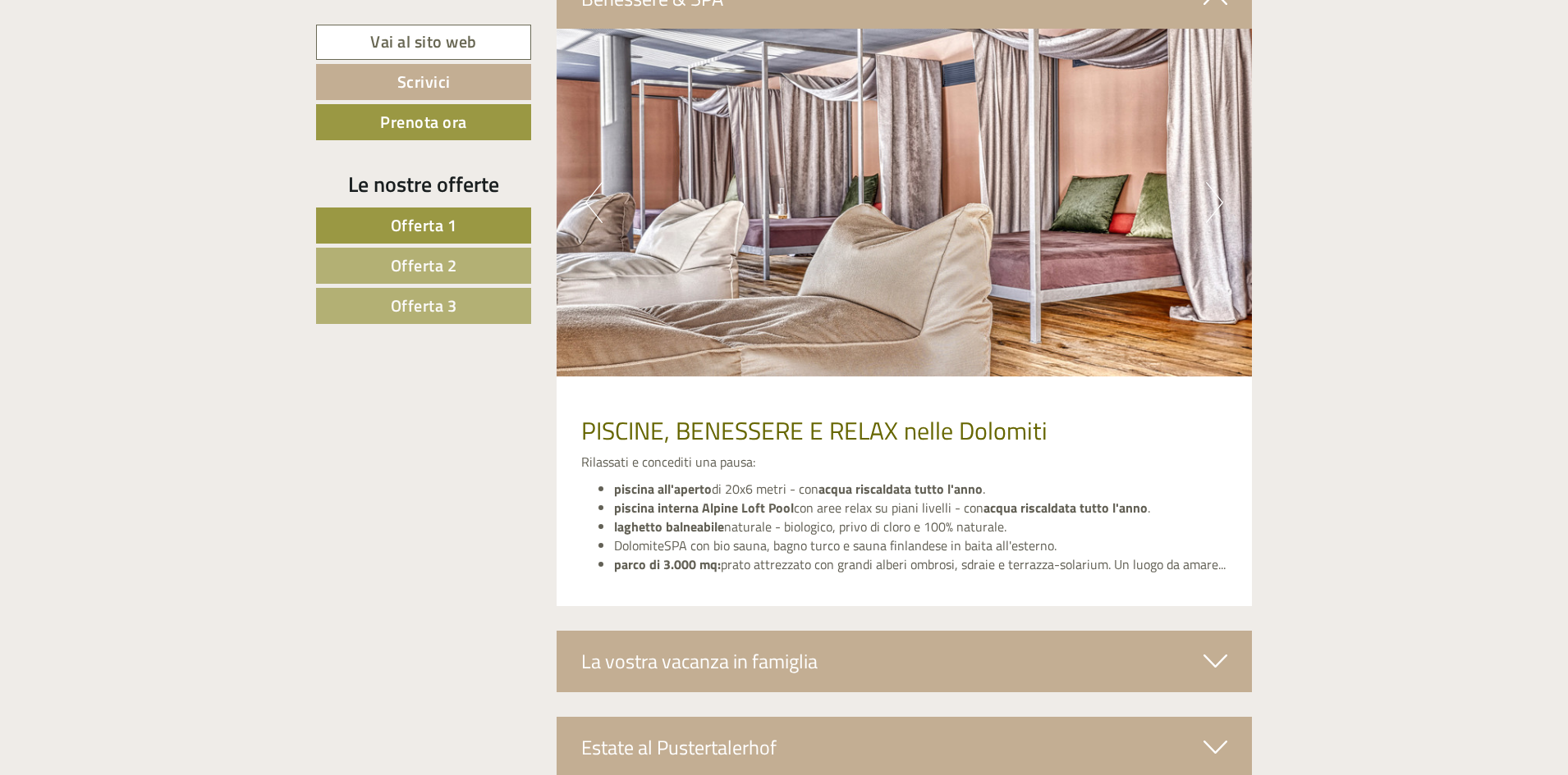
click at [1220, 196] on button "Next" at bounding box center [1214, 202] width 17 height 41
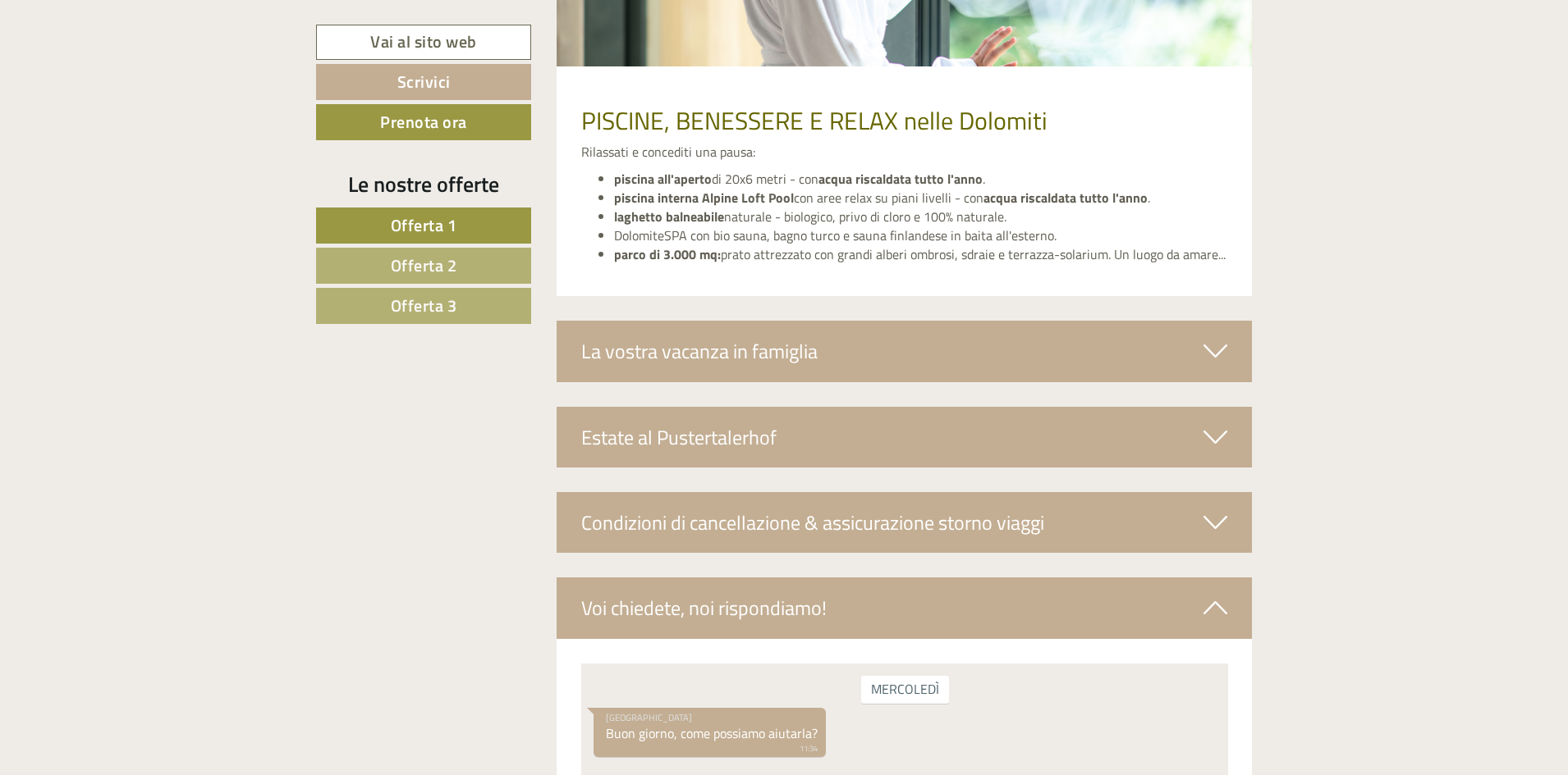
scroll to position [3418, 0]
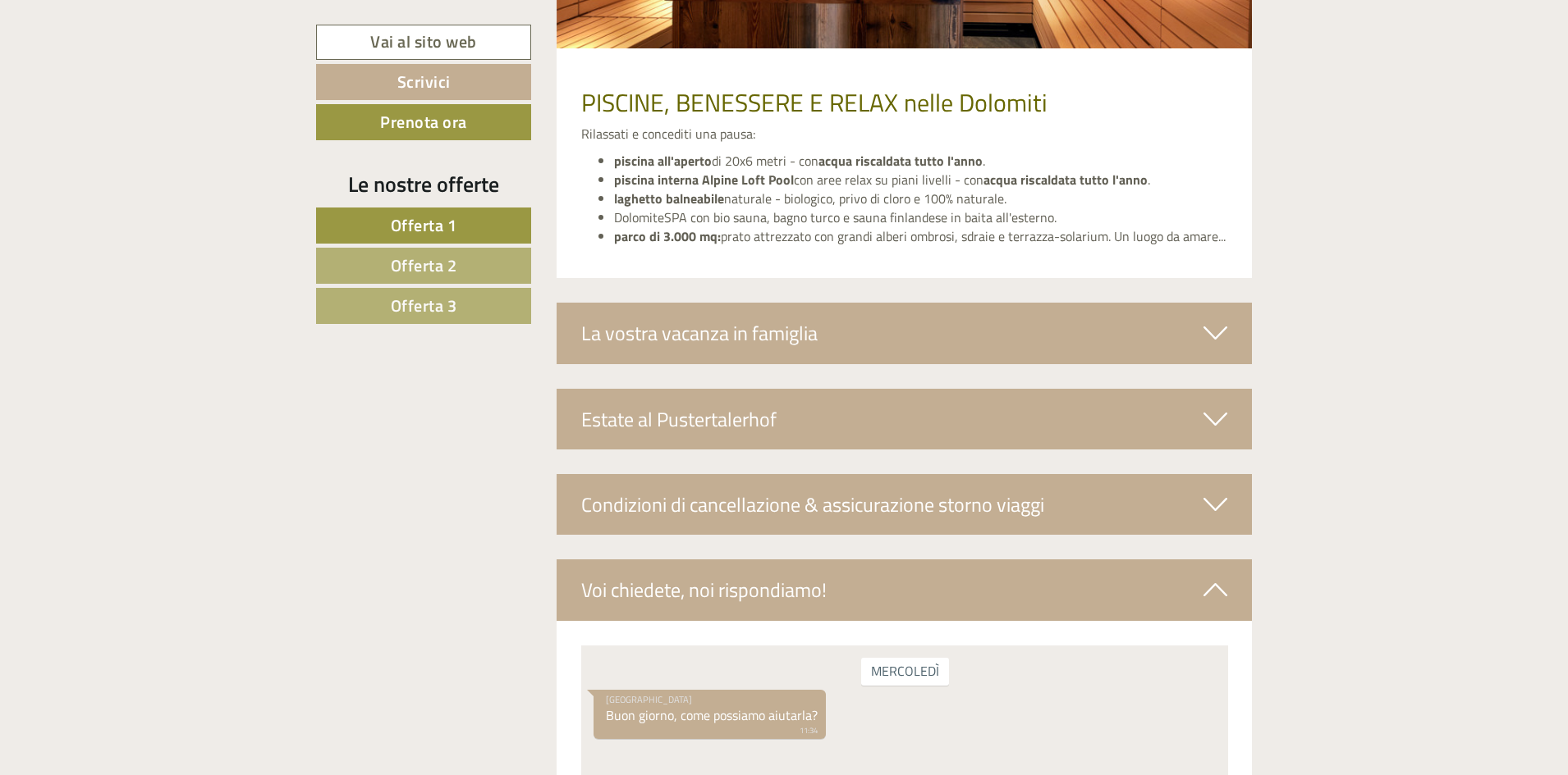
click at [757, 333] on div "La vostra vacanza in famiglia" at bounding box center [905, 333] width 696 height 60
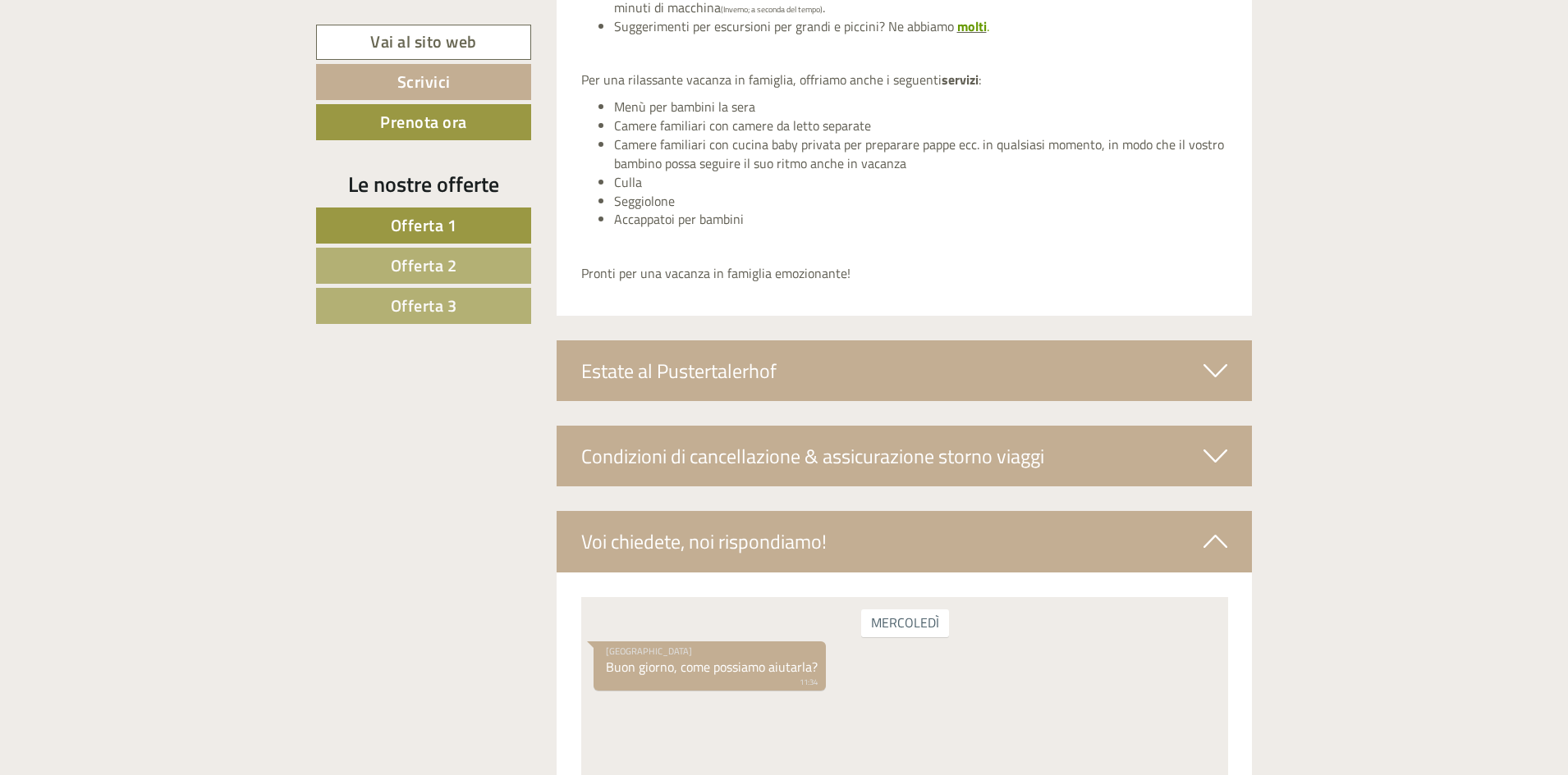
scroll to position [3993, 0]
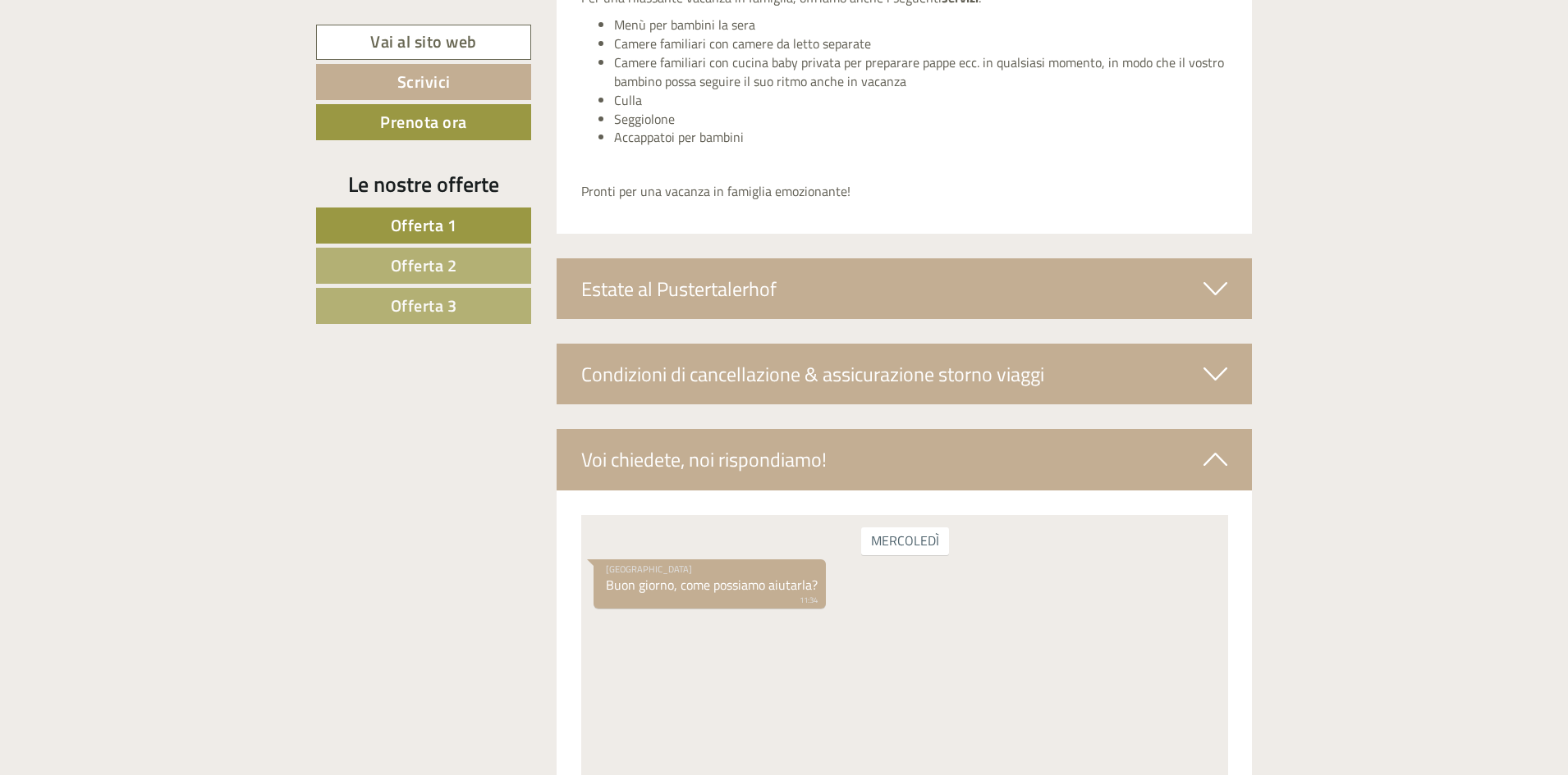
click at [750, 283] on div "Estate al Pustertalerhof" at bounding box center [905, 288] width 696 height 60
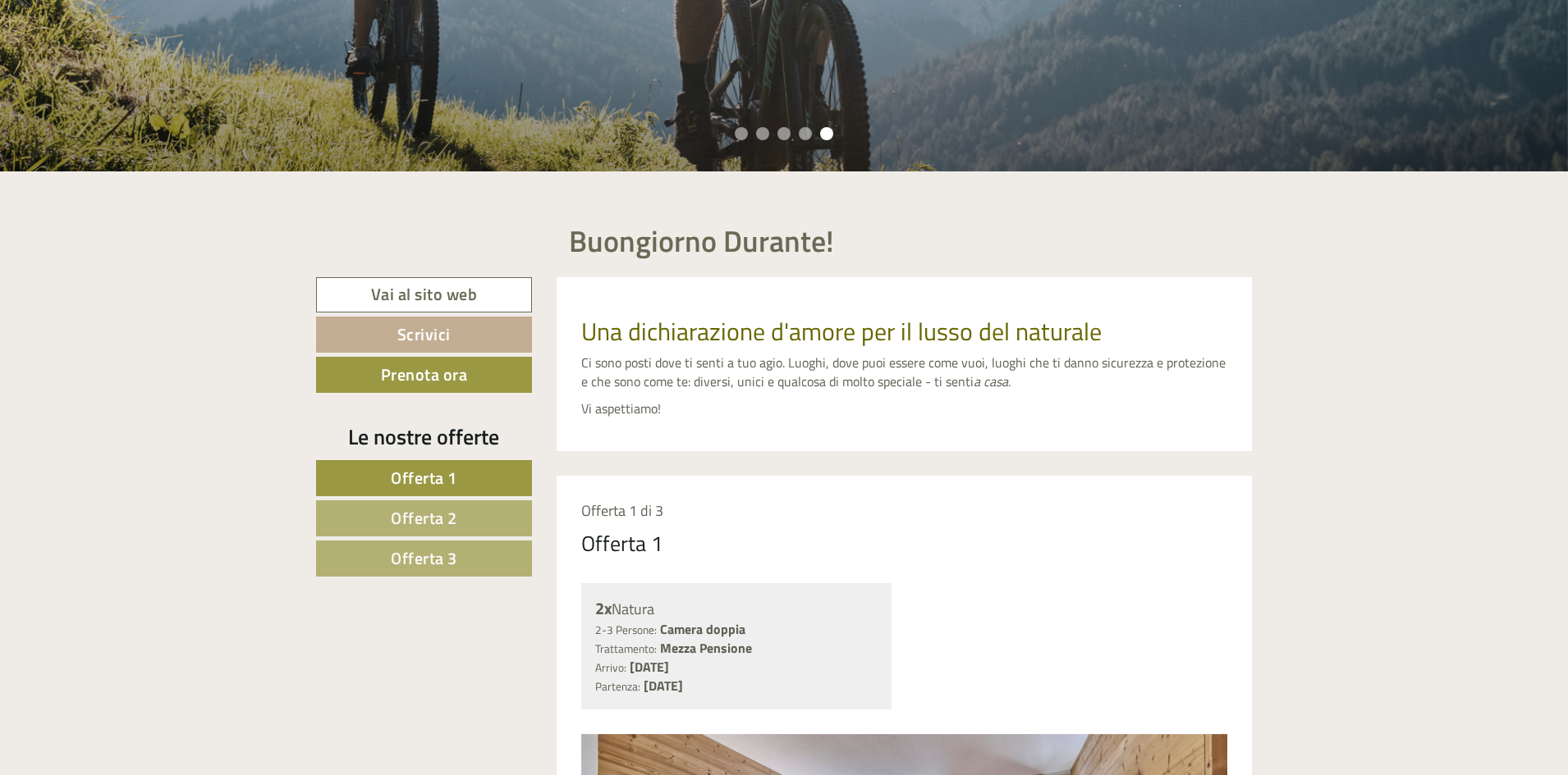
scroll to position [575, 0]
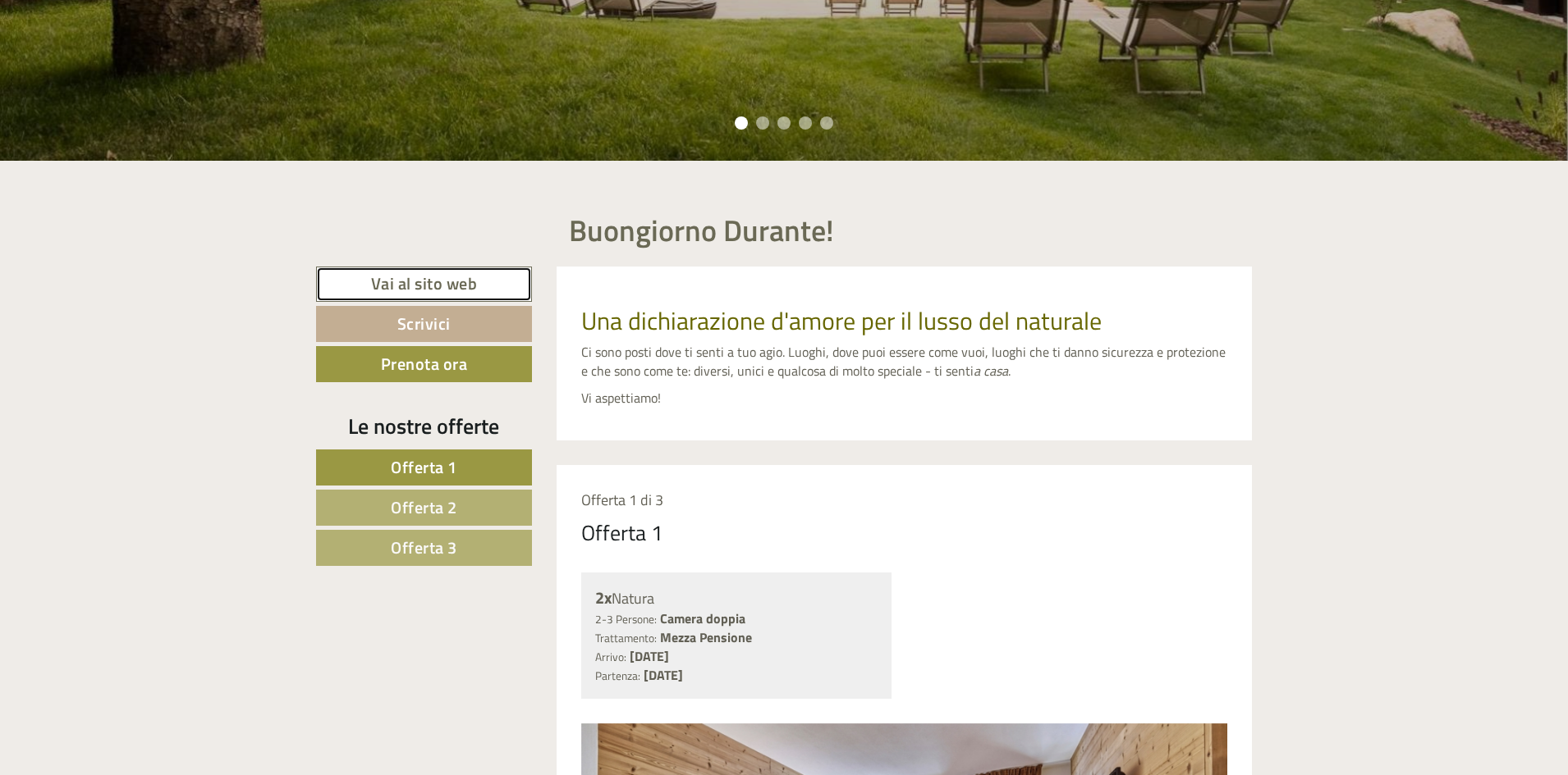
click at [419, 283] on link "Vai al sito web" at bounding box center [423, 284] width 216 height 35
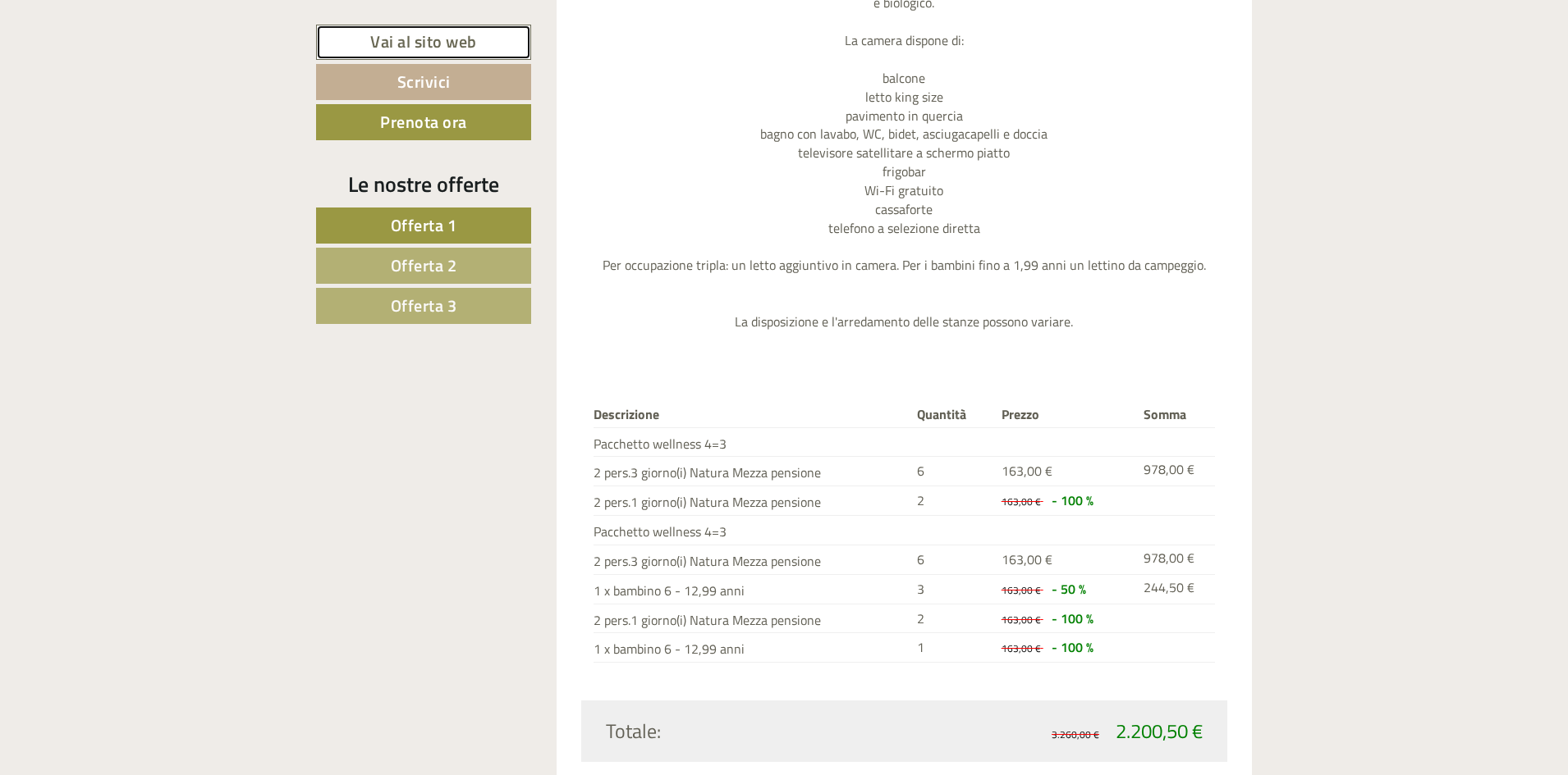
scroll to position [1723, 0]
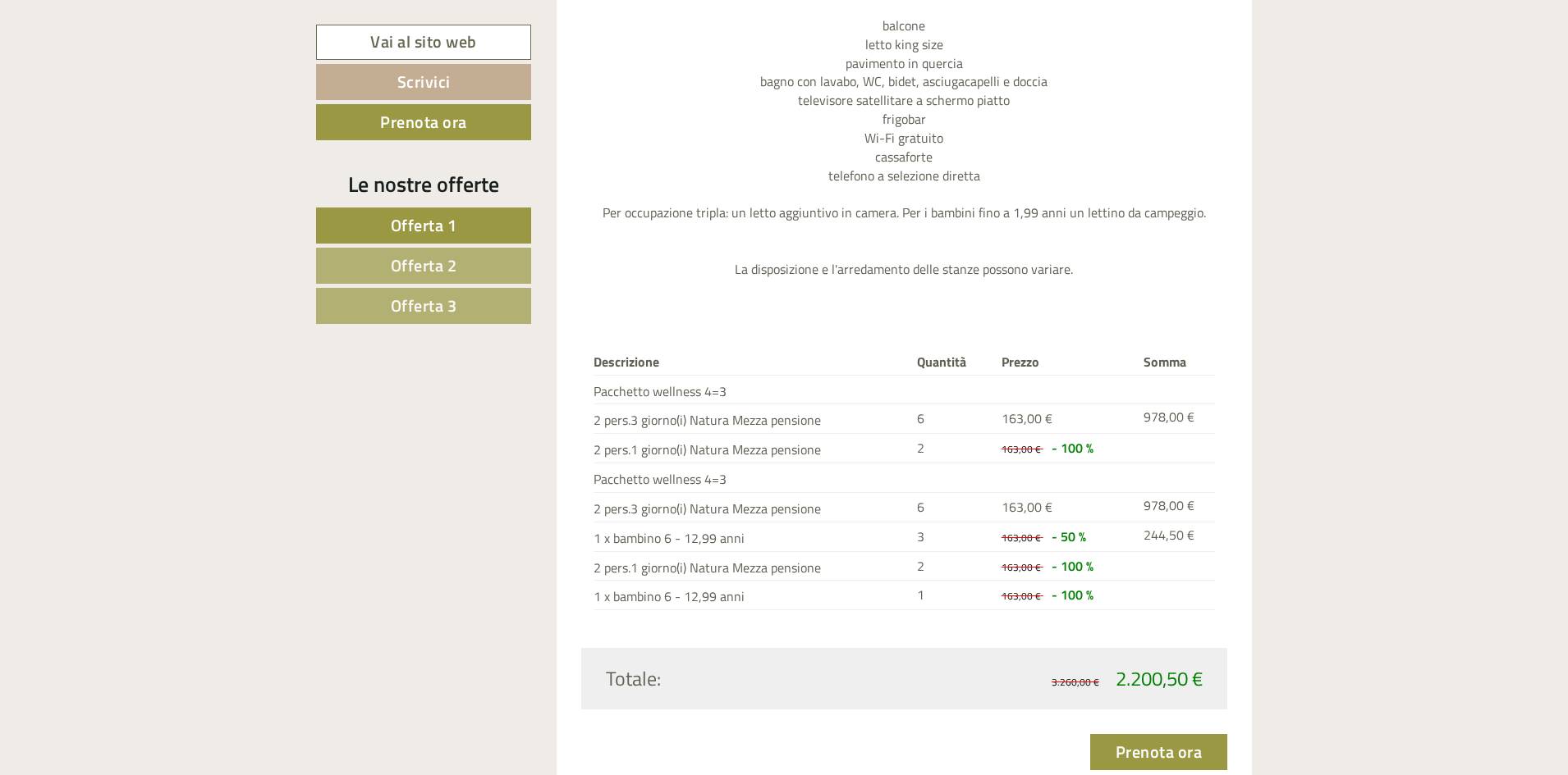
click at [385, 266] on link "Offerta 2" at bounding box center [423, 266] width 215 height 36
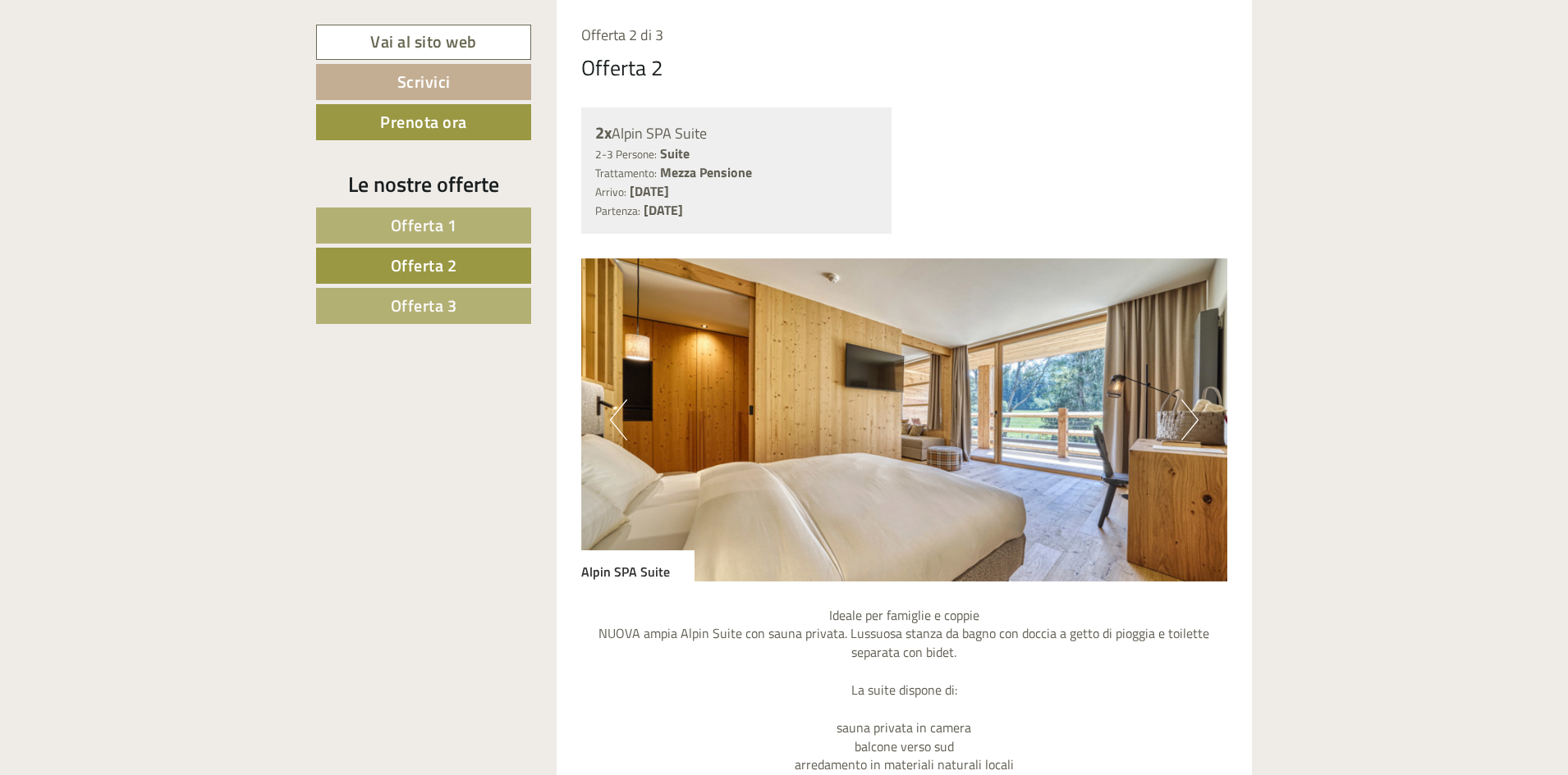
click at [372, 208] on link "Offerta 1" at bounding box center [423, 226] width 215 height 36
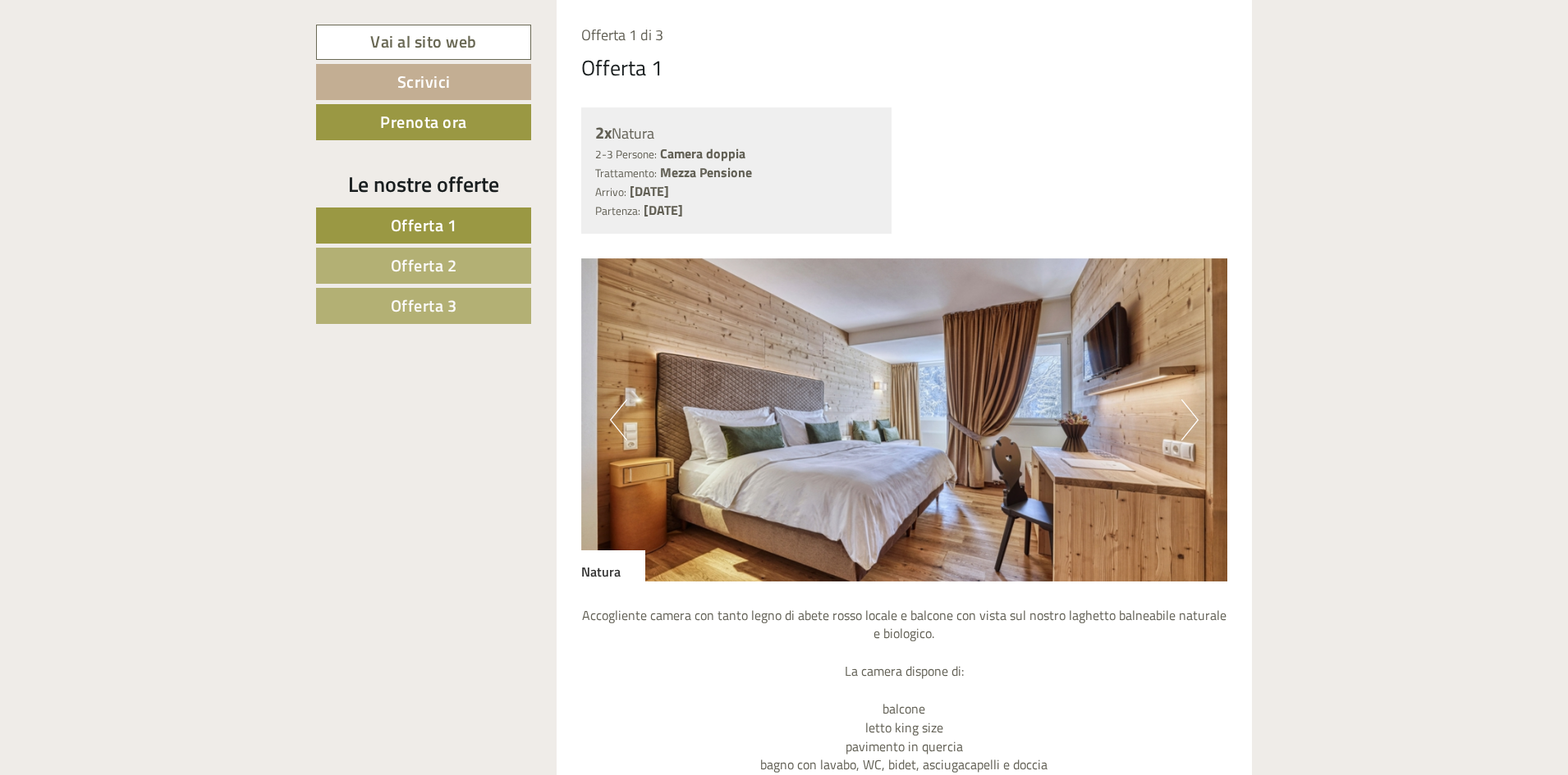
click at [412, 255] on span "Offerta 2" at bounding box center [424, 265] width 67 height 25
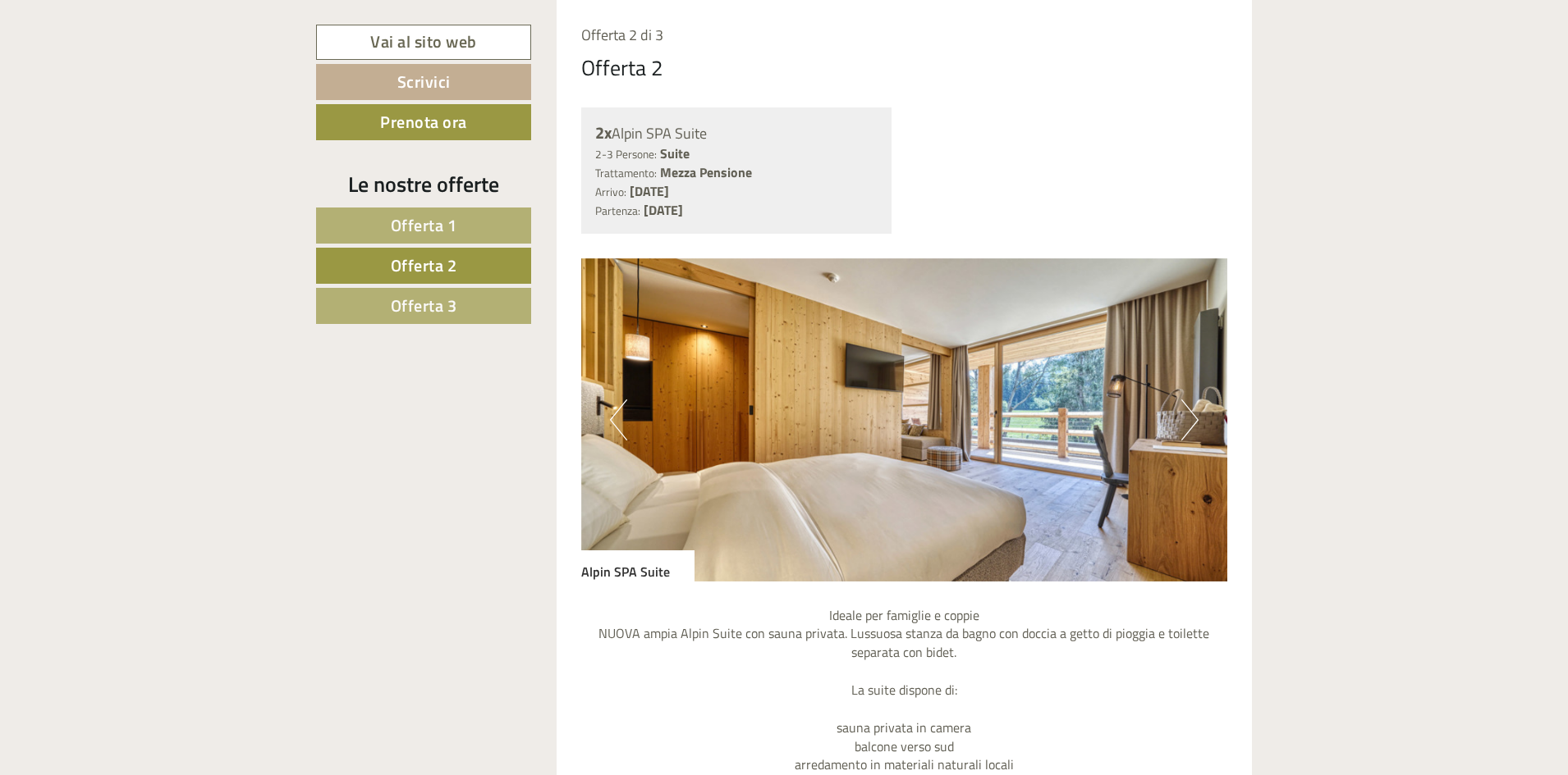
click at [1181, 413] on img at bounding box center [905, 420] width 647 height 323
click at [1196, 421] on button "Next" at bounding box center [1190, 420] width 17 height 41
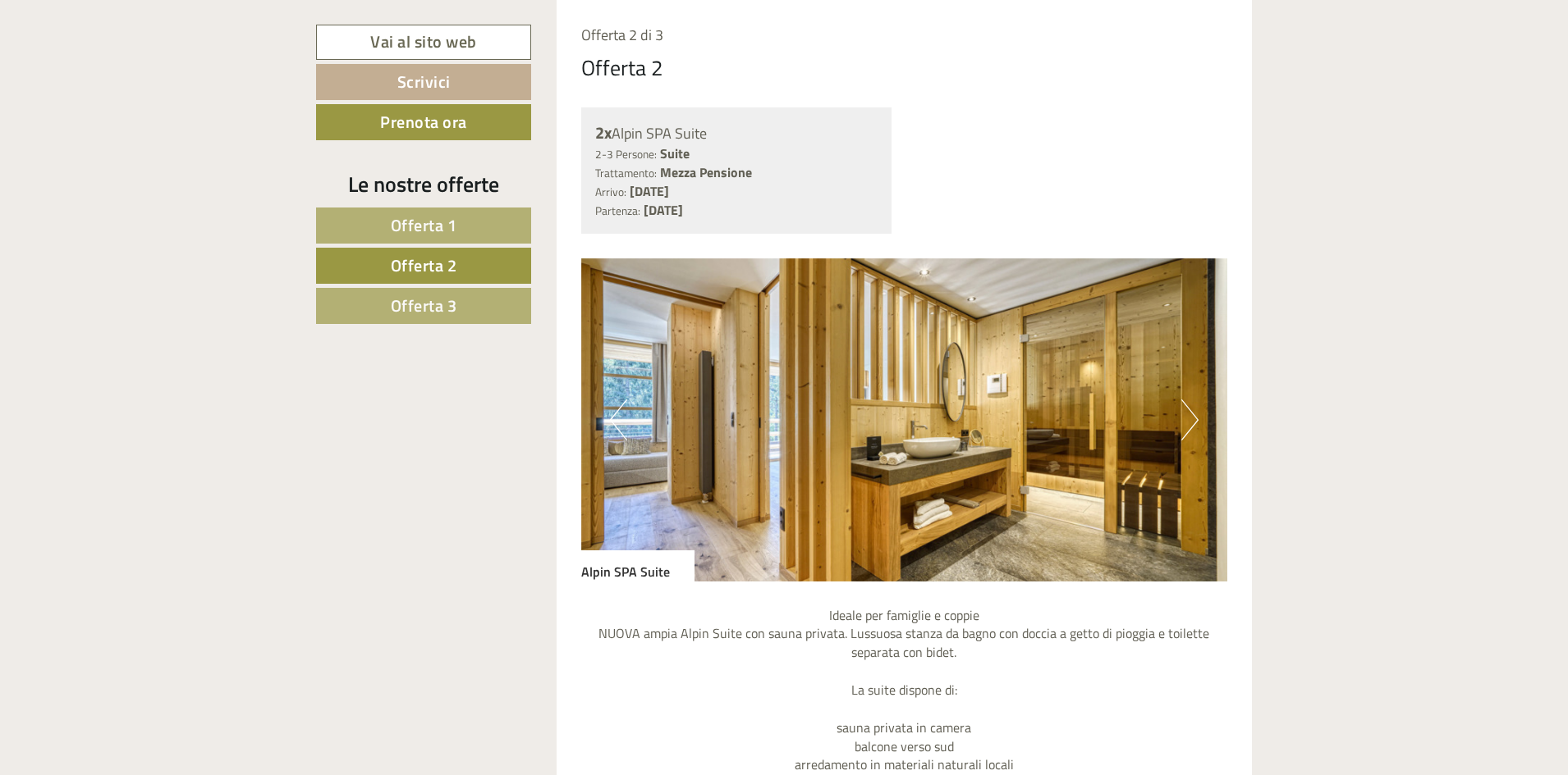
click at [1196, 421] on button "Next" at bounding box center [1190, 420] width 17 height 41
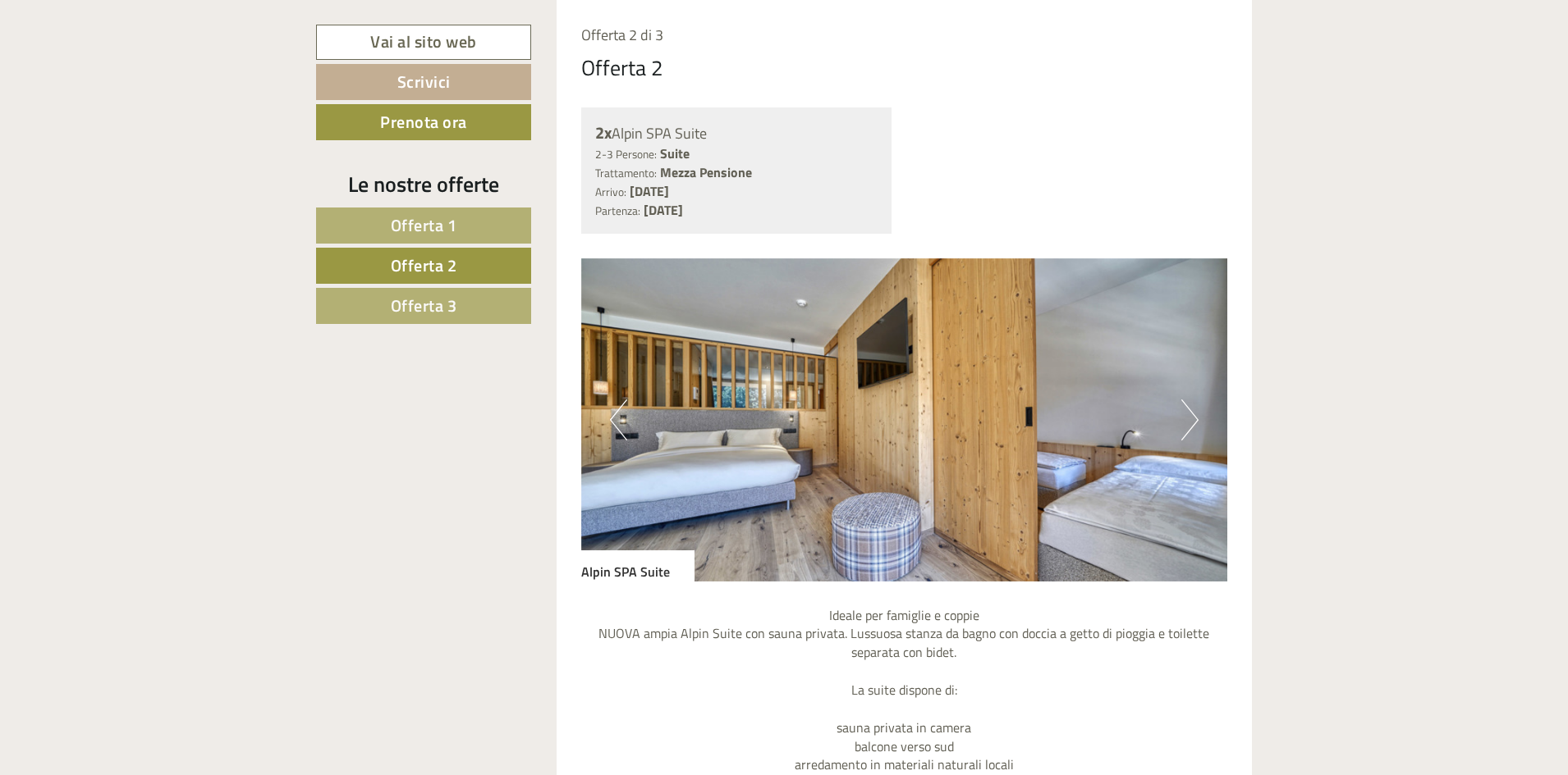
click at [438, 228] on span "Offerta 1" at bounding box center [424, 226] width 67 height 25
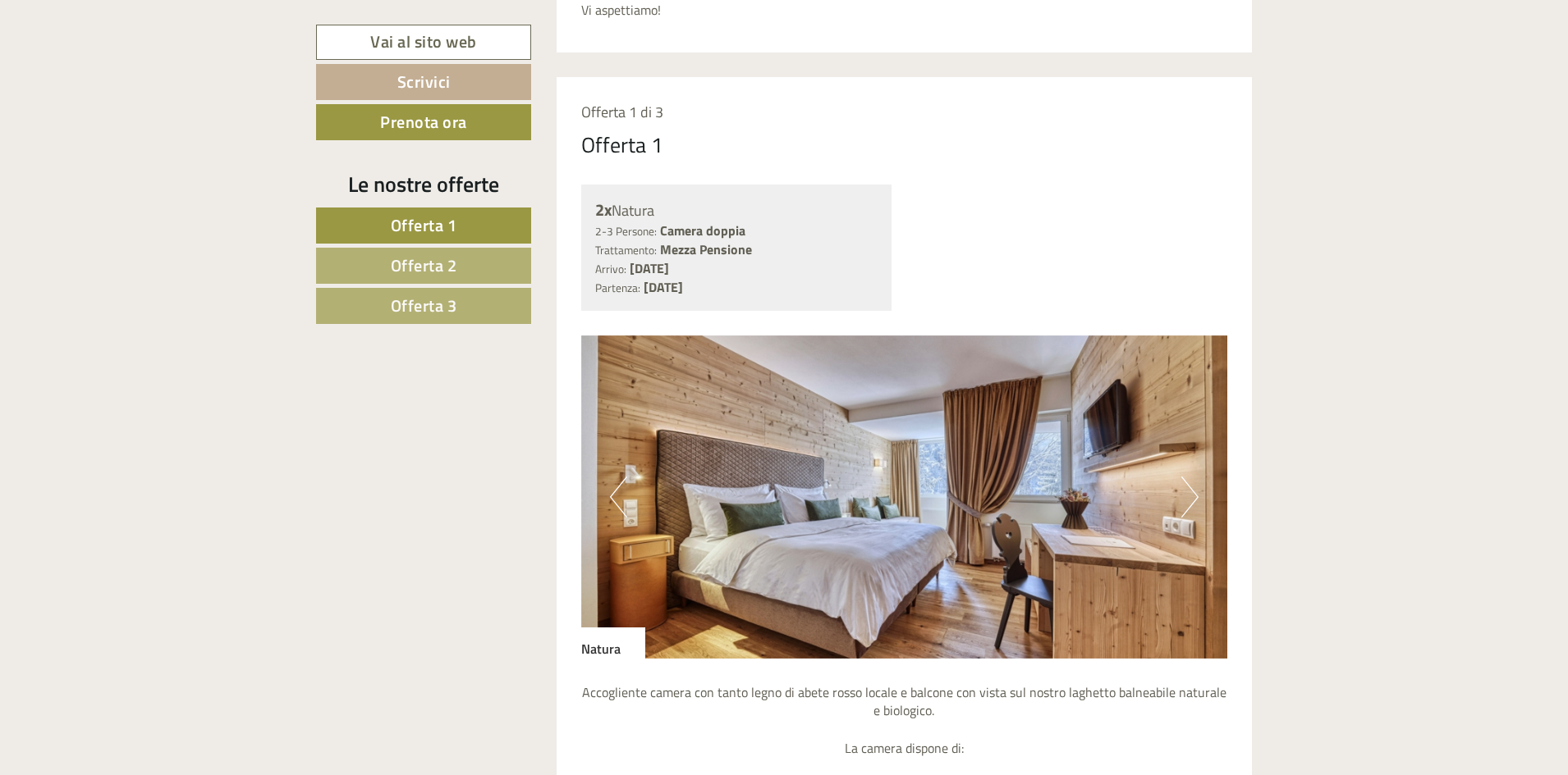
scroll to position [957, 0]
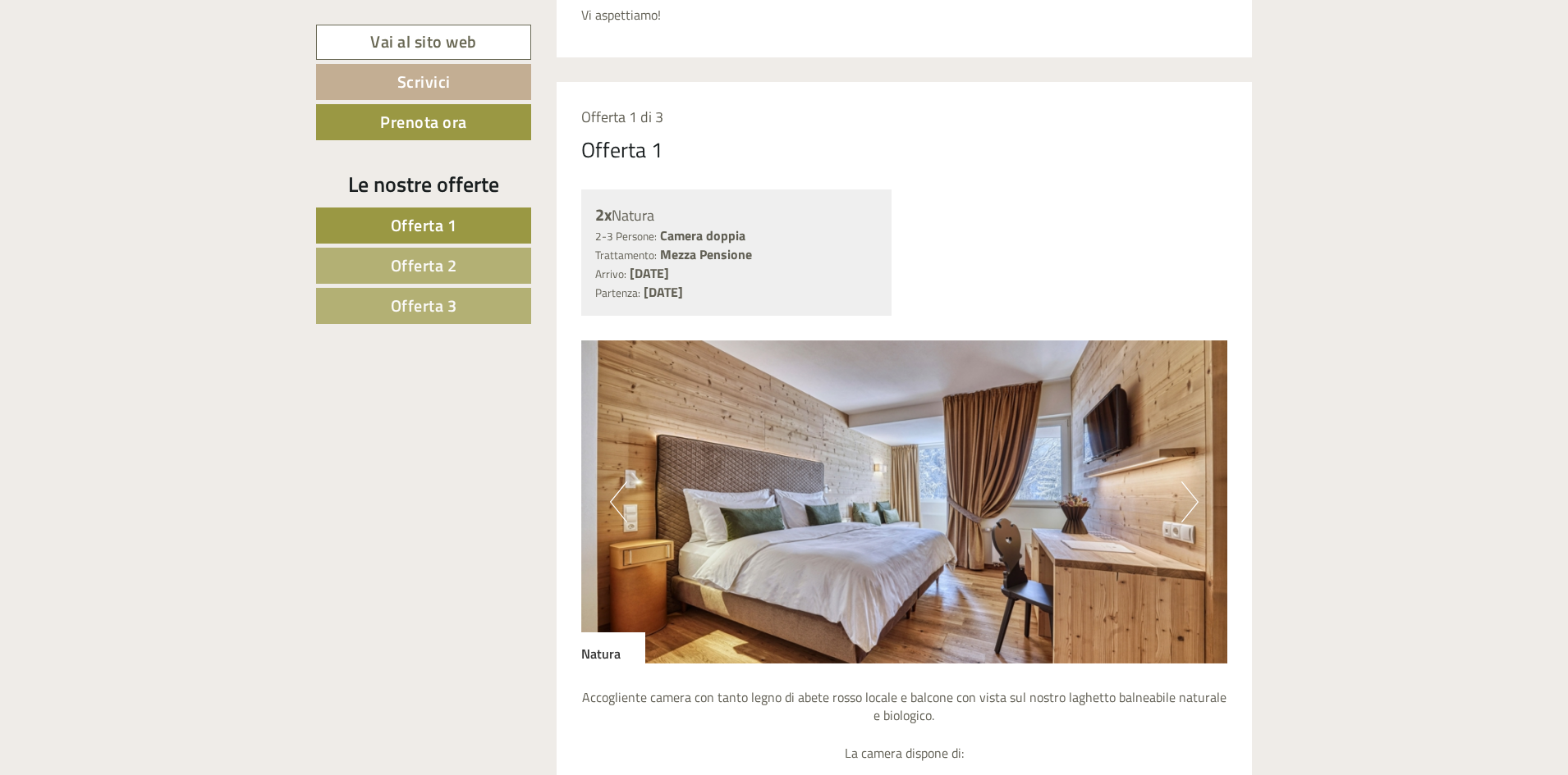
click at [445, 256] on span "Offerta 2" at bounding box center [424, 265] width 67 height 25
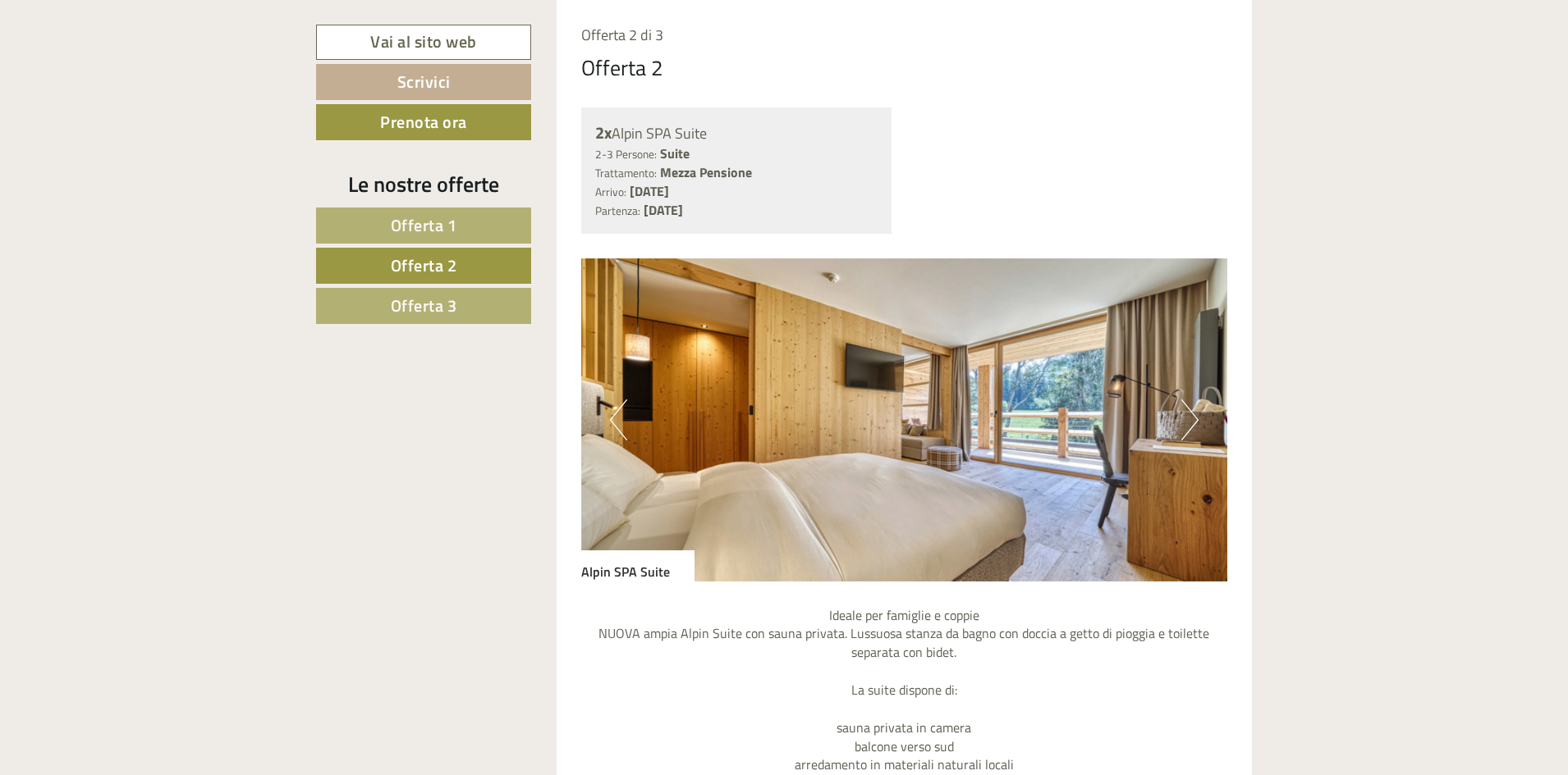
click at [1183, 418] on button "Next" at bounding box center [1190, 420] width 17 height 41
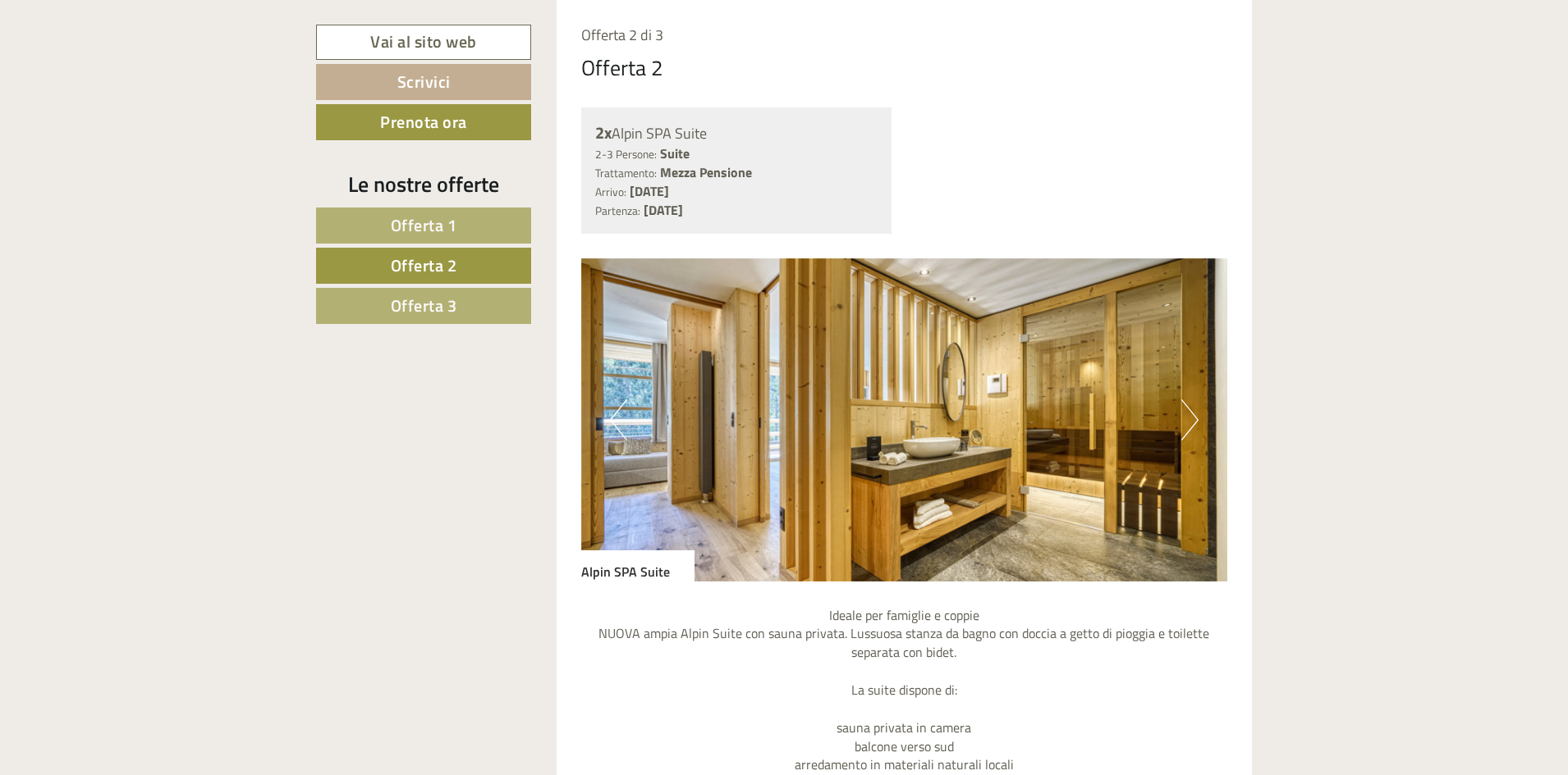
click at [1183, 418] on button "Next" at bounding box center [1190, 420] width 17 height 41
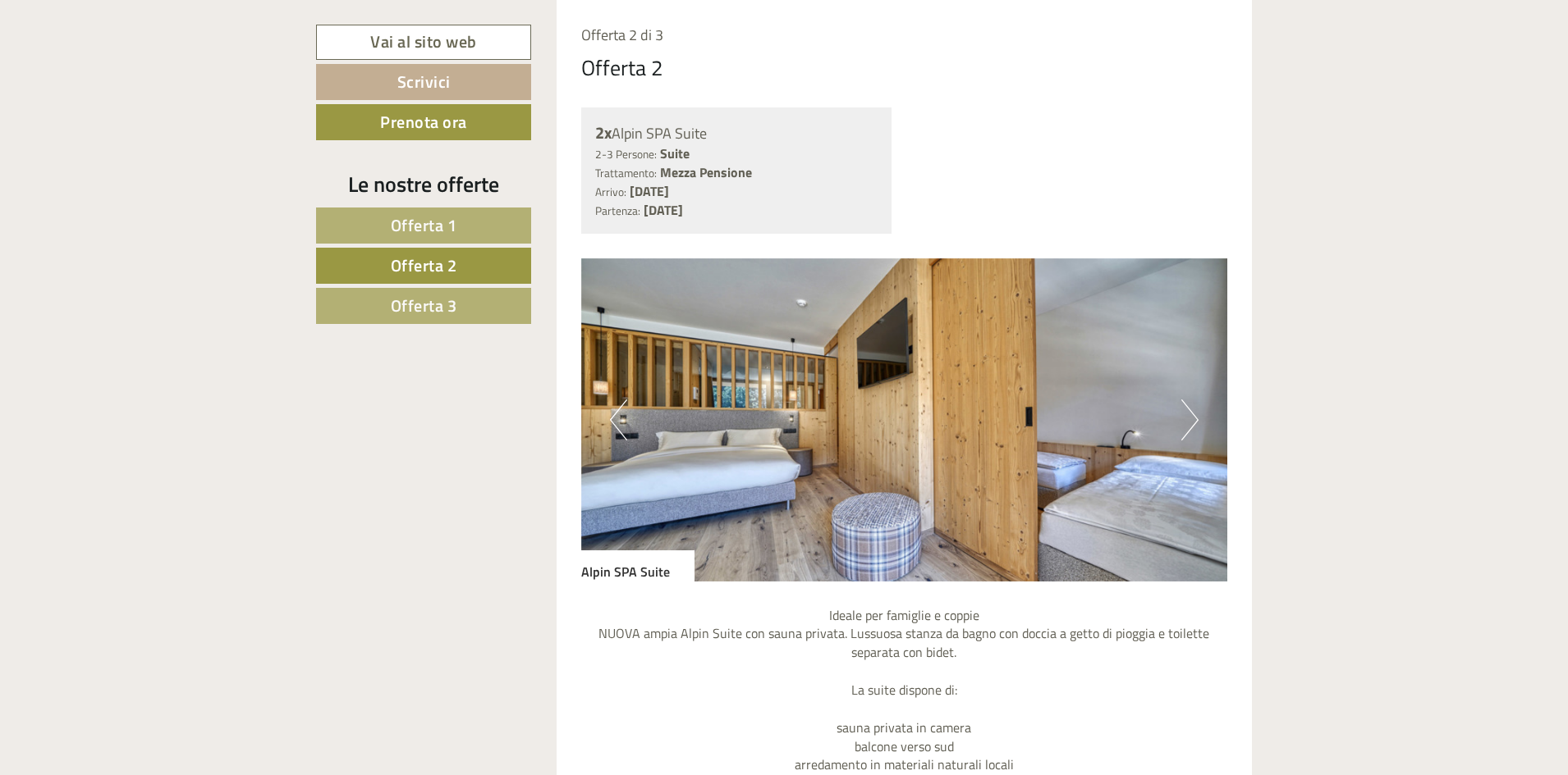
click at [1183, 418] on button "Next" at bounding box center [1190, 420] width 17 height 41
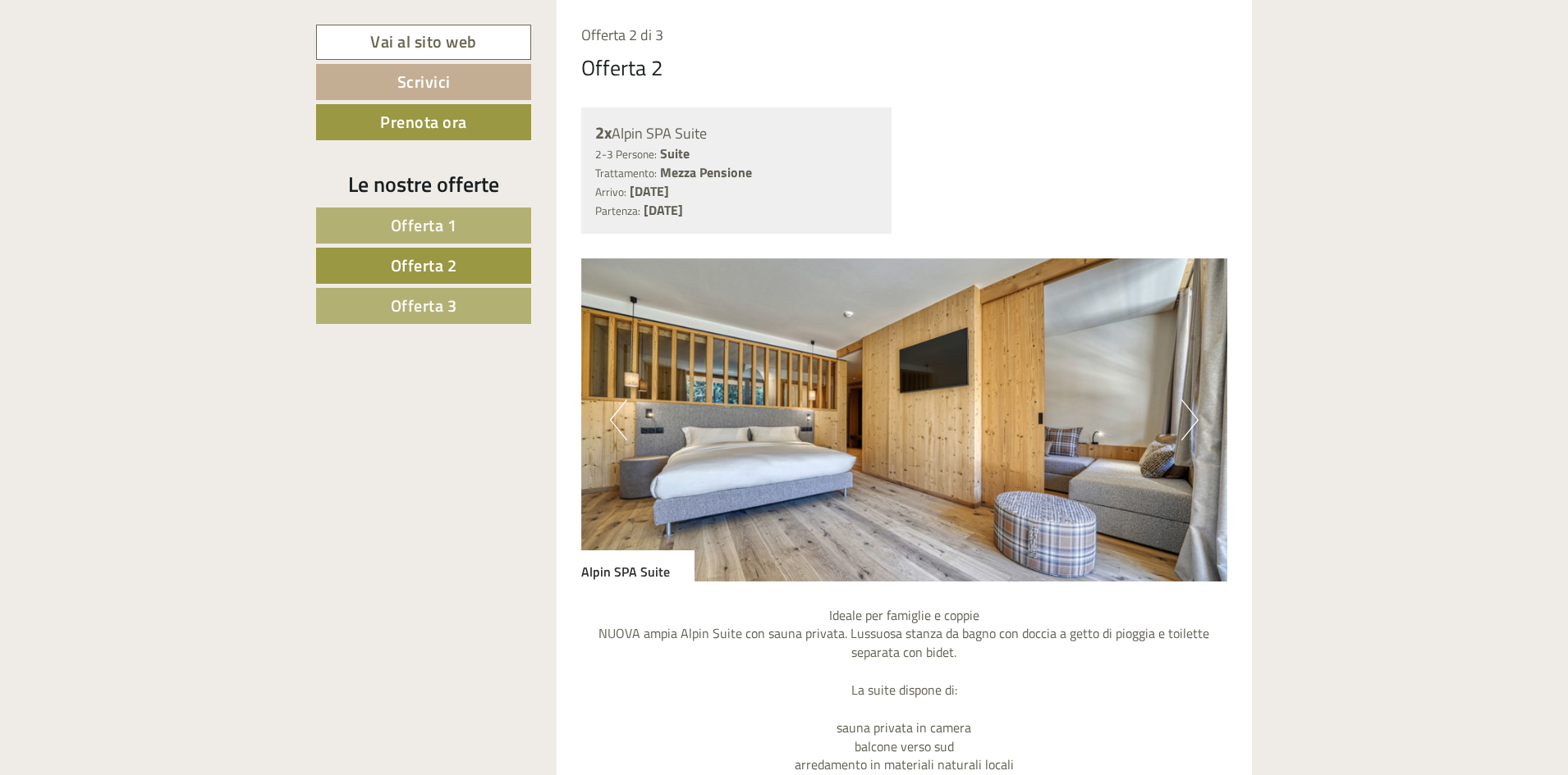
click at [478, 228] on link "Offerta 1" at bounding box center [423, 226] width 215 height 36
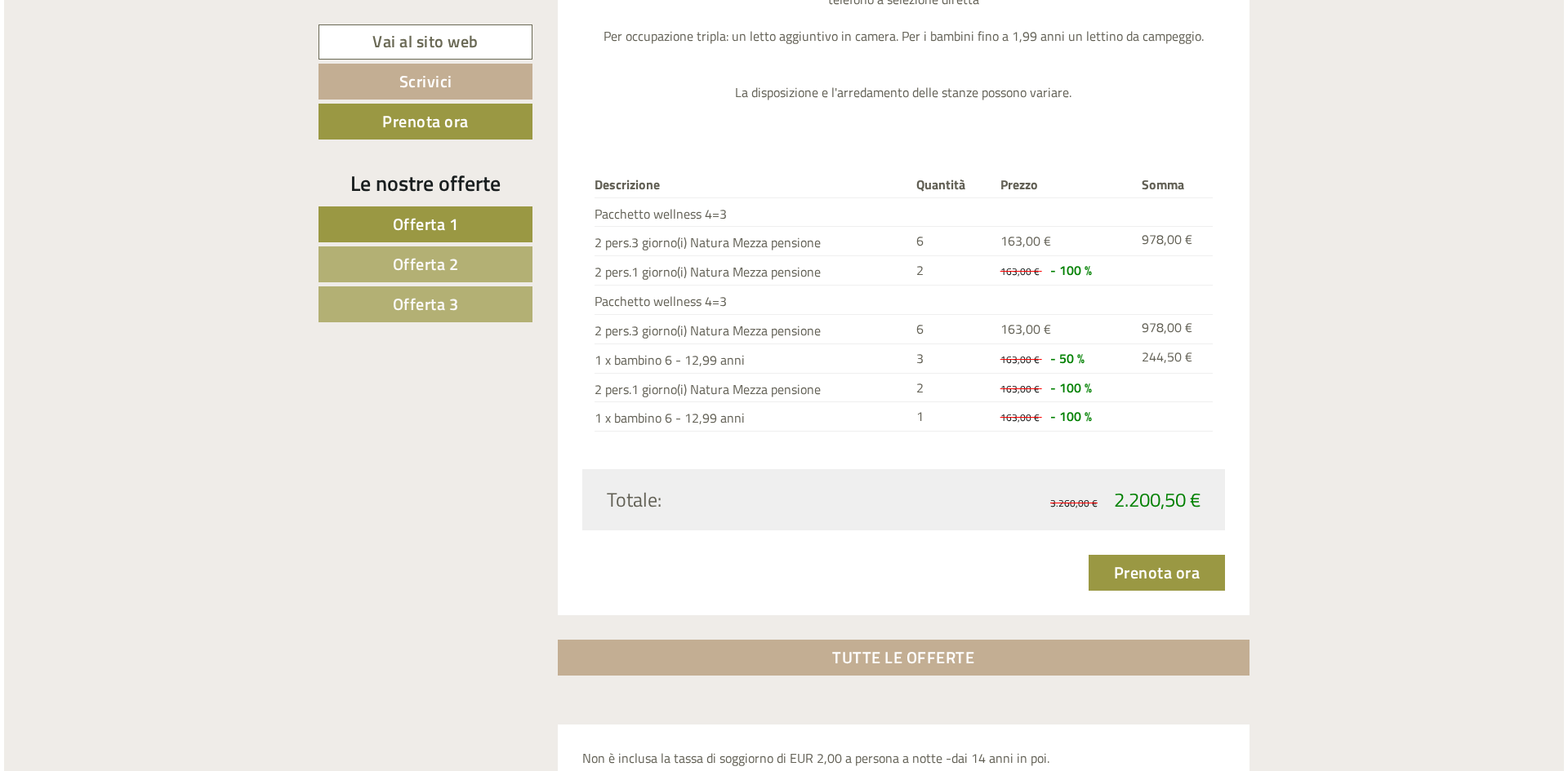
scroll to position [2013, 0]
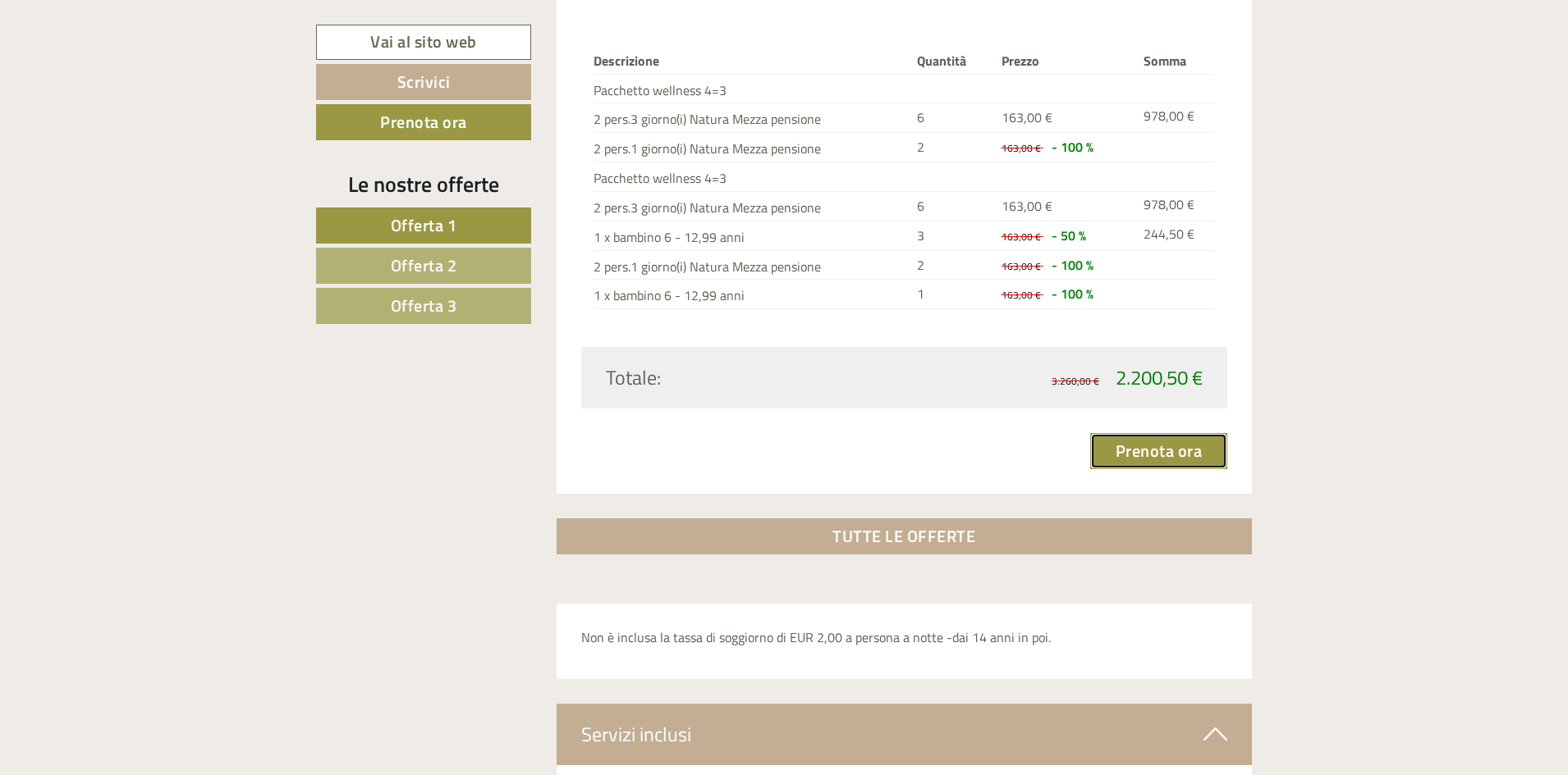
click at [1200, 455] on link "Prenota ora" at bounding box center [1159, 451] width 138 height 36
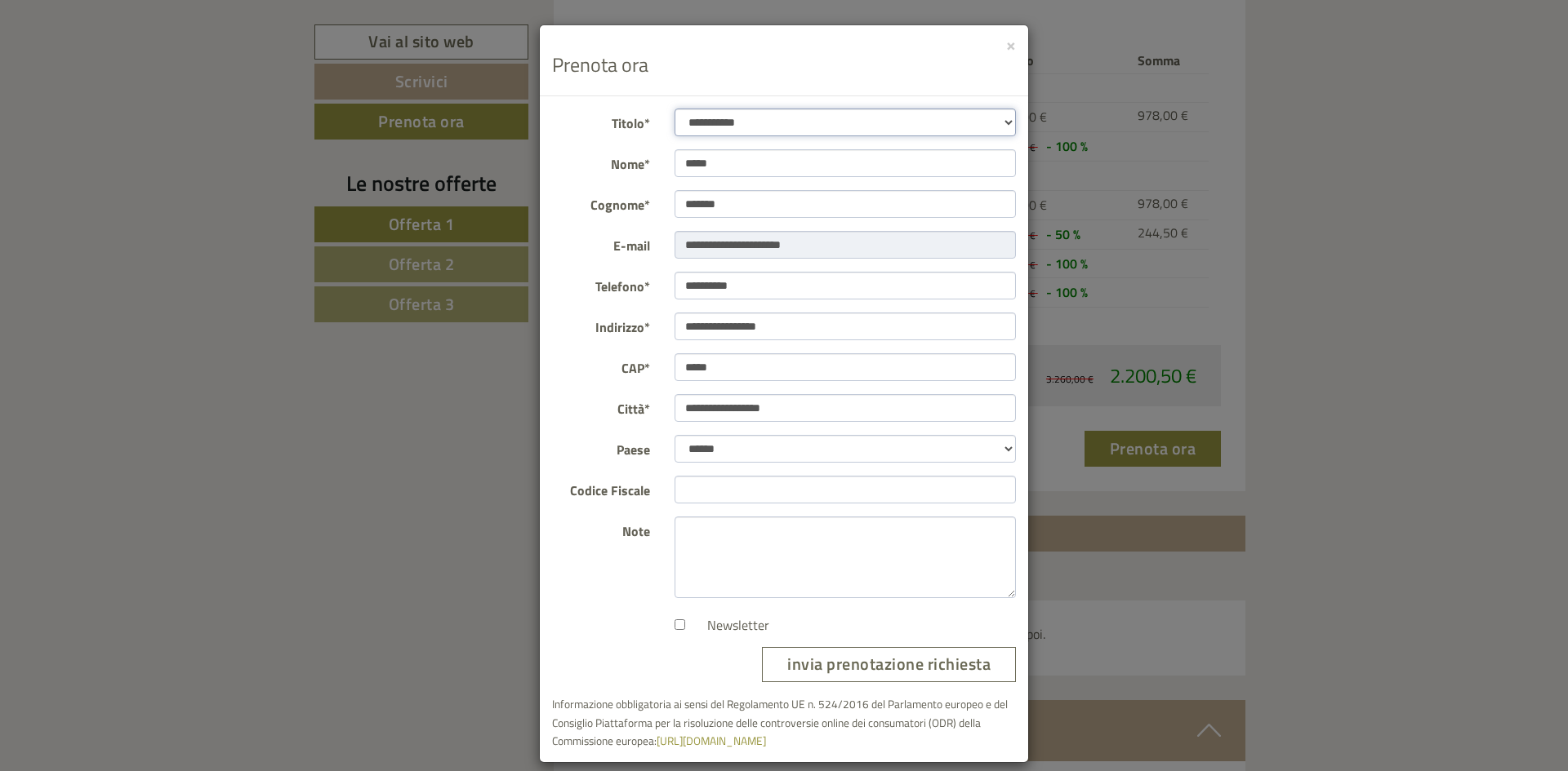
click at [871, 127] on select "**********" at bounding box center [845, 122] width 342 height 28
select select "*"
click at [674, 109] on select "**********" at bounding box center [845, 122] width 342 height 28
click at [738, 490] on input "Codice Fiscale" at bounding box center [845, 489] width 342 height 28
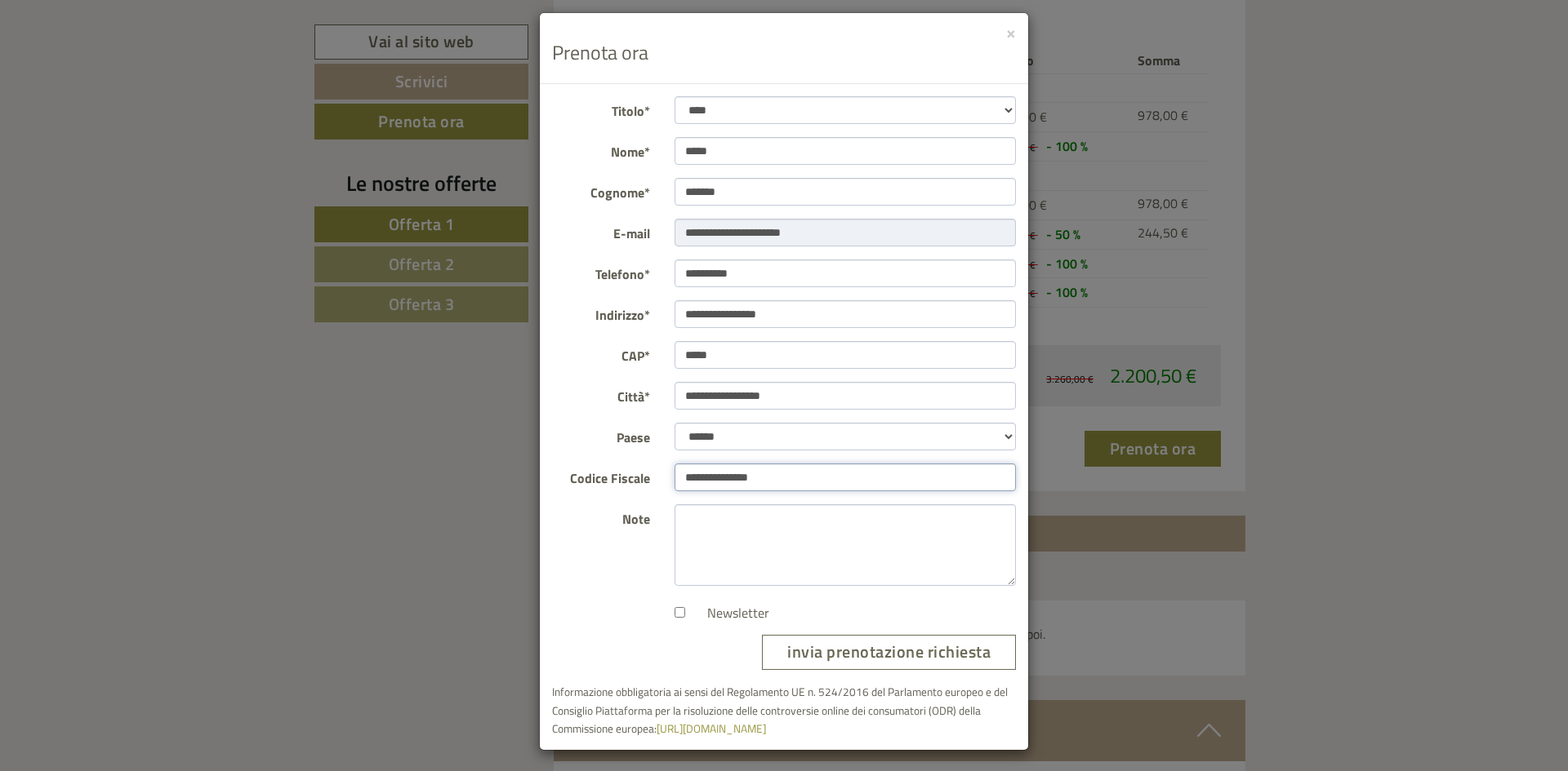
scroll to position [16, 0]
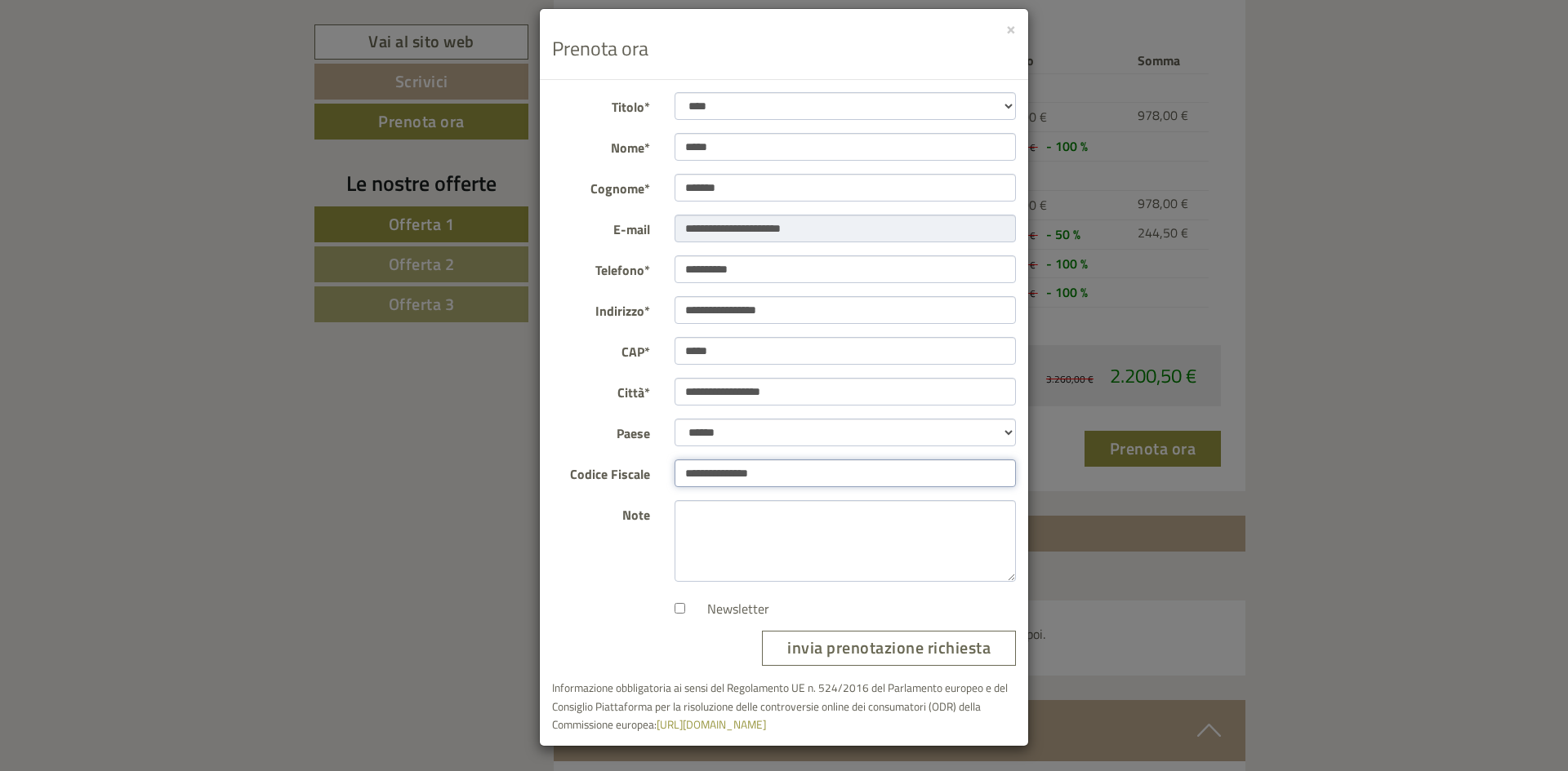
type input "**********"
click at [891, 652] on button "invia prenotazione richiesta" at bounding box center [888, 648] width 254 height 35
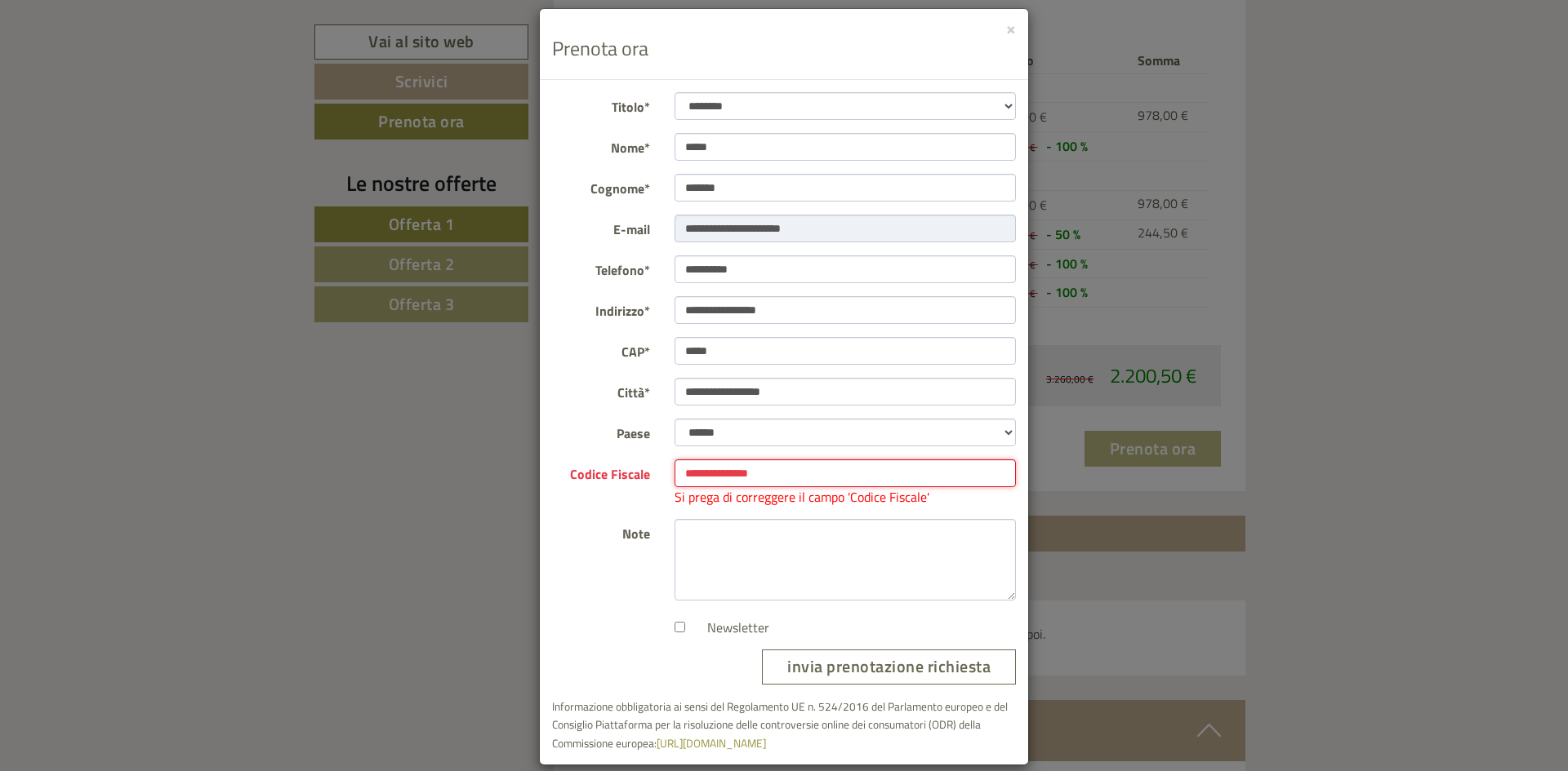
click at [755, 482] on input "**********" at bounding box center [845, 473] width 342 height 28
type input "**********"
click at [829, 670] on button "invia prenotazione richiesta" at bounding box center [888, 667] width 254 height 35
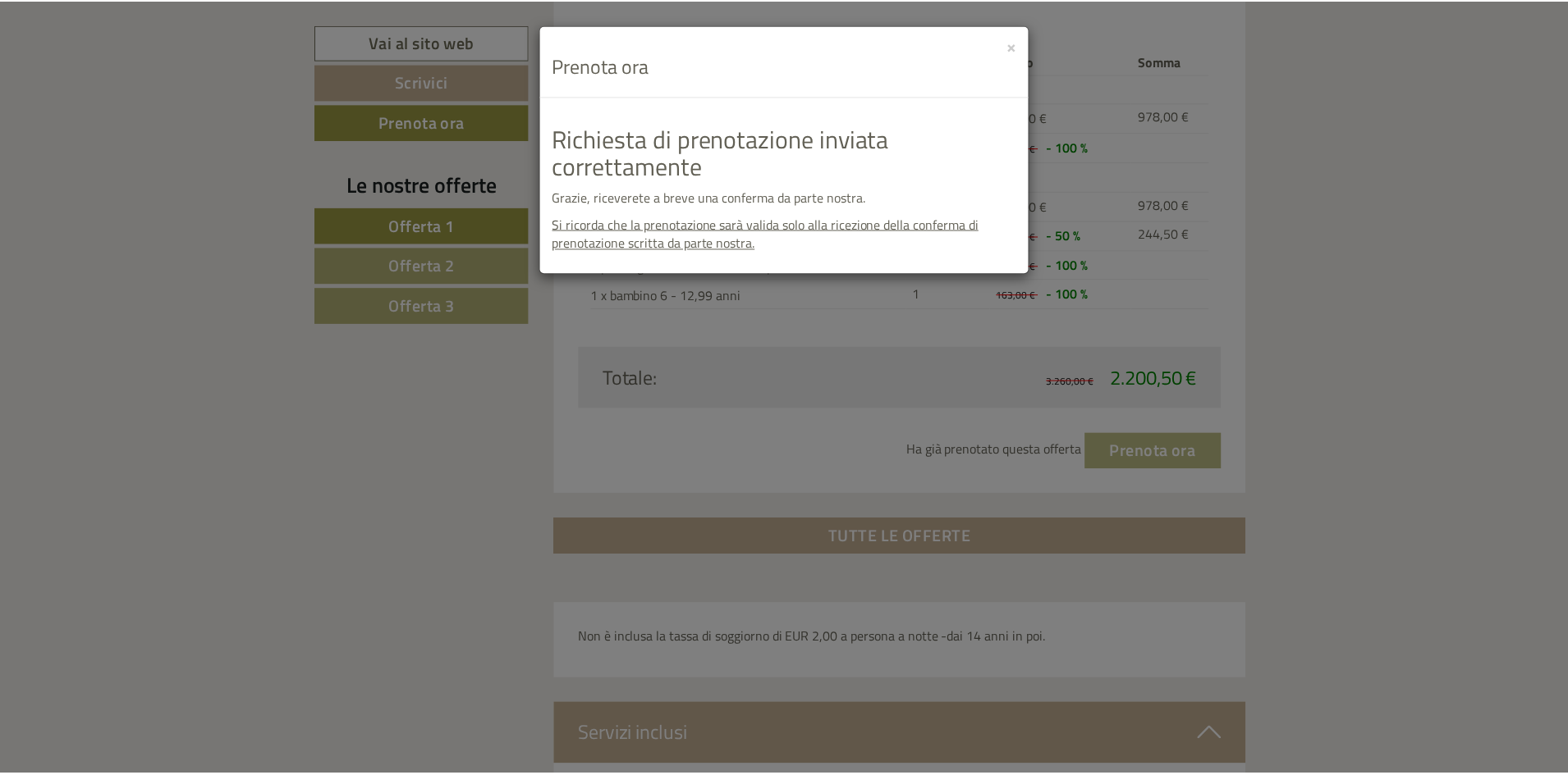
scroll to position [0, 0]
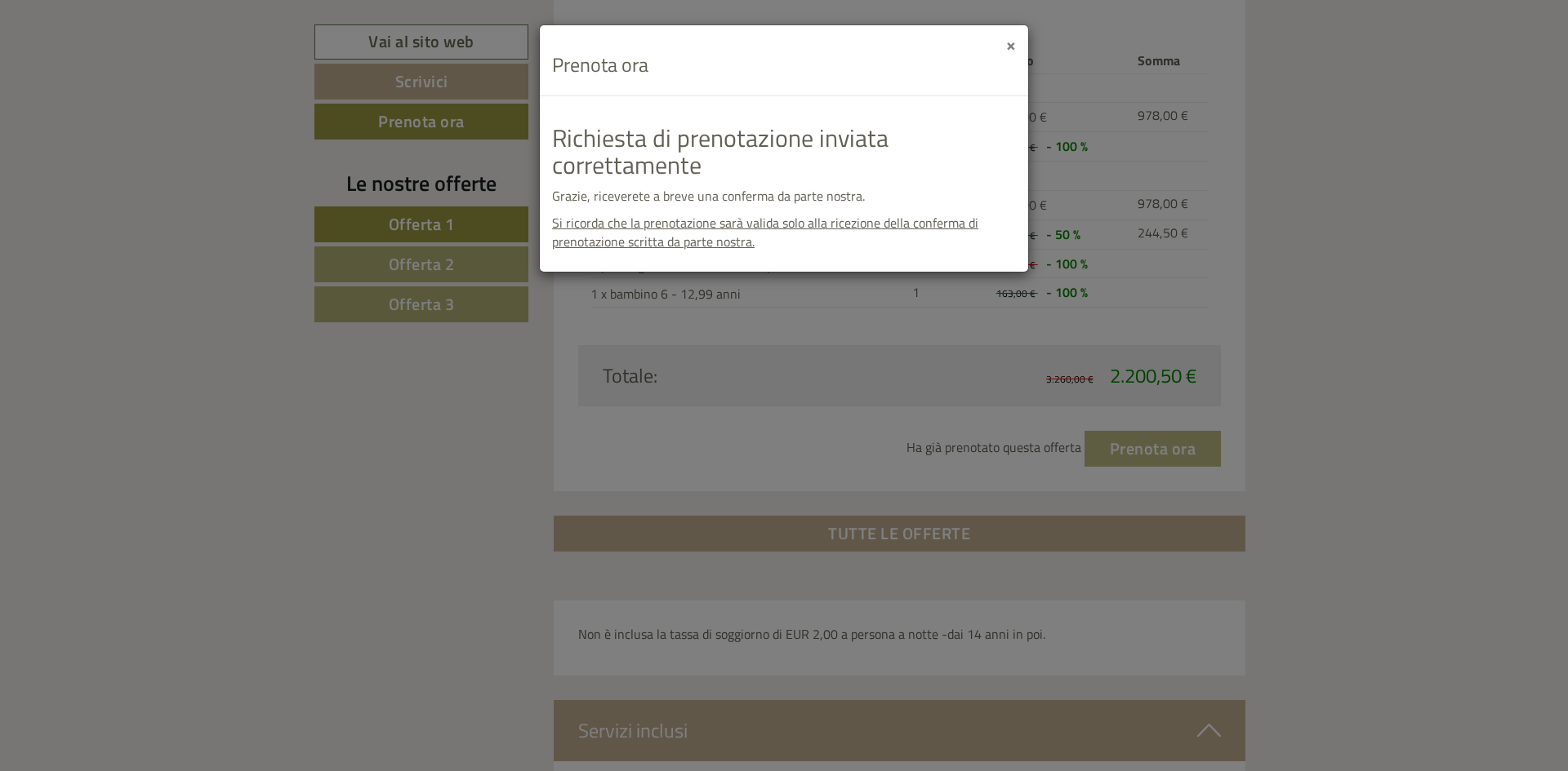
click at [1006, 36] on button "×" at bounding box center [1010, 44] width 10 height 17
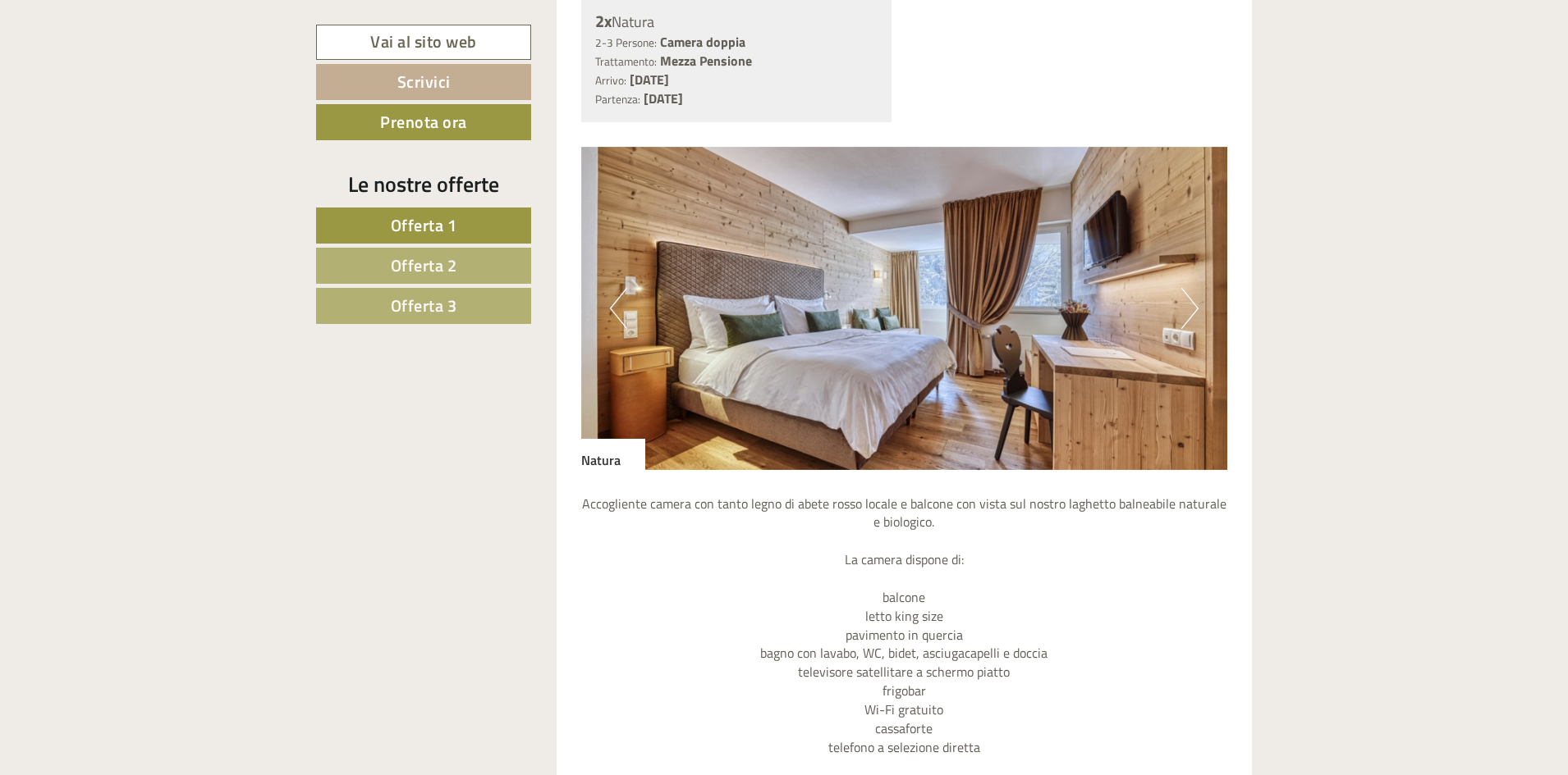
scroll to position [1121, 0]
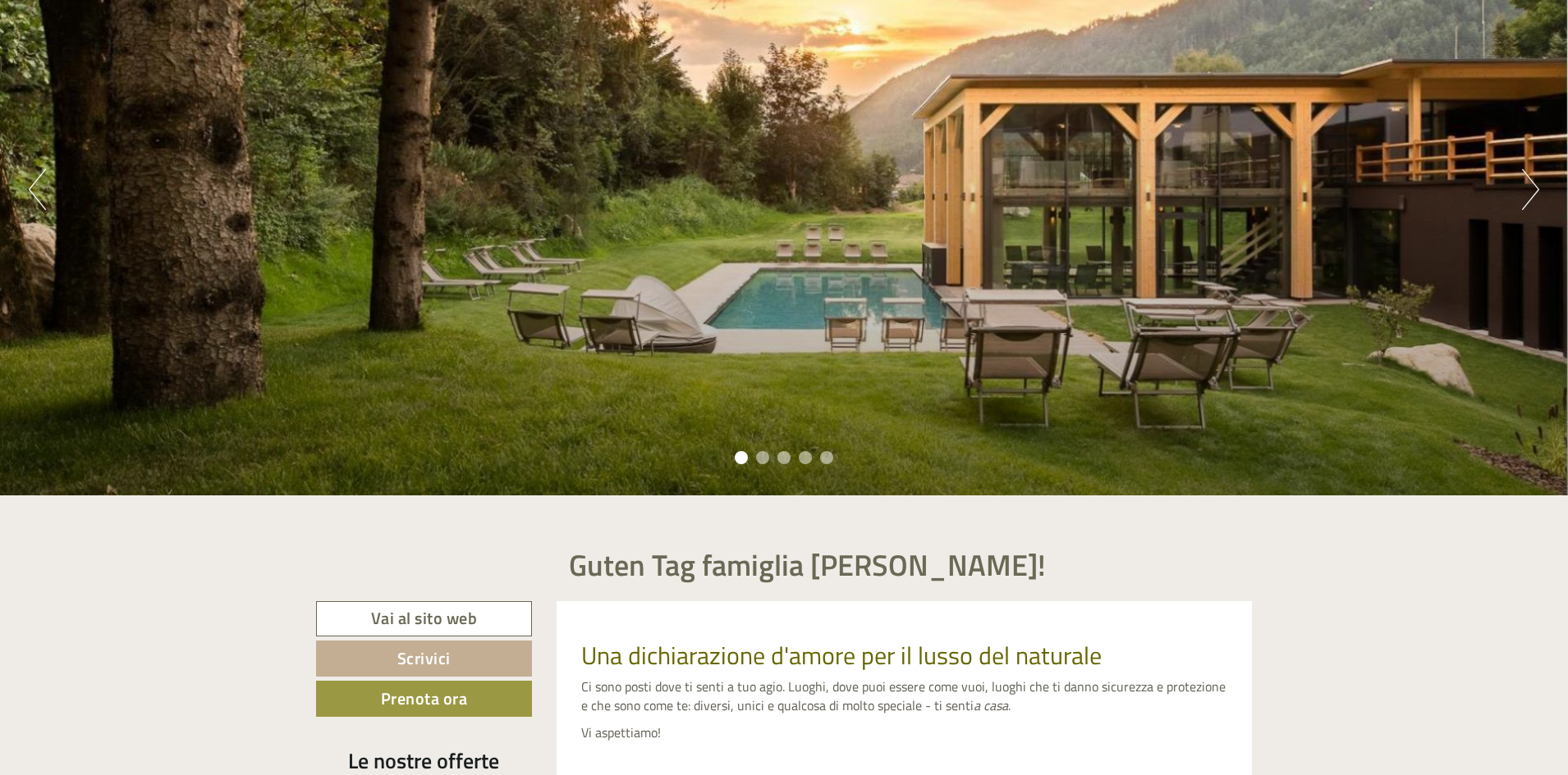
scroll to position [328, 0]
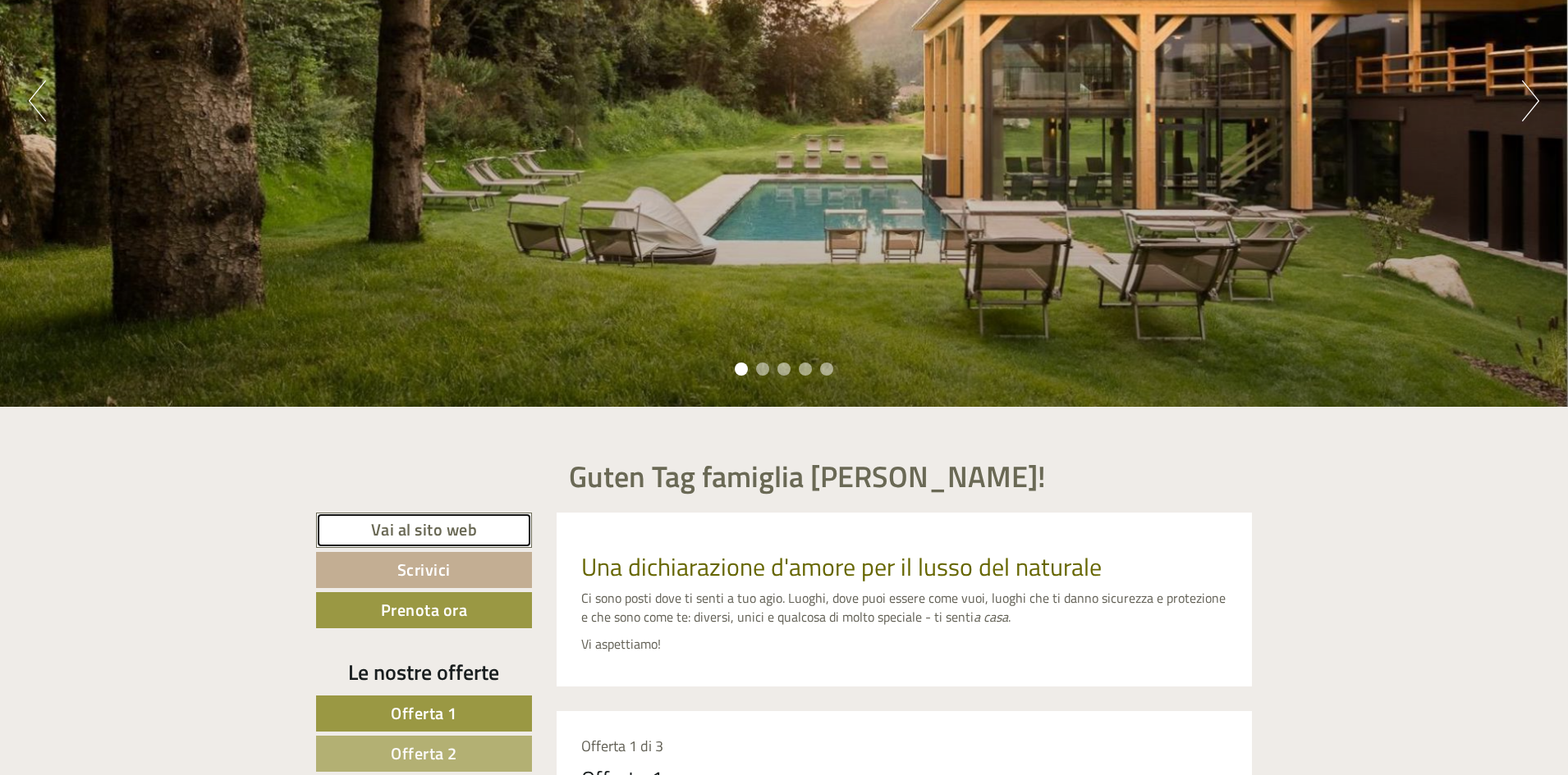
click at [388, 535] on link "Vai al sito web" at bounding box center [423, 530] width 216 height 35
